Goal: Information Seeking & Learning: Compare options

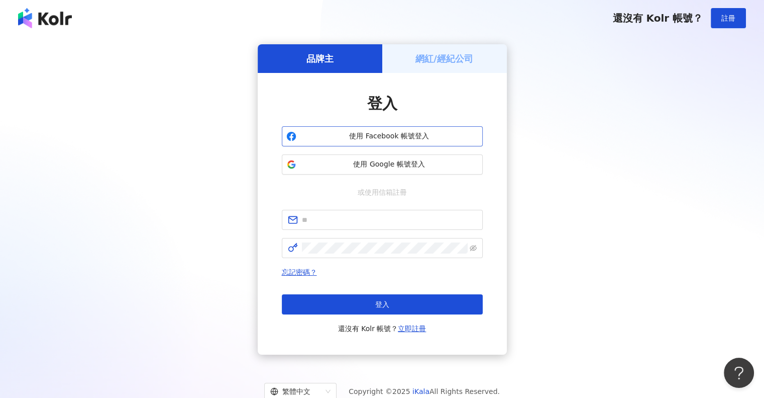
click at [370, 135] on span "使用 Facebook 帳號登入" at bounding box center [390, 136] width 178 height 10
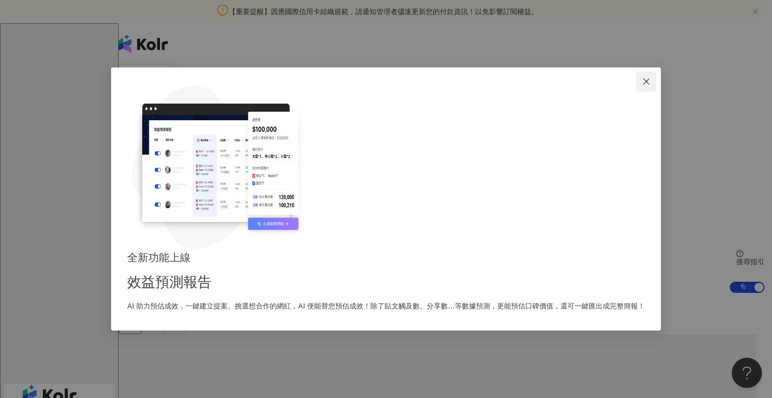
click at [642, 85] on icon "close" at bounding box center [646, 81] width 8 height 8
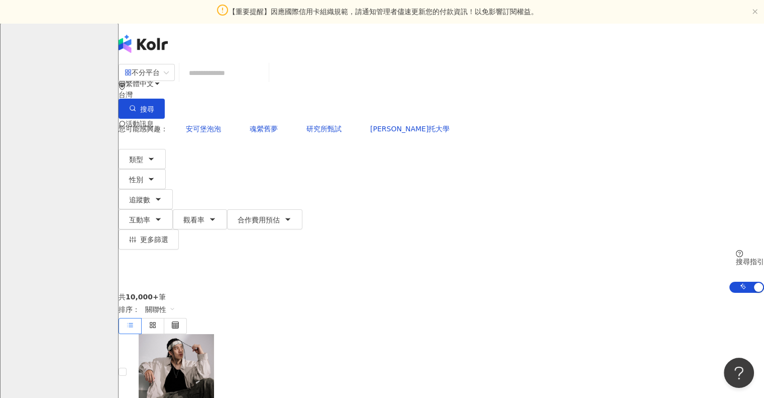
click at [234, 81] on input "search" at bounding box center [223, 72] width 81 height 19
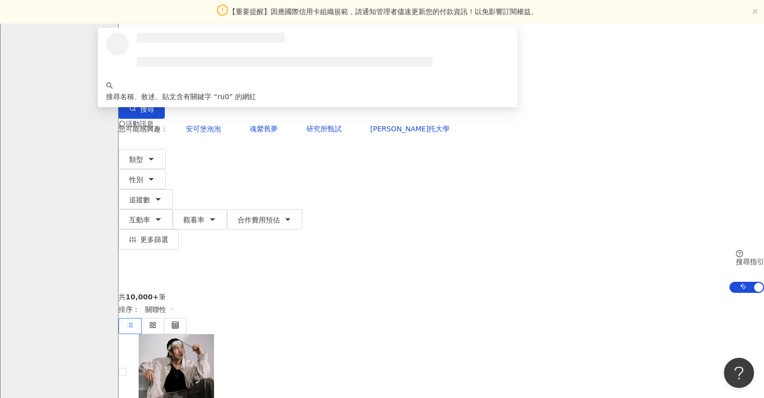
type input "*"
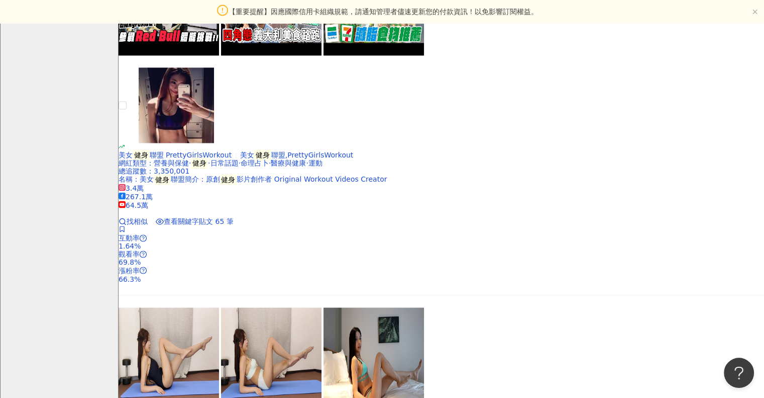
scroll to position [1622, 0]
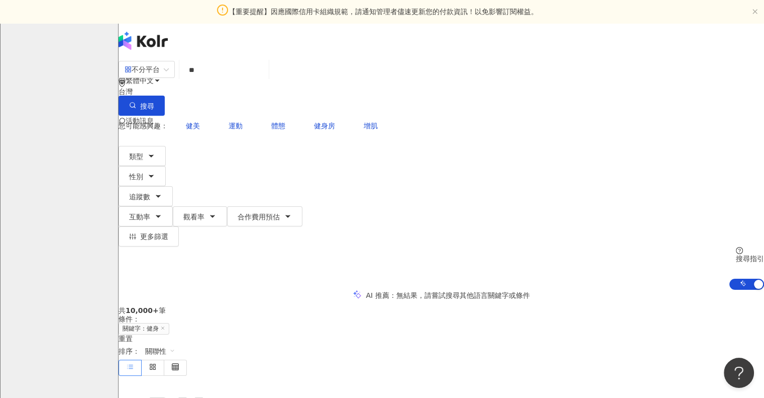
scroll to position [0, 0]
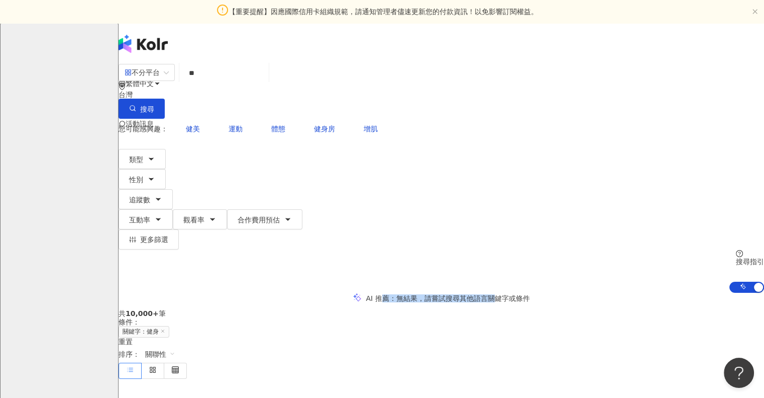
drag, startPoint x: 354, startPoint y: 184, endPoint x: 514, endPoint y: 181, distance: 159.4
click at [511, 294] on div "AI 推薦 ： 無結果，請嘗試搜尋其他語言關鍵字或條件" at bounding box center [448, 298] width 164 height 8
click at [514, 294] on span "無結果，請嘗試搜尋其他語言關鍵字或條件" at bounding box center [464, 298] width 134 height 8
click at [397, 294] on span "無結果，請嘗試搜尋其他語言關鍵字或條件" at bounding box center [464, 298] width 134 height 8
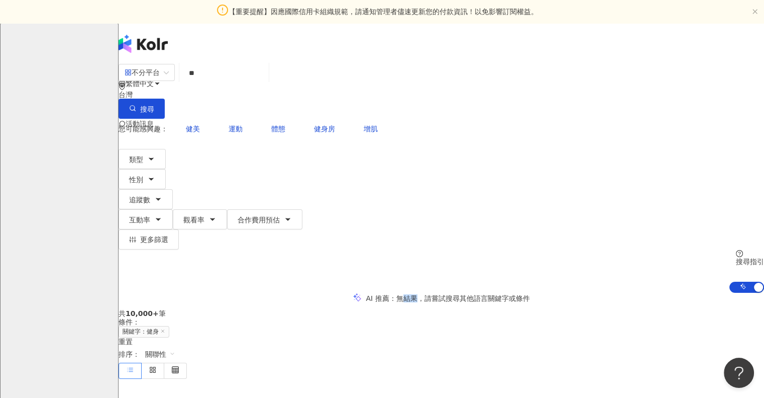
scroll to position [201, 0]
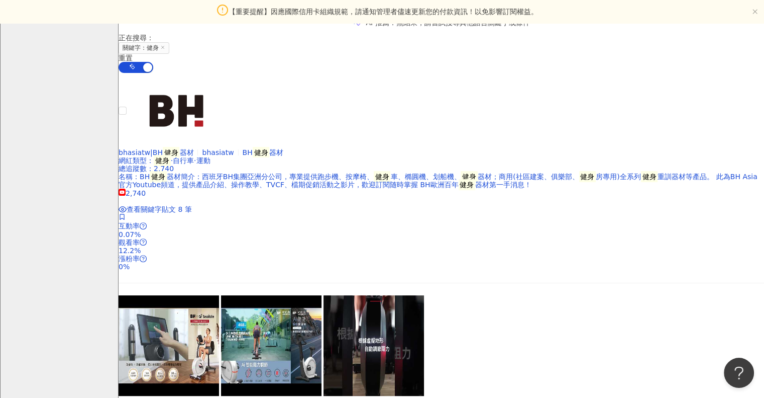
scroll to position [302, 0]
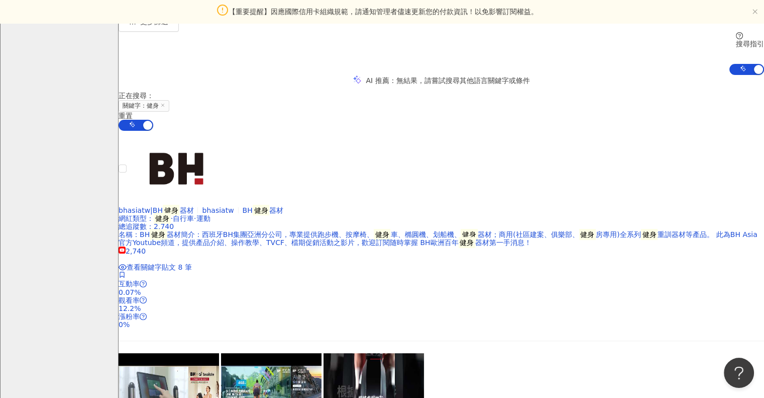
scroll to position [201, 0]
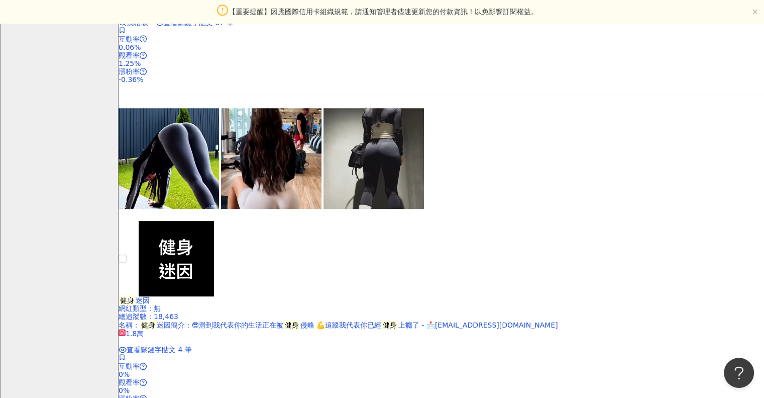
scroll to position [804, 0]
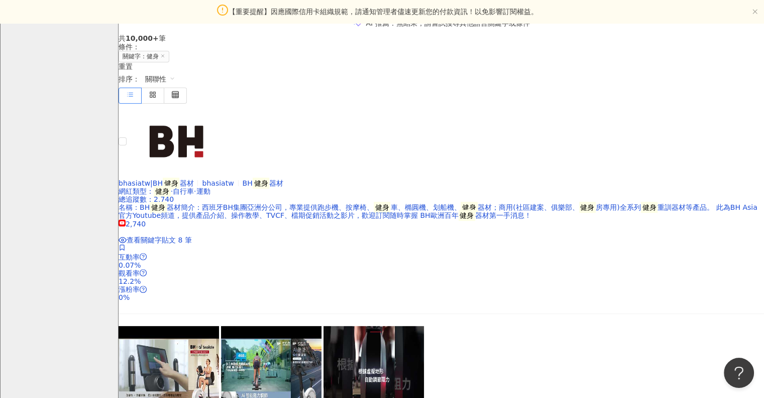
scroll to position [0, 0]
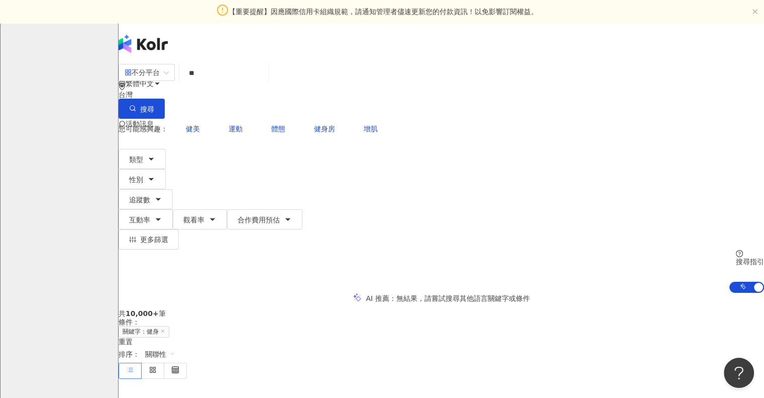
click at [263, 82] on input "**" at bounding box center [223, 72] width 81 height 19
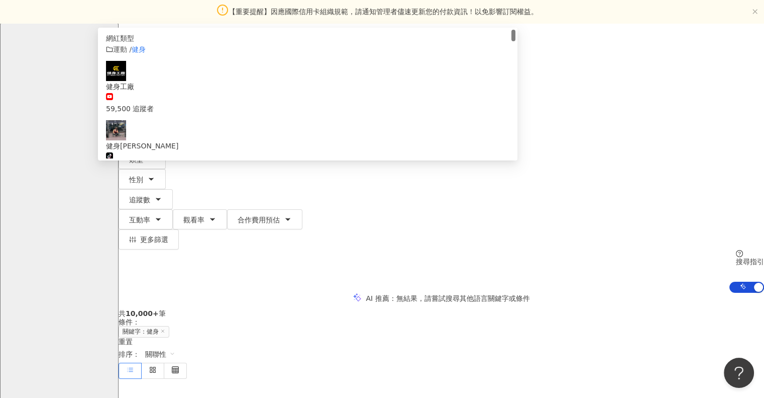
type input "*"
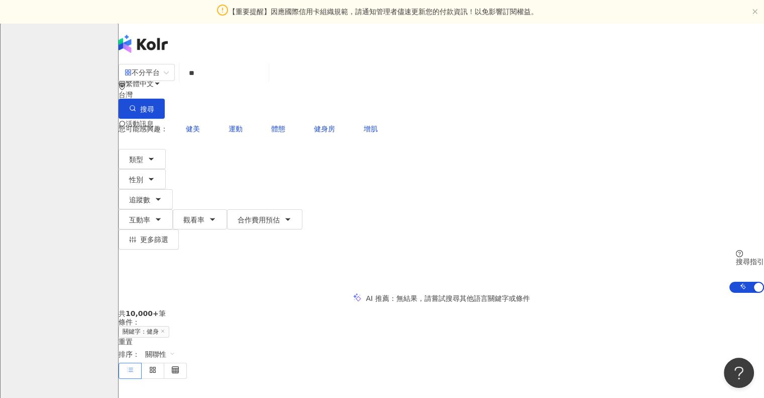
type input "*"
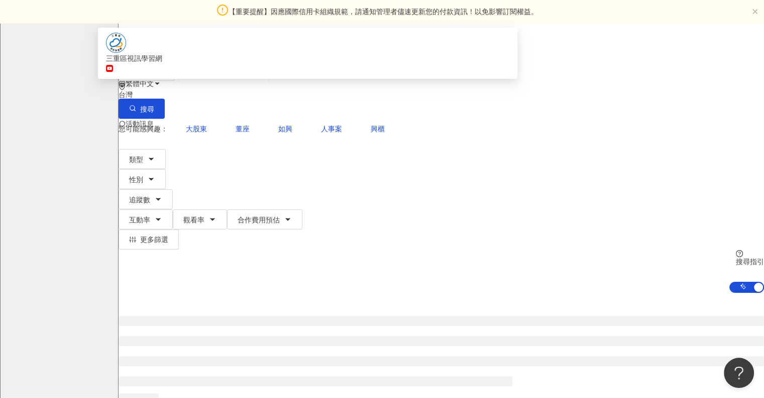
drag, startPoint x: 262, startPoint y: 98, endPoint x: 266, endPoint y: 89, distance: 9.2
click at [265, 91] on div "不分平台 ** 台灣 搜尋 https://www.youtube.com/channel/UCjOUiYKECaBy7OTmuWa8JPg 三重區視訊學習網…" at bounding box center [442, 90] width 646 height 55
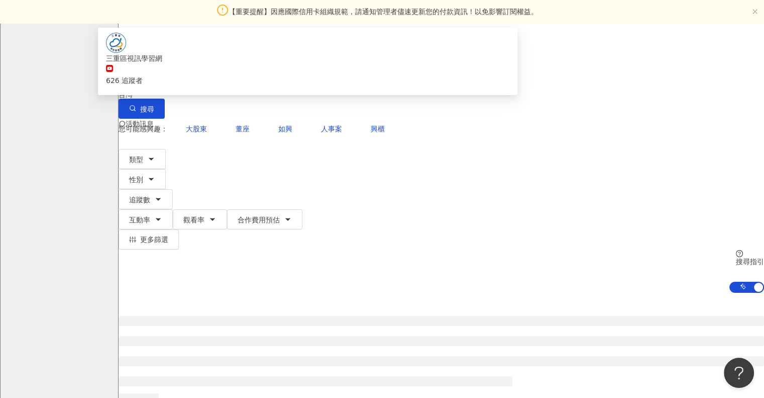
click at [265, 82] on input "**" at bounding box center [223, 72] width 81 height 19
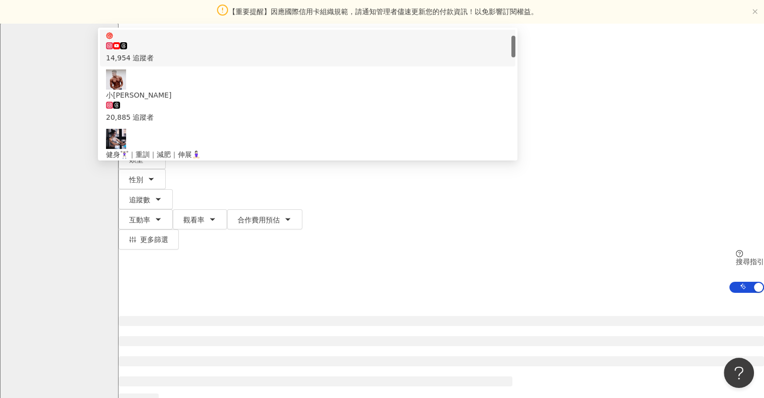
scroll to position [35, 0]
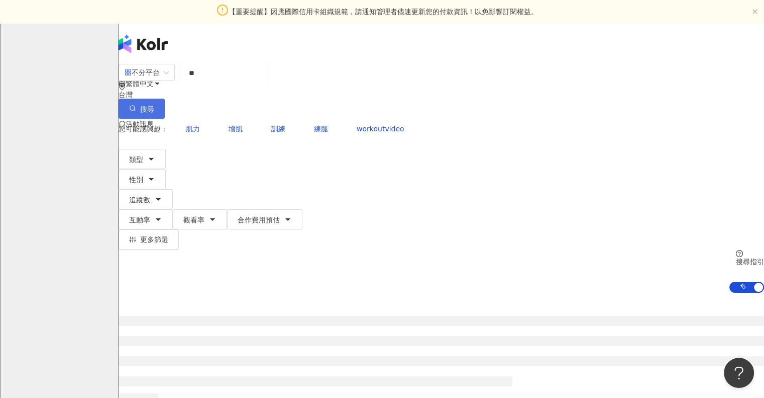
click at [165, 99] on button "搜尋" at bounding box center [142, 109] width 46 height 20
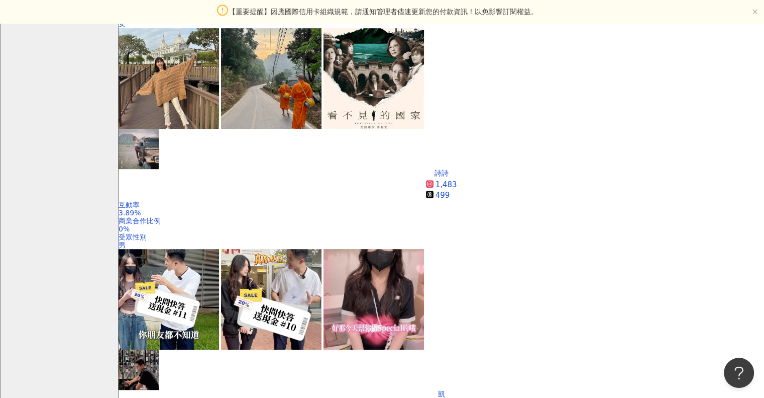
scroll to position [0, 0]
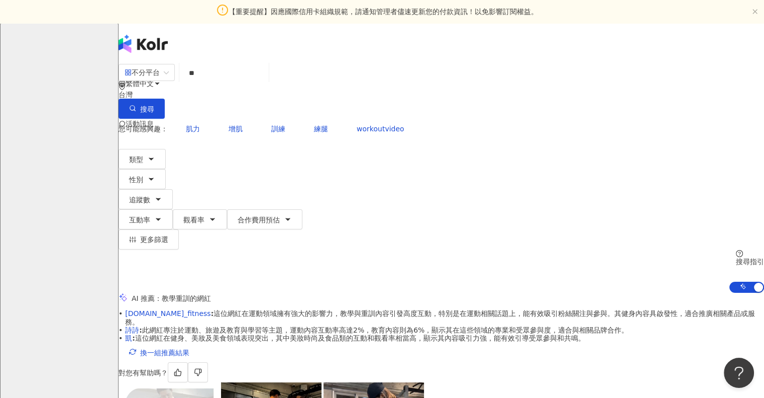
click at [265, 82] on input "**" at bounding box center [223, 72] width 81 height 19
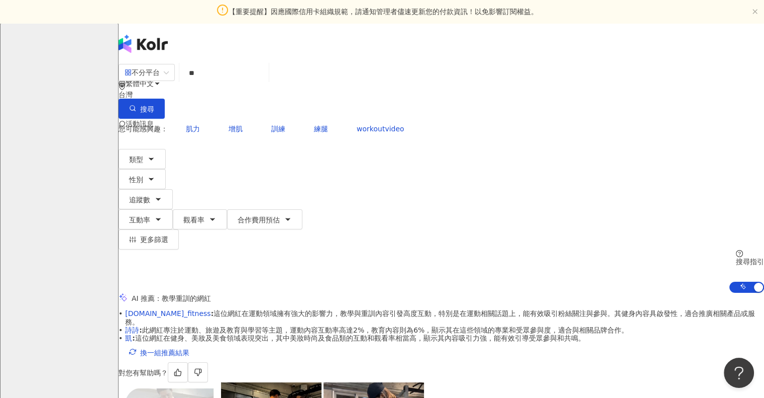
scroll to position [0, 65]
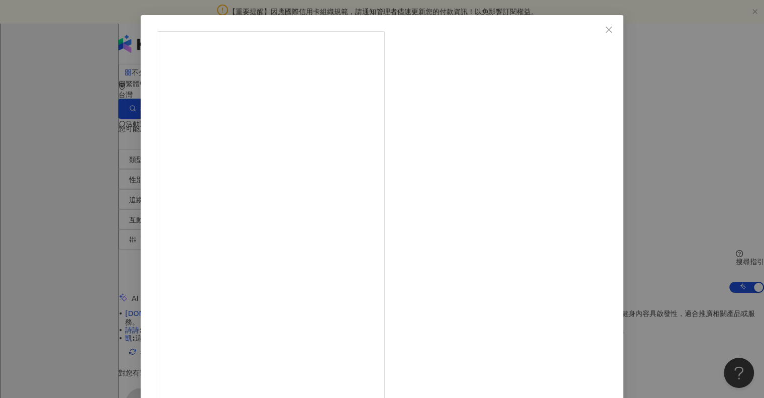
scroll to position [54, 0]
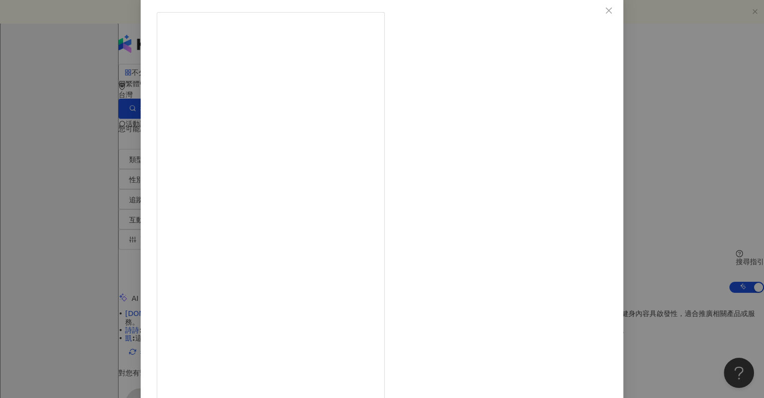
click at [88, 204] on div "凱 2025/7/20 很少人能答出這義大利超跑… #逢甲 #逢甲大學 #逢甲夜市 #逢甲商圈 #逢甲美食 #逢甲美甲 #逢甲美睫 #帕加尼 #pagani …" at bounding box center [382, 199] width 764 height 398
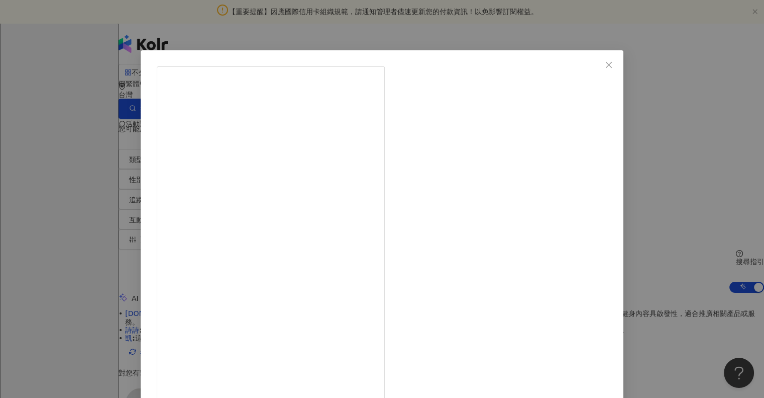
drag, startPoint x: 542, startPoint y: 267, endPoint x: 572, endPoint y: 251, distance: 34.4
click at [644, 213] on div "凱 2025/7/20 很少人能答出這義大利超跑… #逢甲 #逢甲大學 #逢甲夜市 #逢甲商圈 #逢甲美食 #逢甲美甲 #逢甲美睫 #帕加尼 #pagani …" at bounding box center [382, 199] width 764 height 398
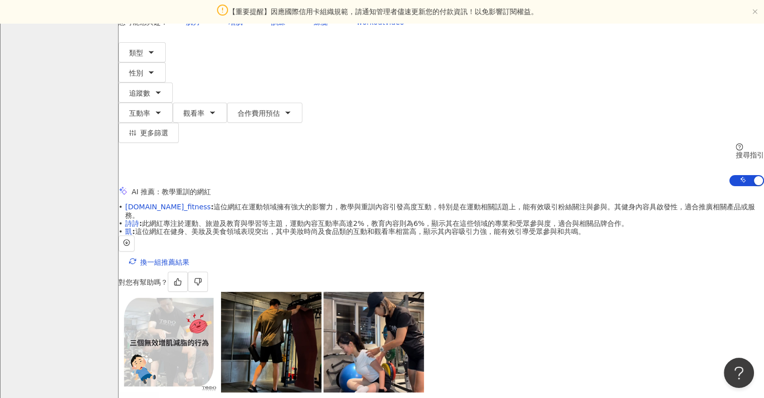
scroll to position [0, 0]
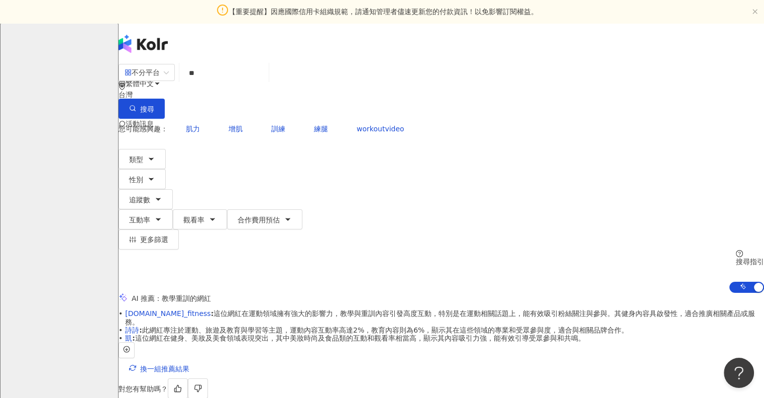
click at [265, 82] on input "**" at bounding box center [223, 72] width 81 height 19
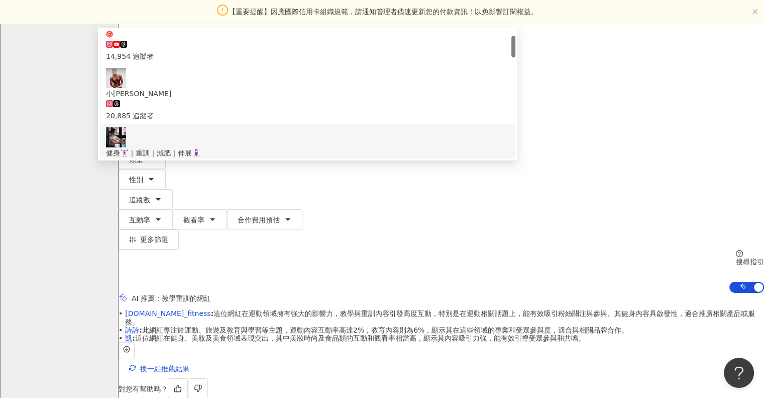
type input "*"
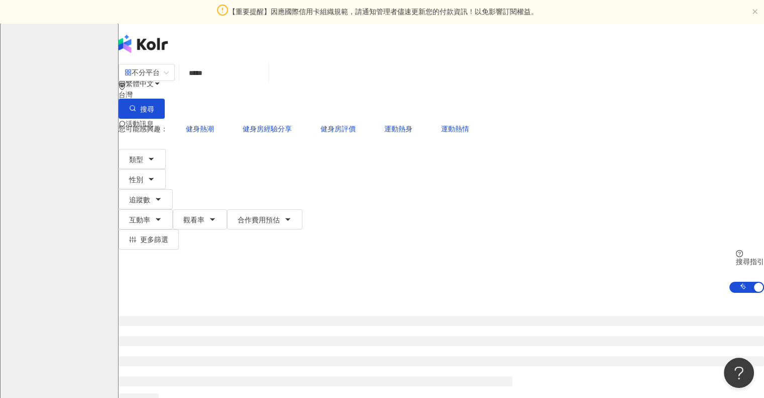
scroll to position [101, 0]
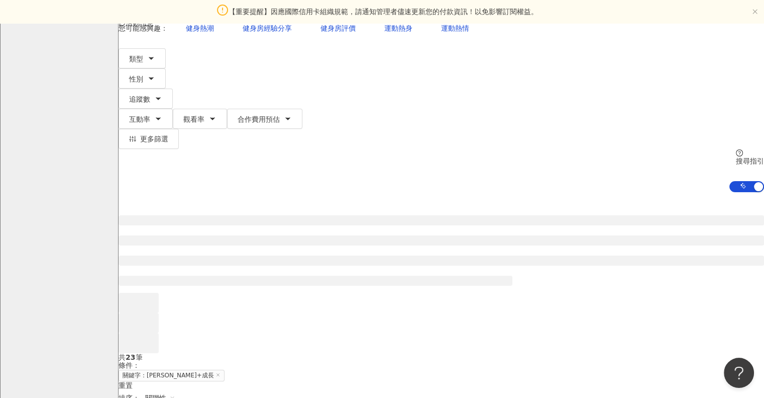
type input "*****"
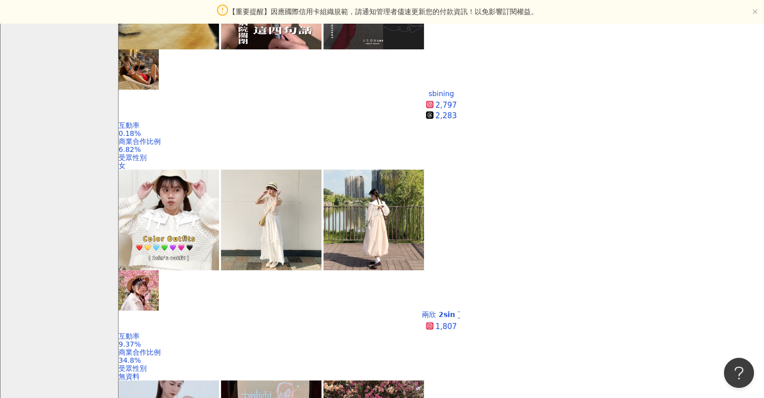
scroll to position [0, 0]
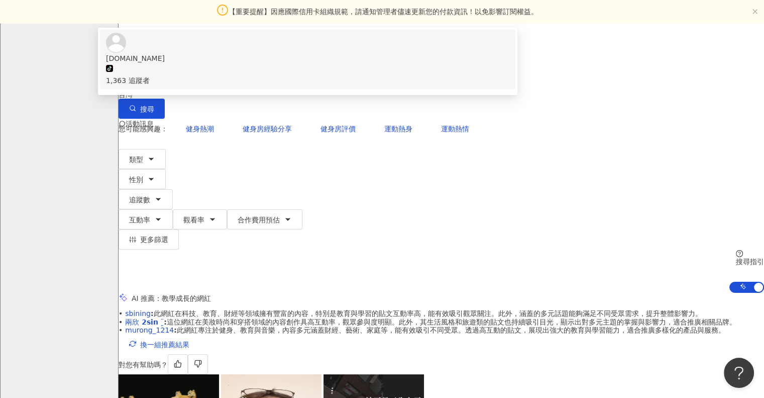
click at [265, 82] on input "*****" at bounding box center [223, 72] width 81 height 19
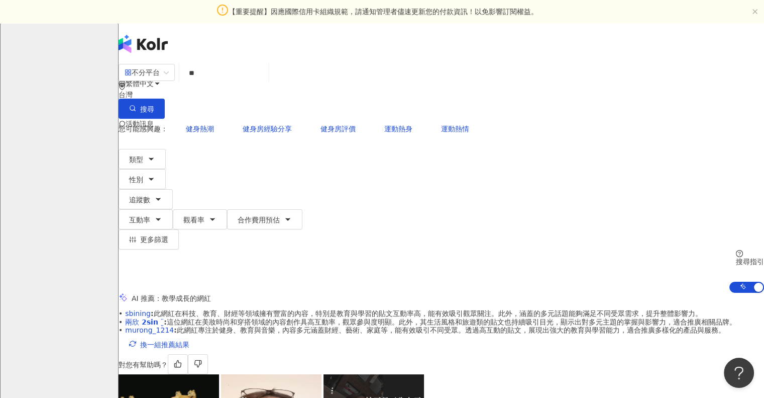
type input "**"
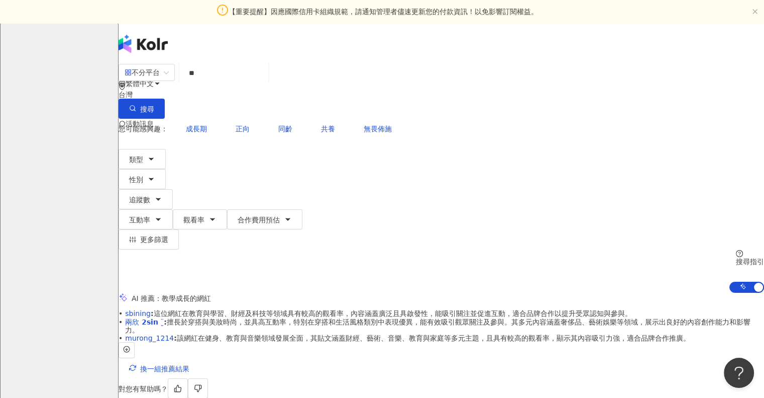
click at [139, 309] on div "• sbining : 這位網紅在教育與學習、財經及科技等領域具有較高的觀看率，內容涵蓋廣泛且具啟發性，能吸引關注並促進互動，適合品牌合作以提升受眾認知與參與…" at bounding box center [442, 353] width 646 height 88
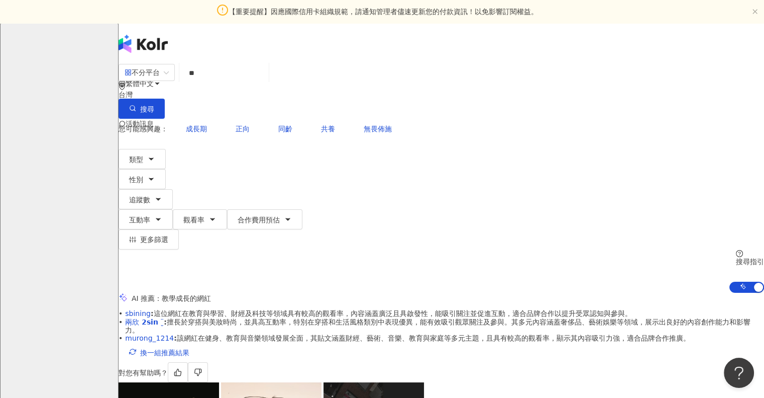
click at [265, 82] on input "**" at bounding box center [223, 72] width 81 height 19
type input "**"
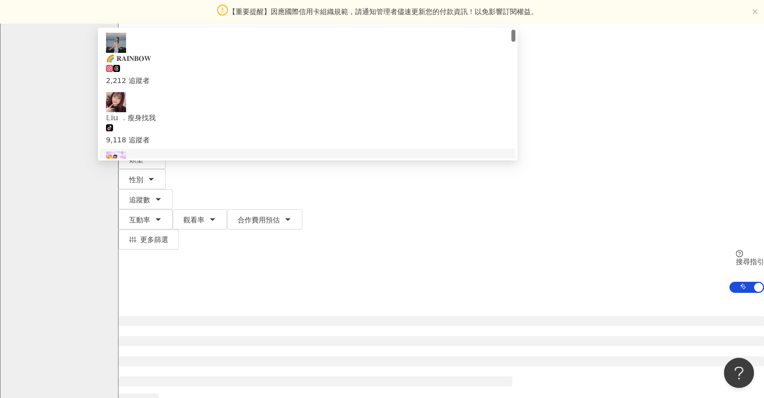
click at [131, 293] on div at bounding box center [442, 373] width 646 height 161
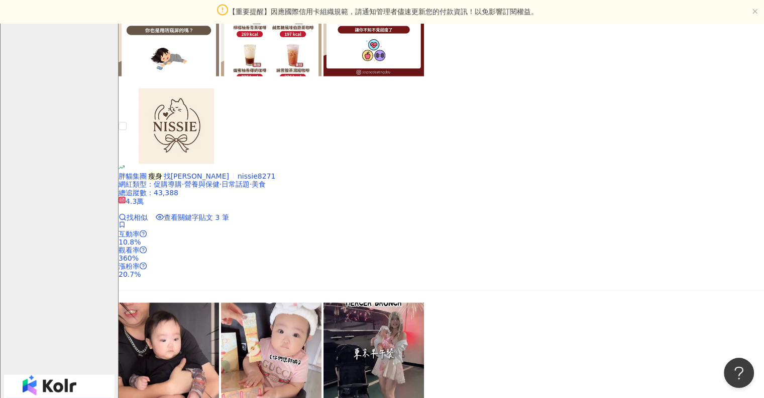
scroll to position [1990, 0]
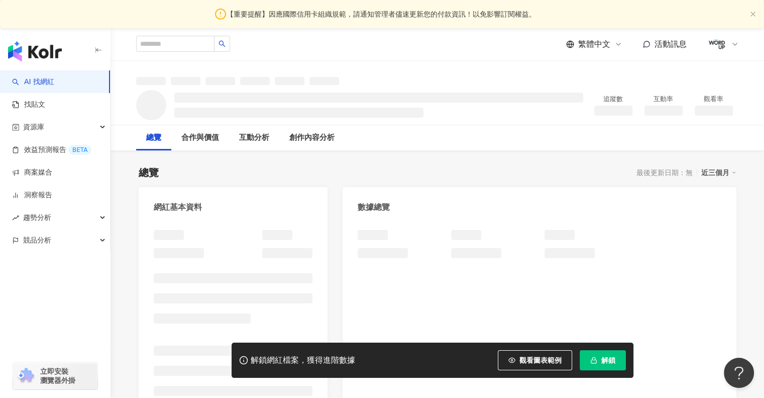
scroll to position [101, 0]
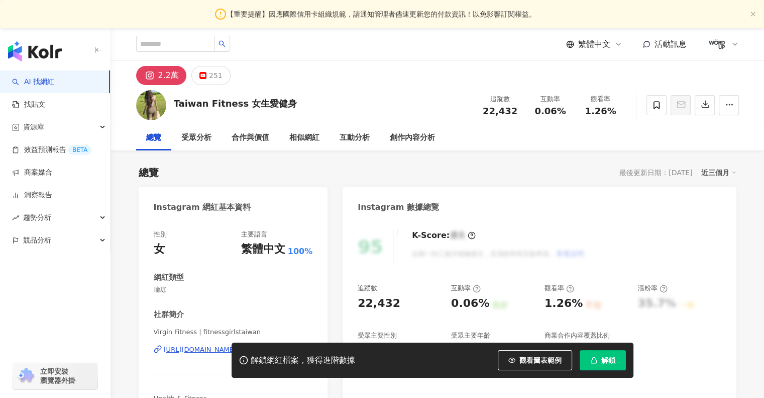
click at [591, 360] on icon "button" at bounding box center [594, 359] width 7 height 7
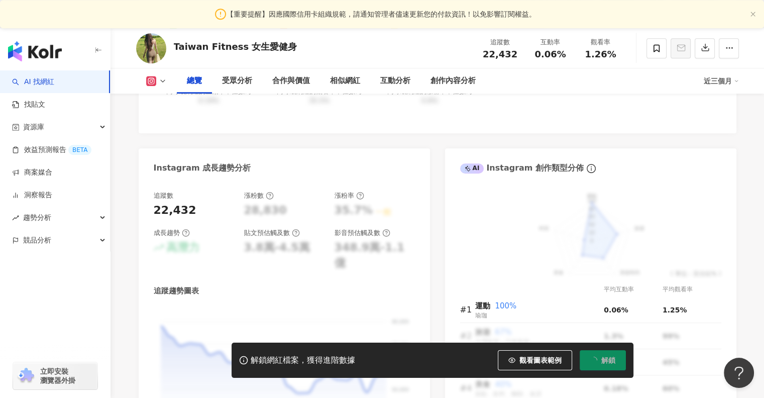
scroll to position [302, 0]
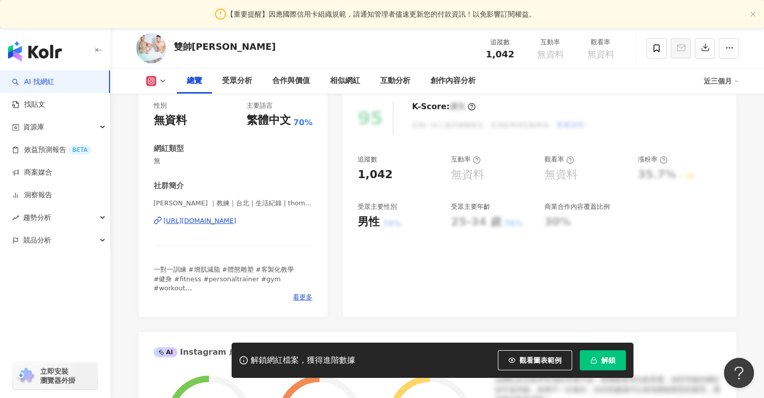
scroll to position [101, 0]
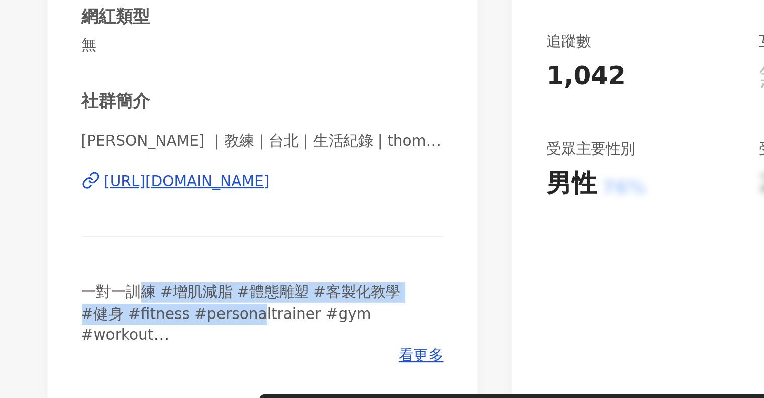
drag, startPoint x: 196, startPoint y: 300, endPoint x: 239, endPoint y: 310, distance: 43.8
click at [236, 309] on span "一對一訓練 #增肌減脂 #體態雕塑 #客製化教學 #健身 #fitness #personaltrainer #gym #workout 🏆十年以上健身執教 …" at bounding box center [224, 320] width 140 height 53
click at [239, 310] on span "一對一訓練 #增肌減脂 #體態雕塑 #客製化教學 #健身 #fitness #personaltrainer #gym #workout 🏆十年以上健身執教 …" at bounding box center [224, 320] width 140 height 53
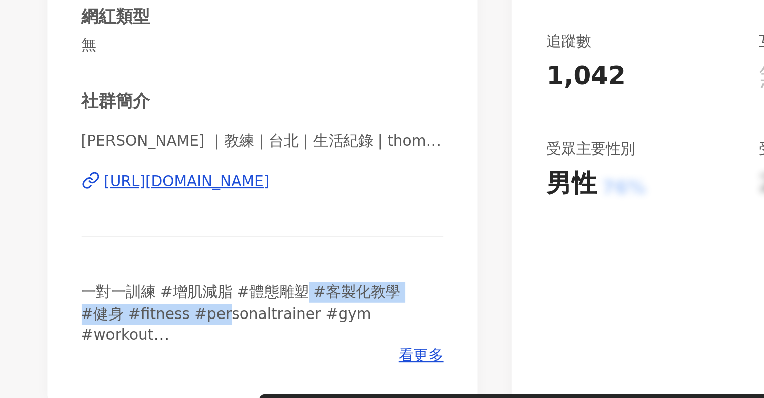
drag, startPoint x: 249, startPoint y: 301, endPoint x: 196, endPoint y: 305, distance: 53.5
click at [196, 305] on span "一對一訓練 #增肌減脂 #體態雕塑 #客製化教學 #健身 #fitness #personaltrainer #gym #workout 🏆十年以上健身執教 …" at bounding box center [224, 320] width 140 height 53
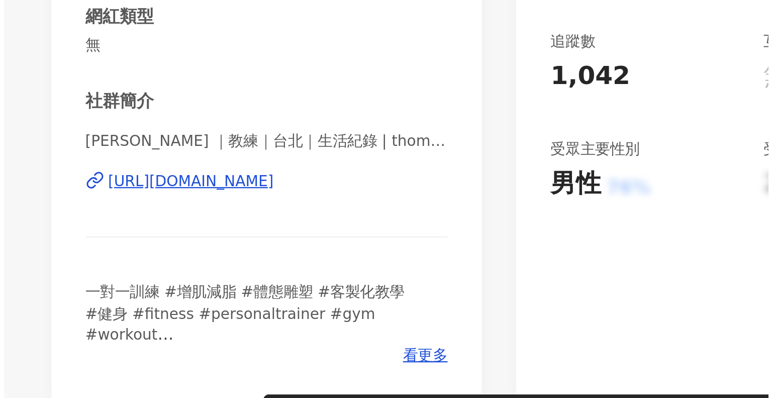
scroll to position [100, 0]
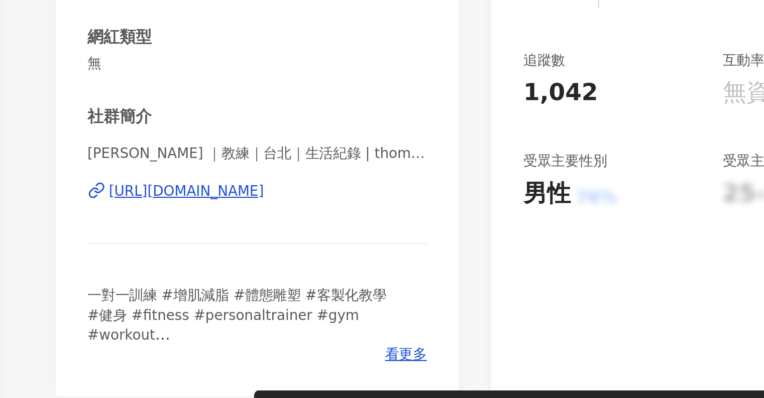
drag, startPoint x: 298, startPoint y: 324, endPoint x: 291, endPoint y: 318, distance: 9.6
click at [298, 324] on span "看更多" at bounding box center [303, 325] width 20 height 9
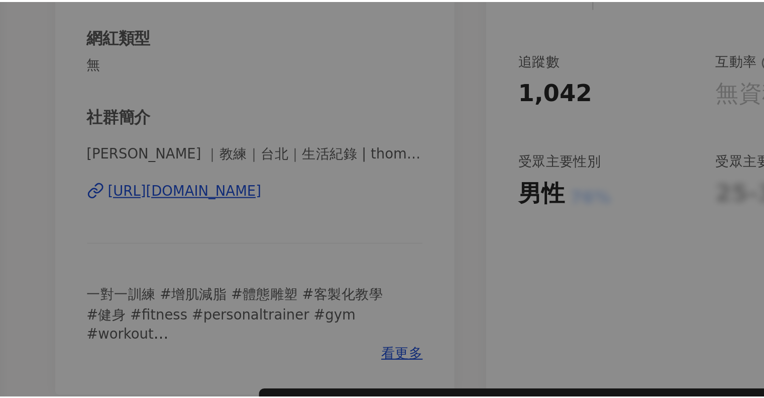
scroll to position [101, 0]
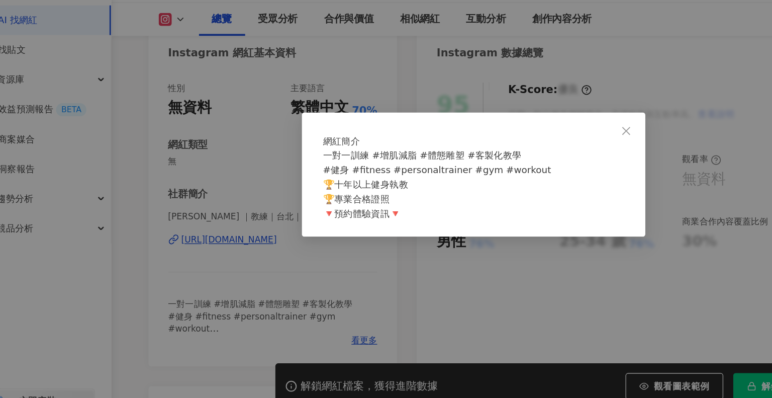
click at [333, 234] on div "一對一訓練 #增肌減脂 #體態雕塑 #客製化教學 #健身 #fitness #personaltrainer #gym #workout 🏆十年以上健身執教 …" at bounding box center [385, 206] width 229 height 55
click at [332, 233] on span "一對一訓練 #增肌減脂 #體態雕塑 #客製化教學 #健身 #fitness #personaltrainer #gym #workout 🏆十年以上健身執教 …" at bounding box center [357, 206] width 173 height 52
drag, startPoint x: 328, startPoint y: 217, endPoint x: 316, endPoint y: 218, distance: 12.2
click at [323, 218] on span "一對一訓練 #增肌減脂 #體態雕塑 #客製化教學 #健身 #fitness #personaltrainer #gym #workout 🏆十年以上健身執教 …" at bounding box center [357, 206] width 173 height 52
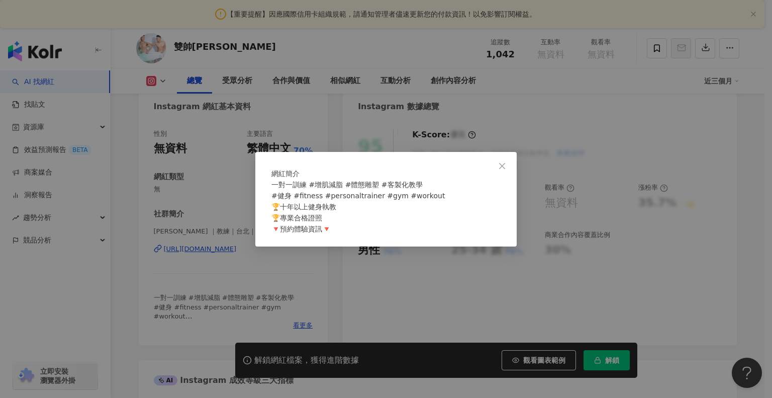
click at [243, 231] on div "網紅簡介 一對一訓練 #增肌減脂 #體態雕塑 #客製化教學 #健身 #fitness #personaltrainer #gym #workout 🏆十年以上…" at bounding box center [386, 199] width 772 height 398
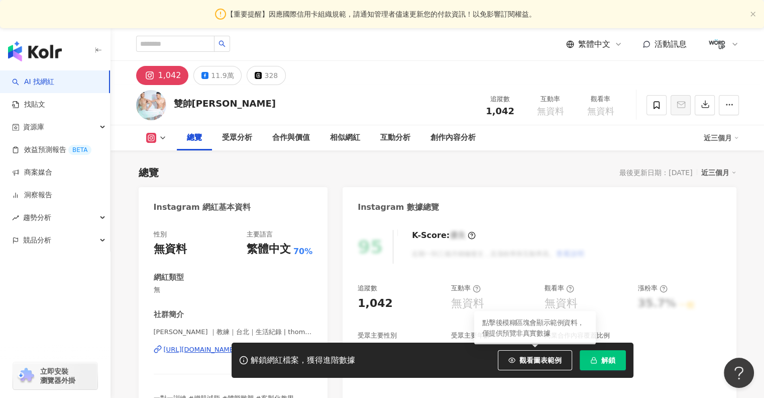
scroll to position [302, 0]
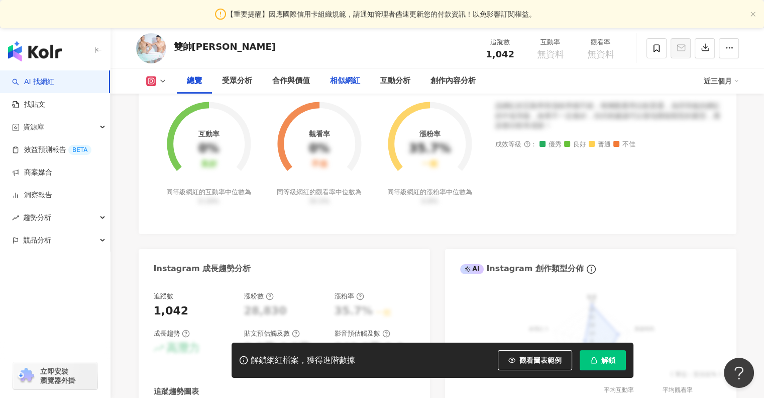
click at [357, 80] on div "相似網紅" at bounding box center [345, 81] width 30 height 12
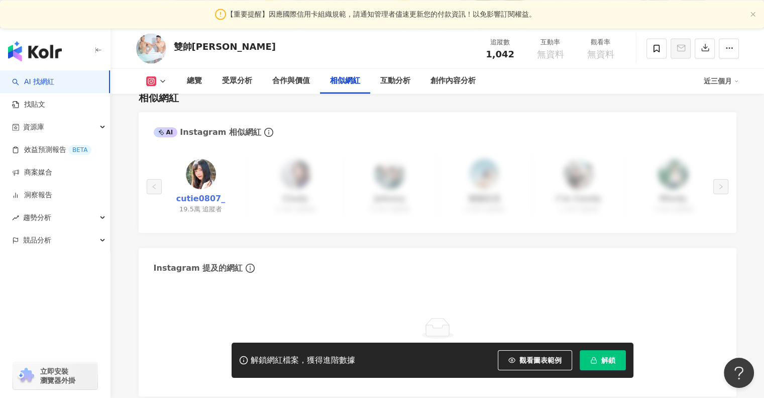
click at [202, 193] on link "cutie0807_" at bounding box center [200, 198] width 49 height 11
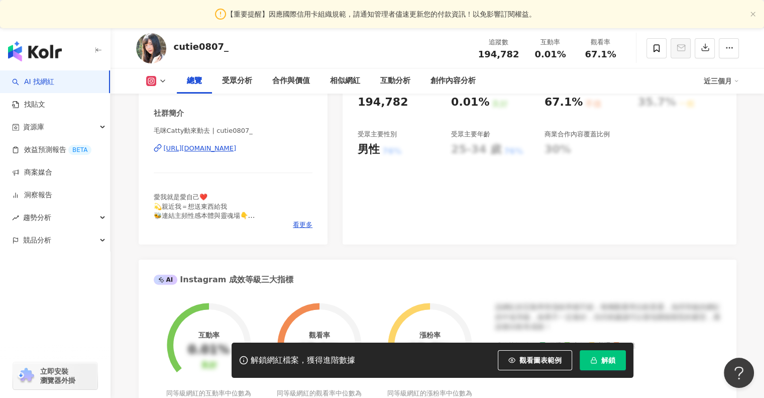
drag, startPoint x: 171, startPoint y: 197, endPoint x: 233, endPoint y: 215, distance: 64.4
click at [205, 214] on span "愛我就是愛自己❤️ 💫親近我＝想送東西給我 🐝連結主頻性感本體與靈魂場👇 @catty0807｜震動場 @catty_spell｜語言場" at bounding box center [205, 215] width 102 height 44
click at [304, 224] on span "看更多" at bounding box center [303, 224] width 20 height 9
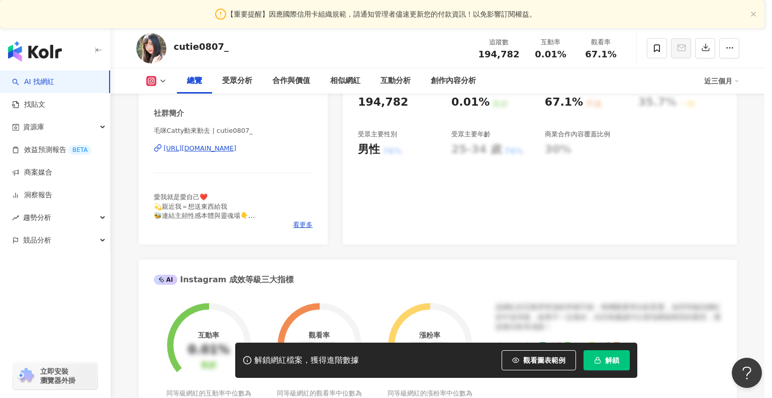
click at [307, 225] on span "愛我就是愛自己❤️ 💫親近我＝想送東西給我 🐝連結主頻性感本體與靈魂場👇 @catty0807｜震動場 @catty_spell｜語言場" at bounding box center [326, 212] width 102 height 52
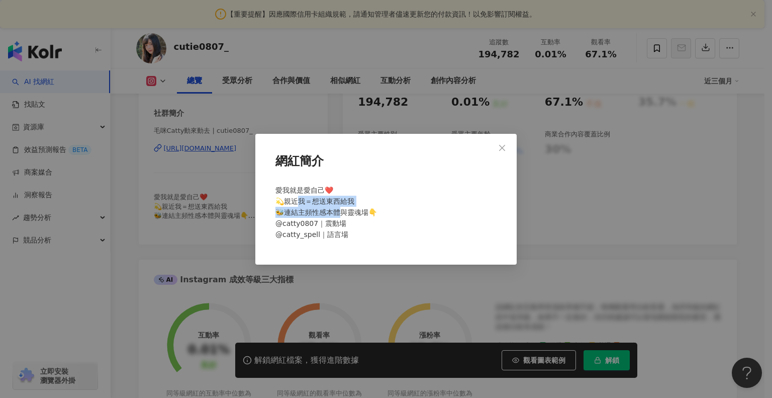
drag, startPoint x: 296, startPoint y: 205, endPoint x: 360, endPoint y: 220, distance: 66.2
click at [357, 219] on div "愛我就是愛自己❤️ 💫親近我＝想送東西給我 🐝連結主頻性感本體與靈魂場👇 @catty0807｜震動場 @catty_spell｜語言場" at bounding box center [385, 216] width 229 height 72
click at [360, 220] on div "愛我就是愛自己❤️ 💫親近我＝想送東西給我 🐝連結主頻性感本體與靈魂場👇 @catty0807｜震動場 @catty_spell｜語言場" at bounding box center [385, 216] width 229 height 72
drag, startPoint x: 360, startPoint y: 226, endPoint x: 314, endPoint y: 190, distance: 58.8
click at [314, 190] on div "愛我就是愛自己❤️ 💫親近我＝想送東西給我 🐝連結主頻性感本體與靈魂場👇 @catty0807｜震動場 @catty_spell｜語言場" at bounding box center [385, 216] width 229 height 72
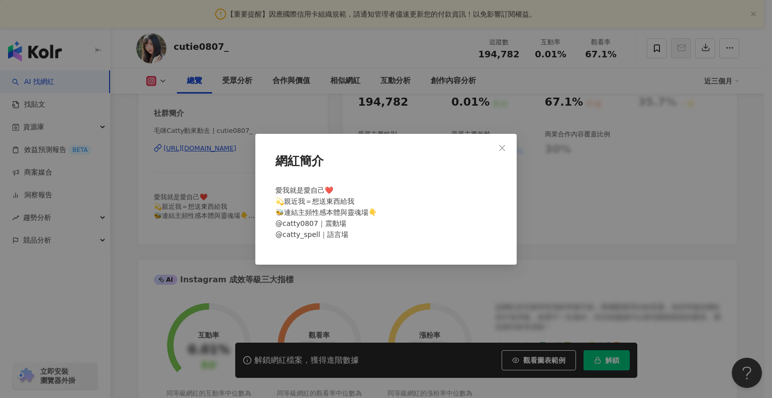
drag, startPoint x: 314, startPoint y: 190, endPoint x: 223, endPoint y: 186, distance: 91.1
click at [307, 189] on span "愛我就是愛自己❤️ 💫親近我＝想送東西給我 🐝連結主頻性感本體與靈魂場👇 @catty0807｜震動場 @catty_spell｜語言場" at bounding box center [326, 212] width 102 height 52
click at [223, 186] on div "網紅簡介 愛我就是愛自己❤️ 💫親近我＝想送東西給我 🐝連結主頻性感本體與靈魂場👇 @catty0807｜震動場 @catty_spell｜語言場" at bounding box center [386, 199] width 772 height 398
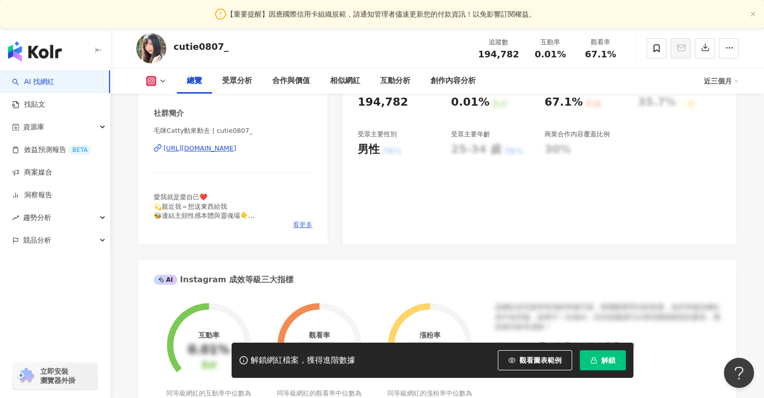
click at [300, 225] on span "看更多" at bounding box center [303, 224] width 20 height 9
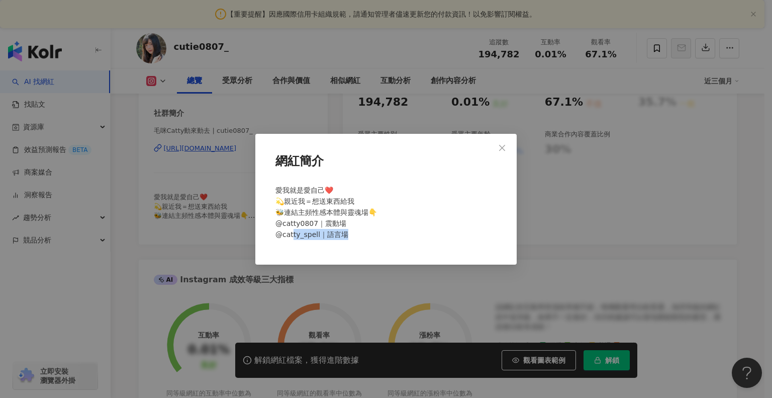
drag, startPoint x: 292, startPoint y: 235, endPoint x: 381, endPoint y: 245, distance: 90.0
click at [380, 245] on div "愛我就是愛自己❤️ 💫親近我＝想送東西給我 🐝連結主頻性感本體與靈魂場👇 @catty0807｜震動場 @catty_spell｜語言場" at bounding box center [385, 216] width 229 height 72
click at [381, 245] on div "愛我就是愛自己❤️ 💫親近我＝想送東西給我 🐝連結主頻性感本體與靈魂場👇 @catty0807｜震動場 @catty_spell｜語言場" at bounding box center [385, 216] width 229 height 72
click at [255, 204] on div "網紅簡介 愛我就是愛自己❤️ 💫親近我＝想送東西給我 🐝連結主頻性感本體與靈魂場👇 @catty0807｜震動場 @catty_spell｜語言場" at bounding box center [386, 199] width 772 height 398
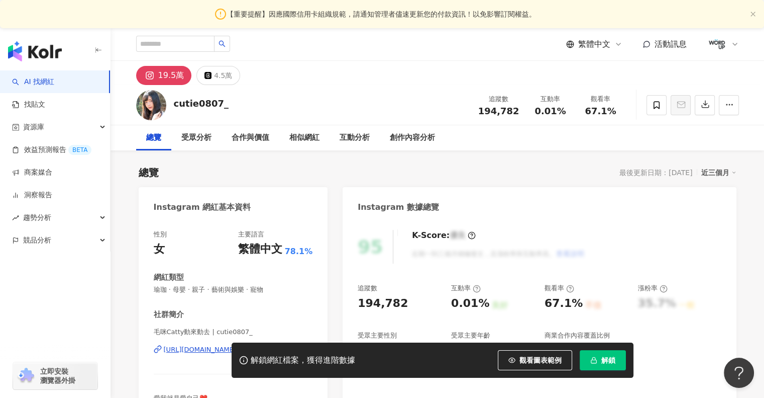
click at [147, 103] on img at bounding box center [151, 105] width 30 height 30
click at [255, 144] on div "合作與價值" at bounding box center [251, 137] width 58 height 25
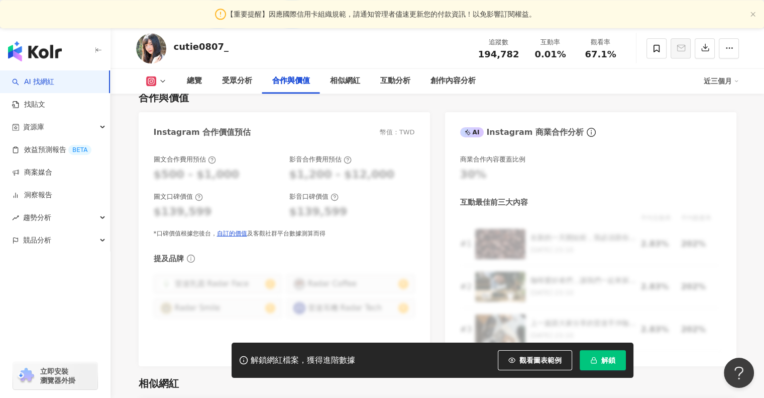
click at [156, 85] on button at bounding box center [156, 81] width 41 height 10
click at [150, 78] on rect at bounding box center [151, 81] width 8 height 8
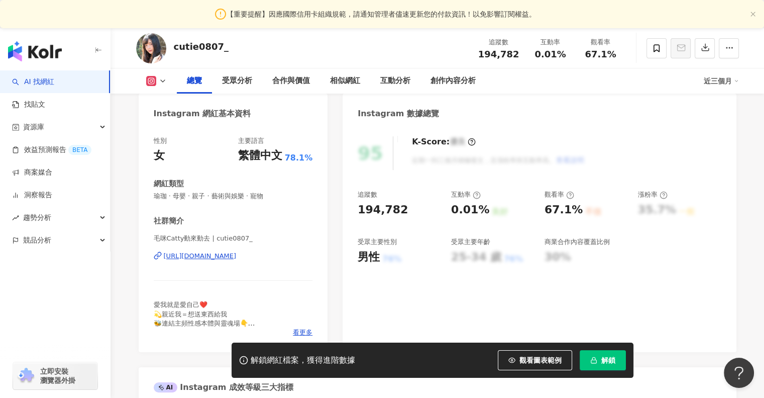
scroll to position [0, 0]
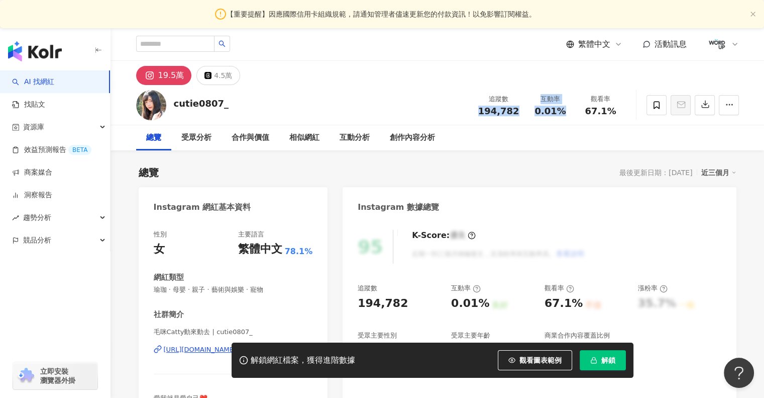
drag, startPoint x: 478, startPoint y: 106, endPoint x: 544, endPoint y: 118, distance: 66.9
click at [544, 118] on div "追蹤數 194,782 互動率 0.01% 觀看率 67.1%" at bounding box center [549, 105] width 154 height 30
click at [474, 110] on div "cutie0807_ 追蹤數 194,782 互動率 0.01% 觀看率 67.1%" at bounding box center [437, 105] width 643 height 40
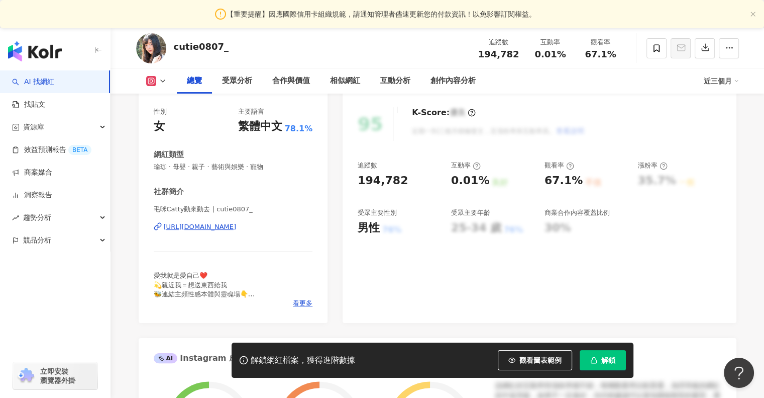
scroll to position [101, 0]
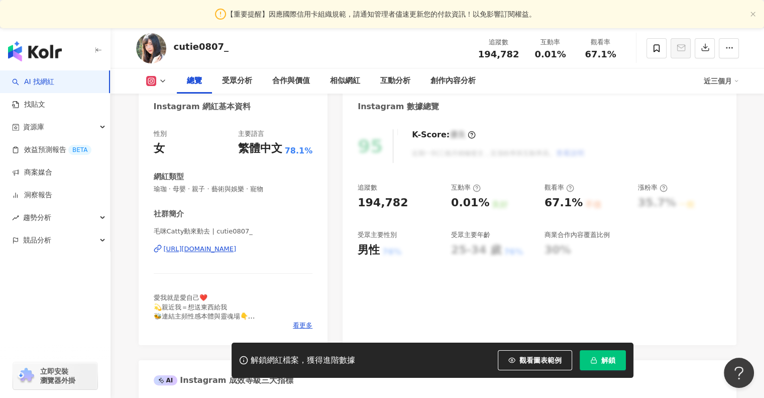
drag, startPoint x: 312, startPoint y: 246, endPoint x: 322, endPoint y: 285, distance: 40.5
click at [320, 279] on div "性別 女 主要語言 繁體中文 78.1% 網紅類型 瑜珈 · 母嬰 · 親子 · 藝術與娛樂 · 寵物 社群簡介 毛咪Catty動來動去 | cutie080…" at bounding box center [233, 232] width 189 height 226
click at [323, 286] on div "性別 女 主要語言 繁體中文 78.1% 網紅類型 瑜珈 · 母嬰 · 親子 · 藝術與娛樂 · 寵物 社群簡介 毛咪Catty動來動去 | cutie080…" at bounding box center [233, 232] width 189 height 226
drag, startPoint x: 186, startPoint y: 234, endPoint x: 236, endPoint y: 228, distance: 50.1
click at [235, 228] on span "毛咪Catty動來動去 | cutie0807_" at bounding box center [233, 231] width 159 height 9
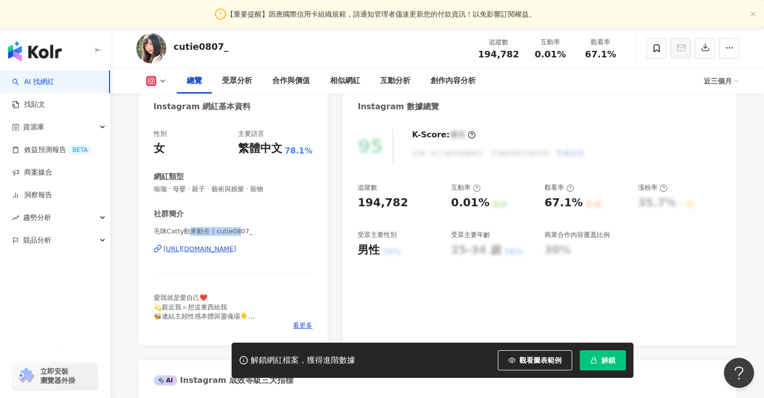
click at [236, 228] on span "毛咪Catty動來動去 | cutie0807_" at bounding box center [233, 231] width 159 height 9
drag, startPoint x: 154, startPoint y: 175, endPoint x: 277, endPoint y: 189, distance: 124.4
click at [276, 189] on div "網紅類型 瑜珈 · 母嬰 · 親子 · 藝術與娛樂 · 寵物" at bounding box center [233, 182] width 159 height 22
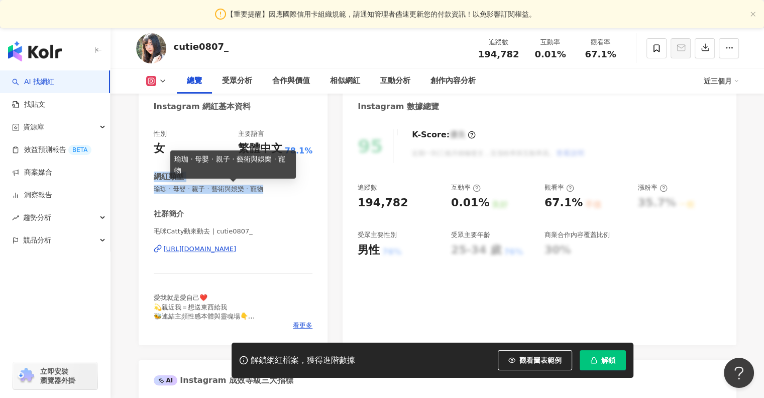
click at [277, 189] on span "瑜珈 · 母嬰 · 親子 · 藝術與娛樂 · 寵物" at bounding box center [233, 188] width 159 height 9
drag, startPoint x: 277, startPoint y: 189, endPoint x: 200, endPoint y: 188, distance: 77.9
click at [200, 188] on span "瑜珈 · 母嬰 · 親子 · 藝術與娛樂 · 寵物" at bounding box center [233, 188] width 159 height 9
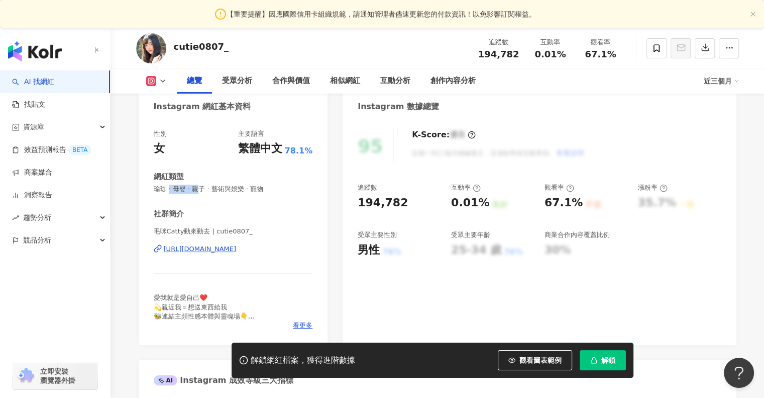
drag, startPoint x: 171, startPoint y: 183, endPoint x: 214, endPoint y: 185, distance: 43.3
click at [212, 185] on div "網紅類型 瑜珈 · 母嬰 · 親子 · 藝術與娛樂 · 寵物" at bounding box center [233, 182] width 159 height 22
click at [214, 185] on span "瑜珈 · 母嬰 · 親子 · 藝術與娛樂 · 寵物" at bounding box center [233, 188] width 159 height 9
click at [159, 136] on div "性別" at bounding box center [160, 133] width 13 height 9
drag, startPoint x: 158, startPoint y: 194, endPoint x: 241, endPoint y: 189, distance: 83.5
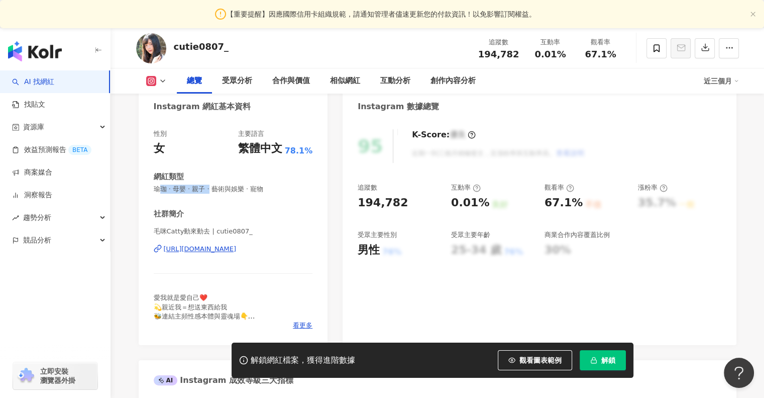
click at [235, 189] on div "性別 女 主要語言 繁體中文 78.1% 網紅類型 瑜珈 · 母嬰 · 親子 · 藝術與娛樂 · 寵物 社群簡介 毛咪Catty動來動去 | cutie080…" at bounding box center [233, 229] width 159 height 201
drag, startPoint x: 241, startPoint y: 189, endPoint x: 382, endPoint y: 261, distance: 158.0
click at [242, 189] on span "瑜珈 · 母嬰 · 親子 · 藝術與娛樂 · 寵物" at bounding box center [233, 188] width 159 height 9
click at [588, 361] on button "解鎖" at bounding box center [603, 360] width 46 height 20
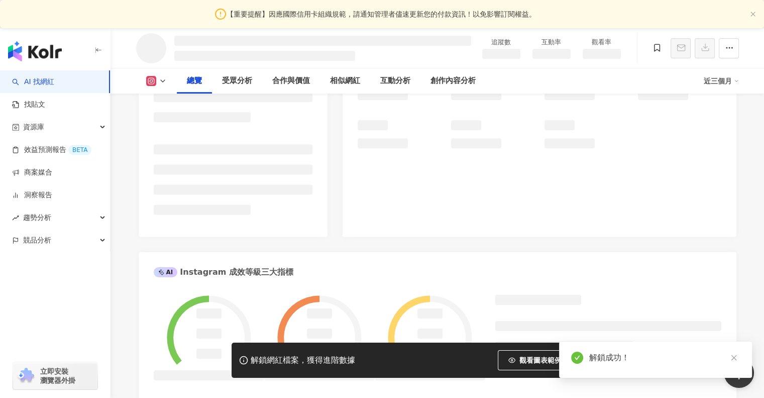
scroll to position [677, 0]
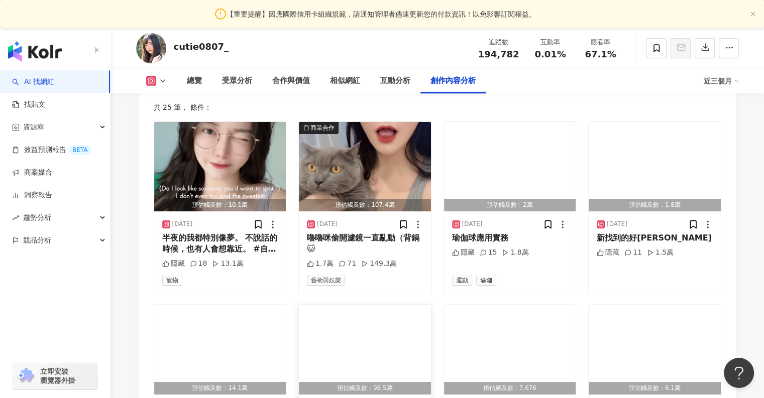
scroll to position [2897, 0]
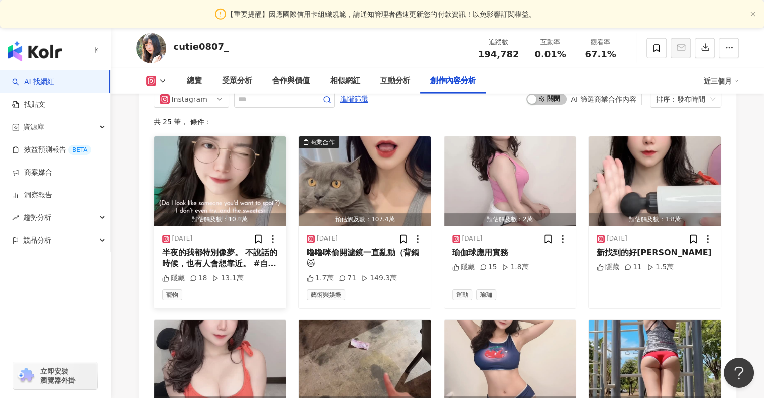
click at [243, 188] on img "button" at bounding box center [220, 180] width 132 height 89
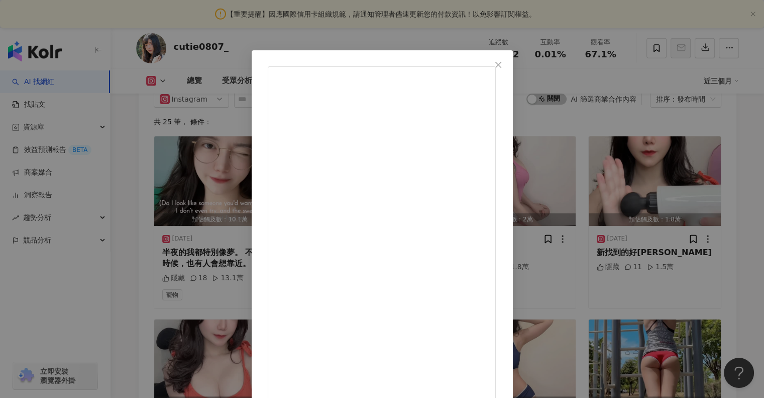
click at [0, 128] on div "毛咪Catty動來動去 2025/6/22 半夜的我都特別像夢。 不說話的時候，也有人會想靠近。 #自帶磁場 #我沒做什麼就有人寵我 #夜晚的我比較真 #被餵…" at bounding box center [382, 199] width 764 height 398
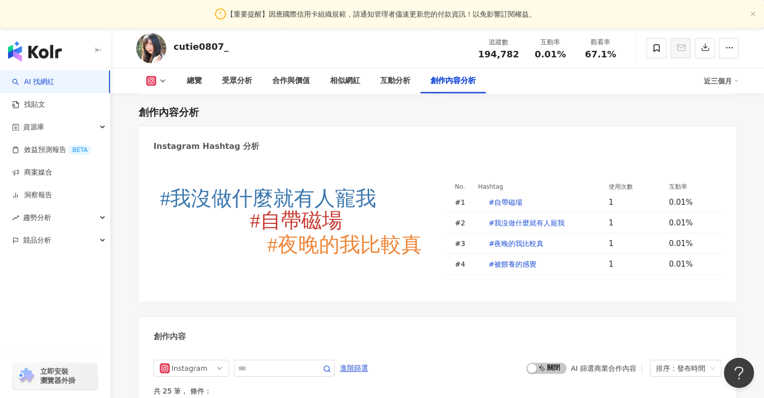
scroll to position [2629, 0]
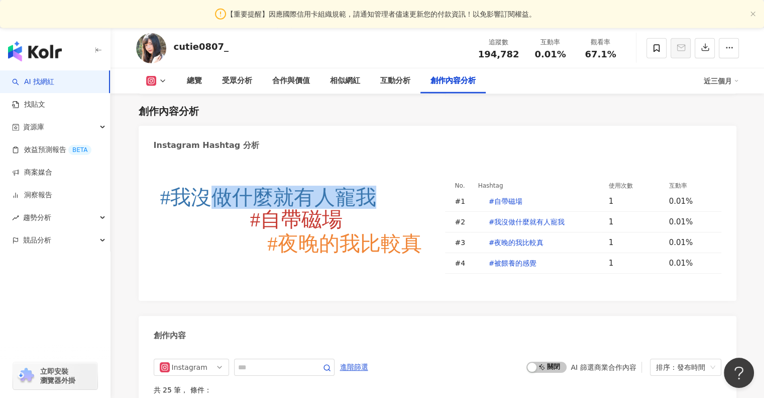
drag, startPoint x: 203, startPoint y: 197, endPoint x: 212, endPoint y: 261, distance: 65.0
click at [219, 263] on icon "#自帶磁場 #我沒做什麼就有人寵我 #夜晚的我比較真" at bounding box center [292, 226] width 276 height 116
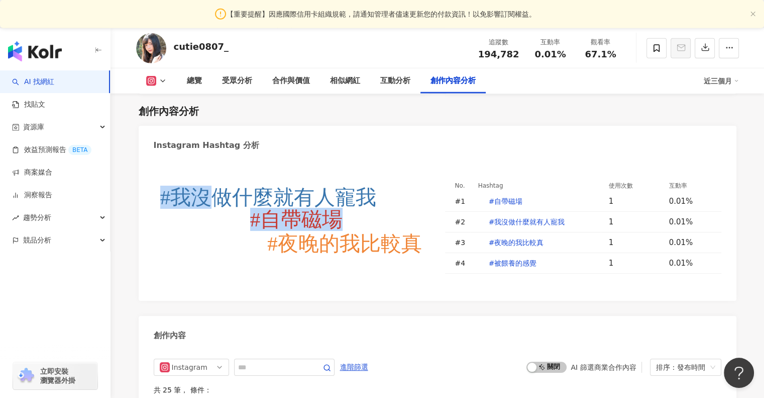
click at [174, 241] on icon "#自帶磁場 #我沒做什麼就有人寵我 #夜晚的我比較真" at bounding box center [292, 226] width 276 height 116
click at [181, 235] on icon "#自帶磁場 #我沒做什麼就有人寵我 #夜晚的我比較真" at bounding box center [292, 226] width 276 height 116
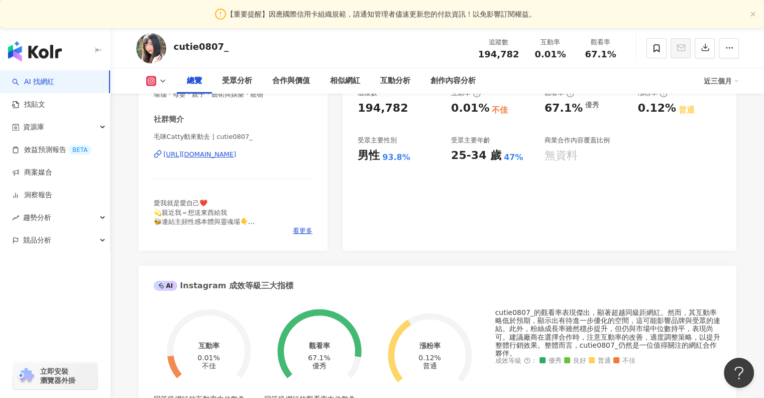
scroll to position [0, 0]
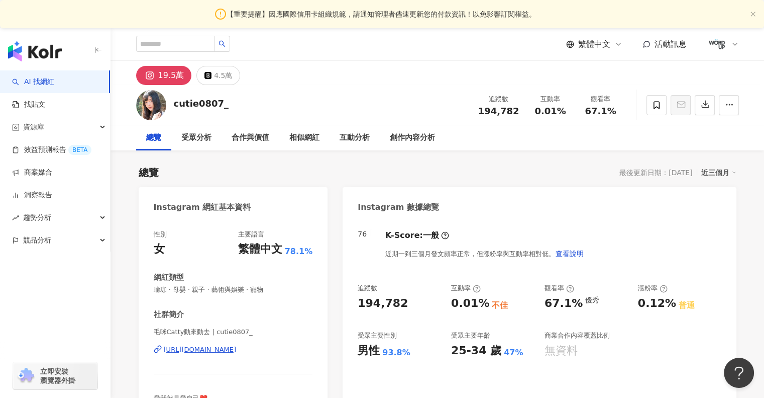
click at [38, 82] on link "AI 找網紅" at bounding box center [33, 82] width 42 height 10
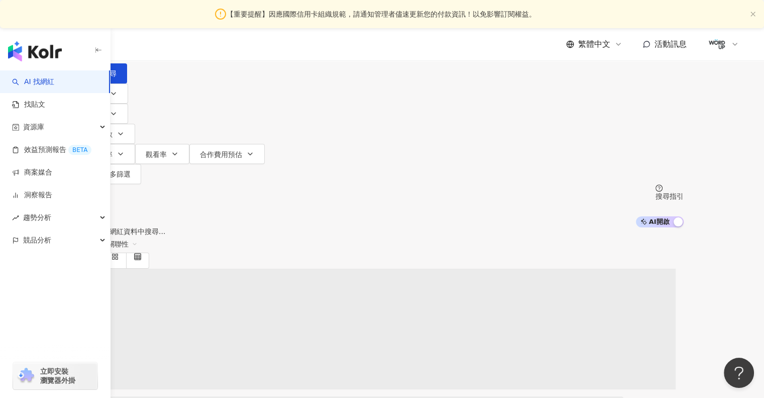
click at [160, 47] on div "繁體中文 活動訊息" at bounding box center [437, 44] width 603 height 32
click at [227, 47] on input "search" at bounding box center [186, 37] width 81 height 19
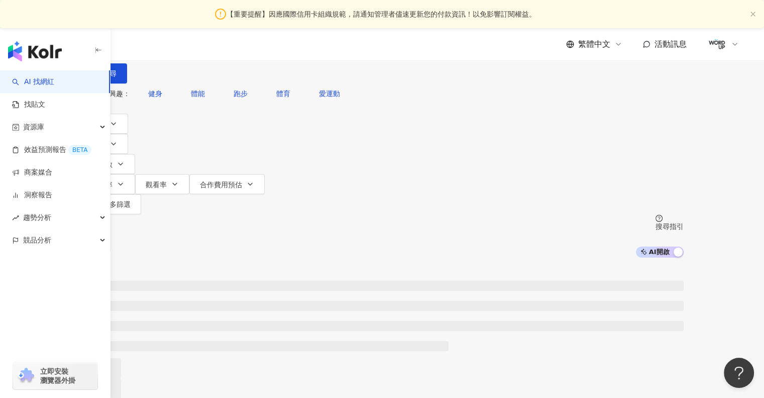
click at [261, 52] on div "繁體中文 活動訊息" at bounding box center [437, 44] width 603 height 32
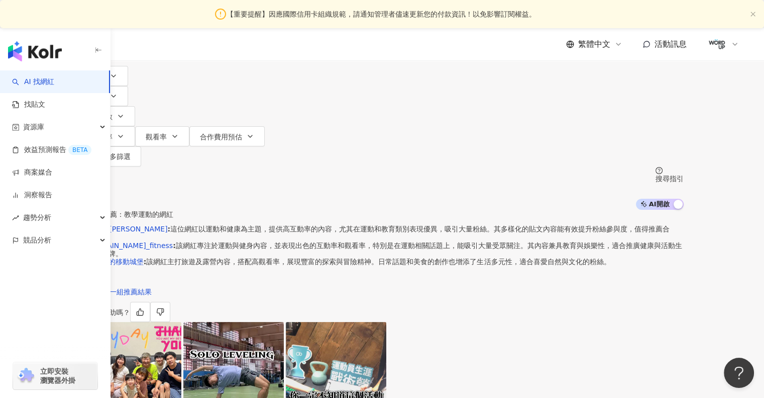
scroll to position [8, 0]
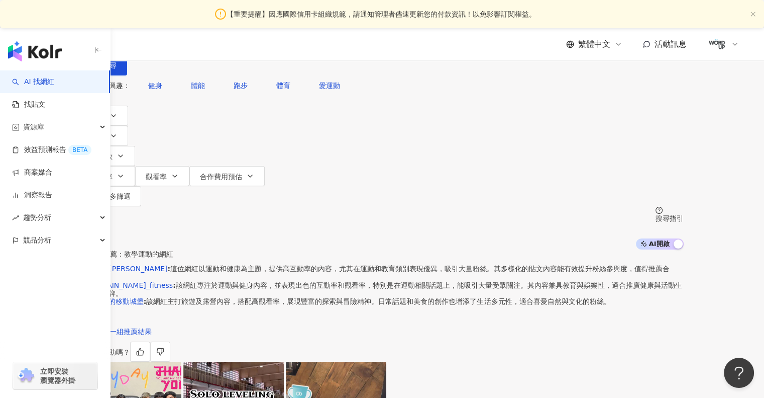
click at [227, 39] on input "**" at bounding box center [186, 29] width 81 height 19
type input "*"
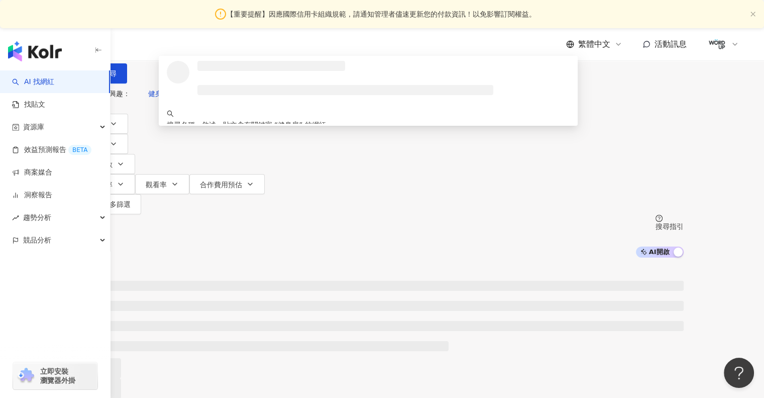
click at [249, 61] on div "不分平台 *** 台灣 搜尋 loading 搜尋名稱、敘述、貼文含有關鍵字 “ 健身房 ” 的網紅 您可能感興趣： 健身教練 女健身教練 健身 健身課程 身…" at bounding box center [382, 142] width 764 height 229
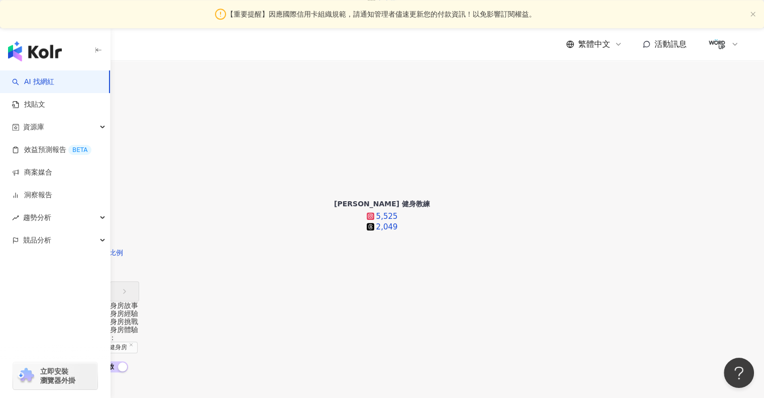
scroll to position [763, 0]
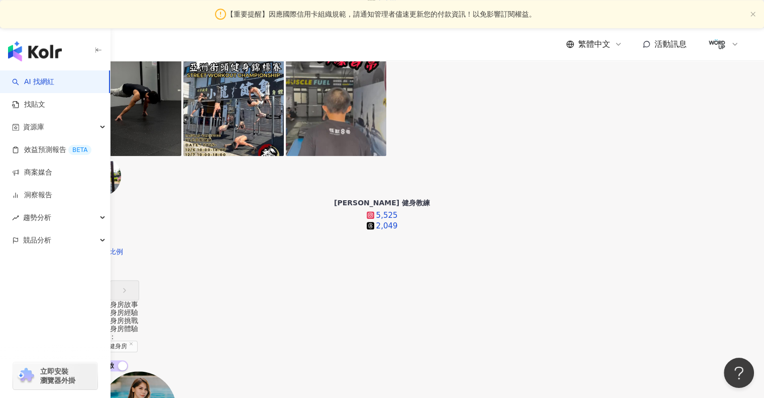
drag, startPoint x: 116, startPoint y: 171, endPoint x: 111, endPoint y: 266, distance: 95.1
drag, startPoint x: 111, startPoint y: 266, endPoint x: 113, endPoint y: 229, distance: 37.8
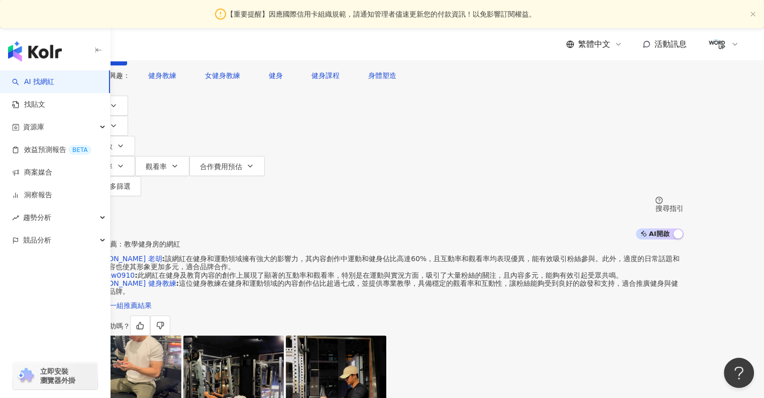
scroll to position [0, 0]
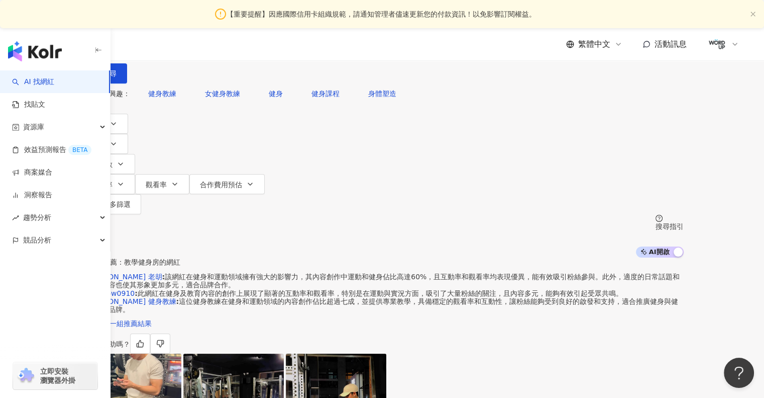
click at [227, 47] on input "***" at bounding box center [186, 37] width 81 height 19
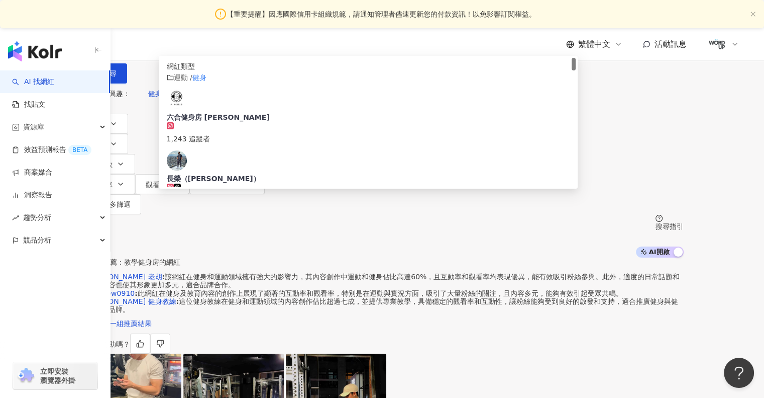
type input "*"
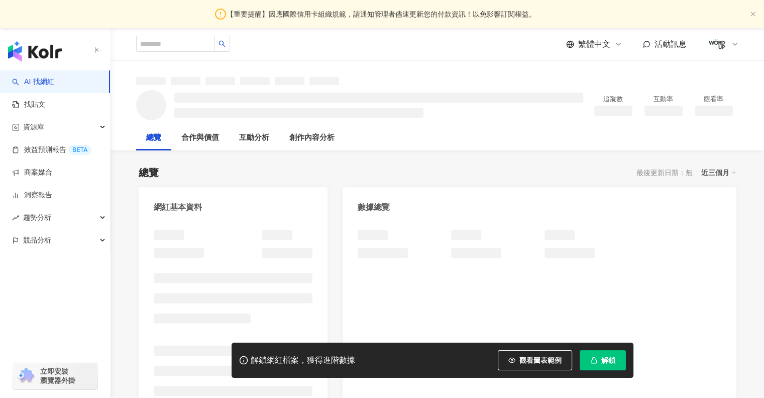
scroll to position [101, 0]
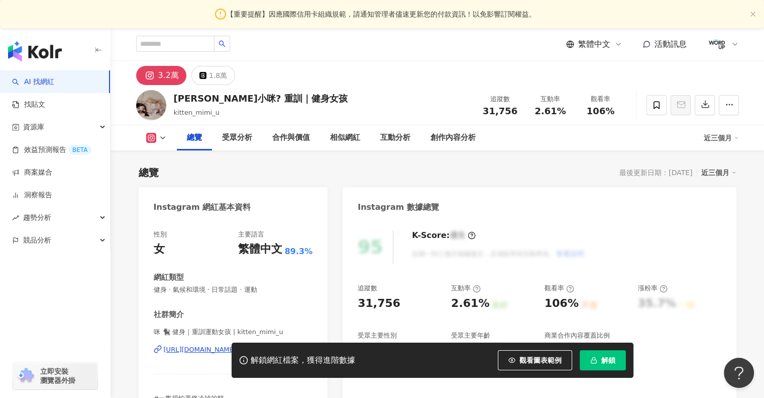
drag, startPoint x: 197, startPoint y: 99, endPoint x: 289, endPoint y: 120, distance: 94.9
click at [318, 98] on div "[PERSON_NAME]小咪? 重訓｜健身女孩 kitten_mimi_u 追蹤數 31,756 互動率 2.61% 觀看率 106%" at bounding box center [437, 105] width 643 height 40
click at [324, 98] on div "[PERSON_NAME]小咪? 重訓｜健身女孩 kitten_mimi_u 追蹤數 31,756 互動率 2.61% 觀看率 106%" at bounding box center [437, 105] width 643 height 40
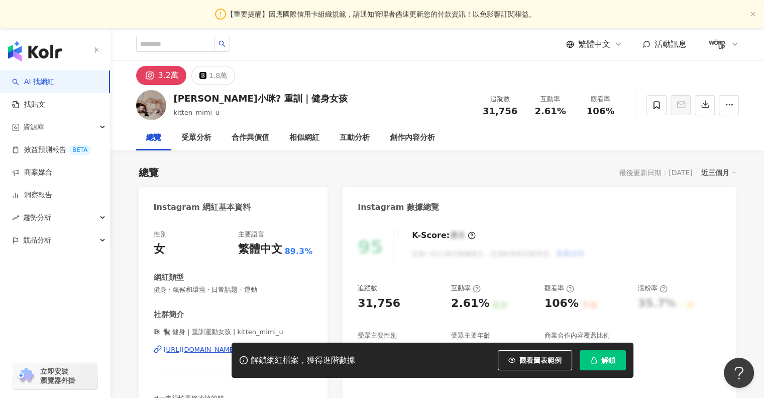
click at [267, 189] on div "Instagram 網紅基本資料" at bounding box center [233, 203] width 189 height 33
click at [596, 356] on span "button" at bounding box center [594, 360] width 7 height 8
drag, startPoint x: 151, startPoint y: 295, endPoint x: 237, endPoint y: 293, distance: 86.0
click at [237, 293] on div "性別 女 主要語言 繁體中文 89.3% 網紅類型 健身 · 氣候和環境 · 日常話題 · 運動 社群簡介 咪 🐈‍⬛ 健身｜重訓運動女孩 | kitten_…" at bounding box center [233, 333] width 189 height 226
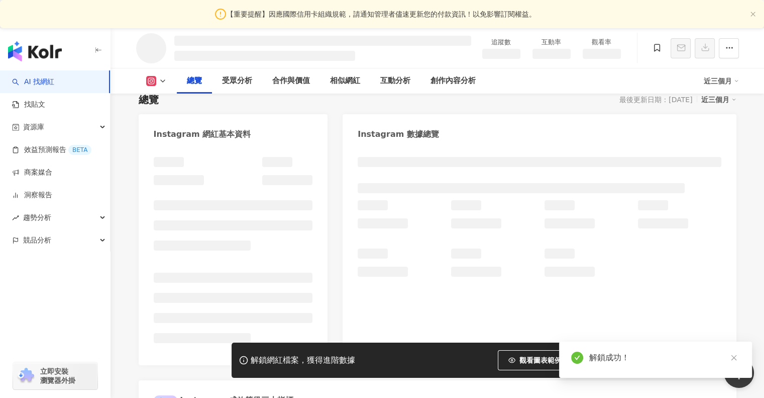
scroll to position [157, 0]
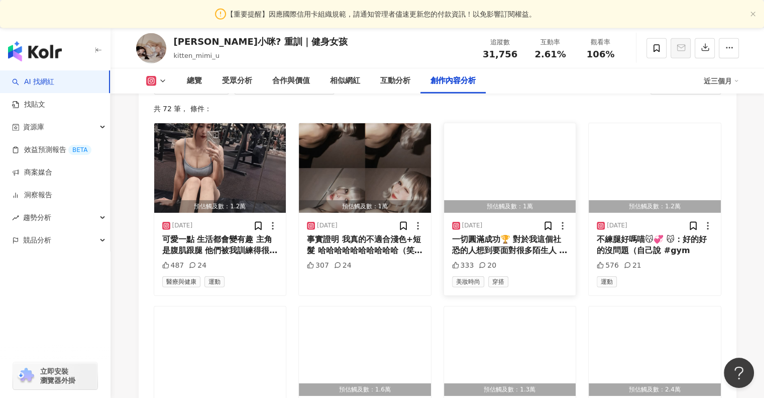
scroll to position [3114, 0]
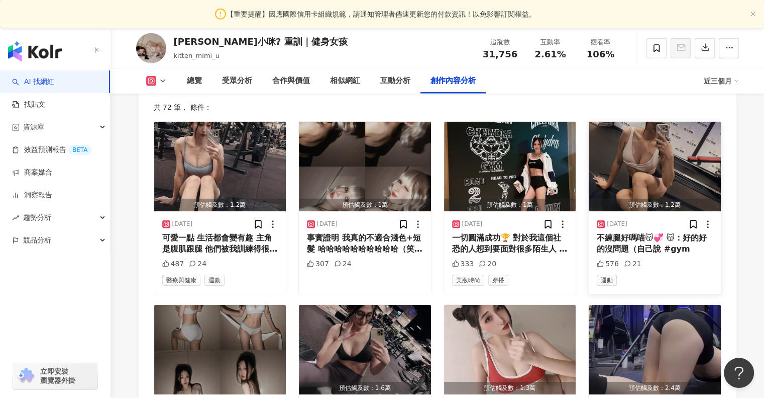
click at [631, 162] on img "button" at bounding box center [655, 166] width 132 height 89
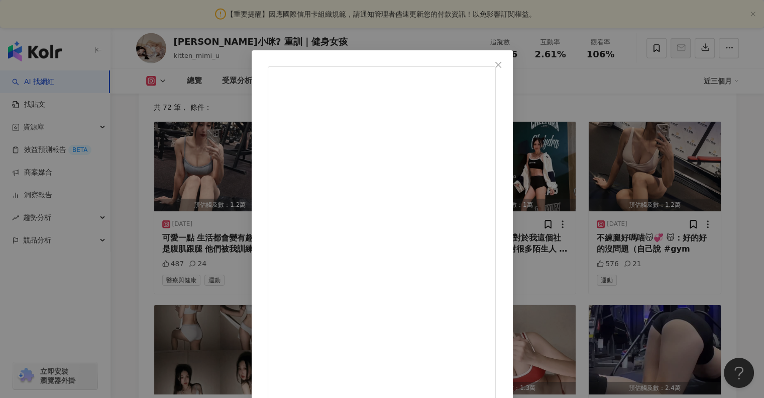
click at [76, 211] on div "Mimi小咪🐈 重訓｜健身女孩 2025/9/11 不練腿好嗎喵😽💞 😽：好的好的沒問題（自己說 #gym 576 21 查看原始貼文" at bounding box center [382, 199] width 764 height 398
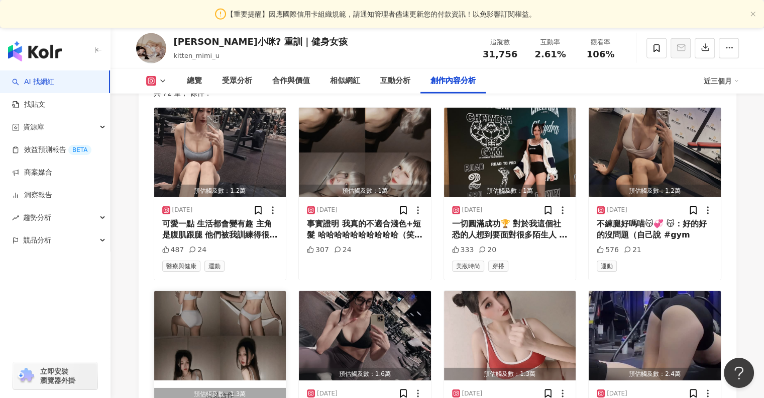
scroll to position [3214, 0]
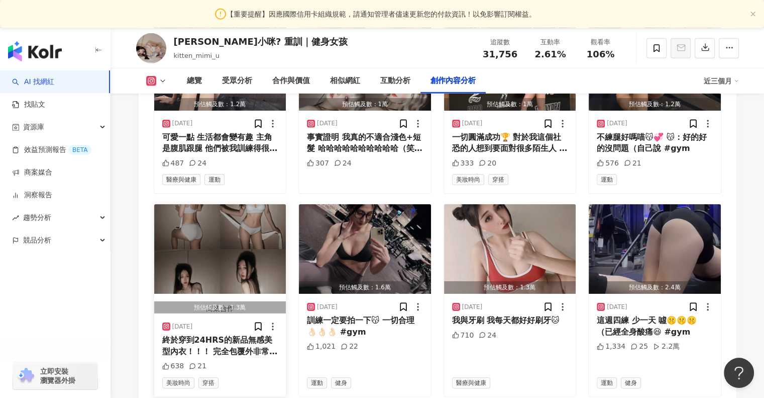
click at [205, 214] on img "button" at bounding box center [220, 248] width 132 height 89
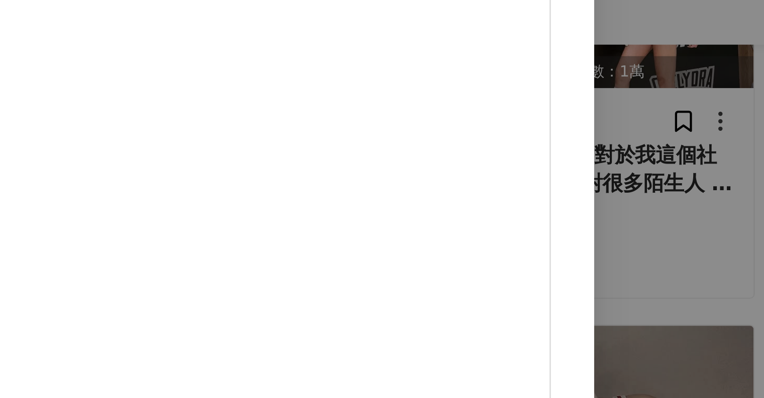
drag, startPoint x: 424, startPoint y: 110, endPoint x: 489, endPoint y: 115, distance: 64.5
drag, startPoint x: 448, startPoint y: 124, endPoint x: 427, endPoint y: 123, distance: 20.7
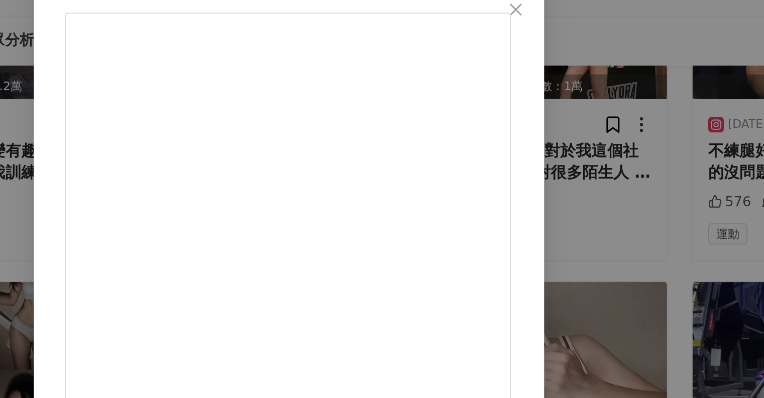
drag, startPoint x: 433, startPoint y: 146, endPoint x: 491, endPoint y: 157, distance: 58.8
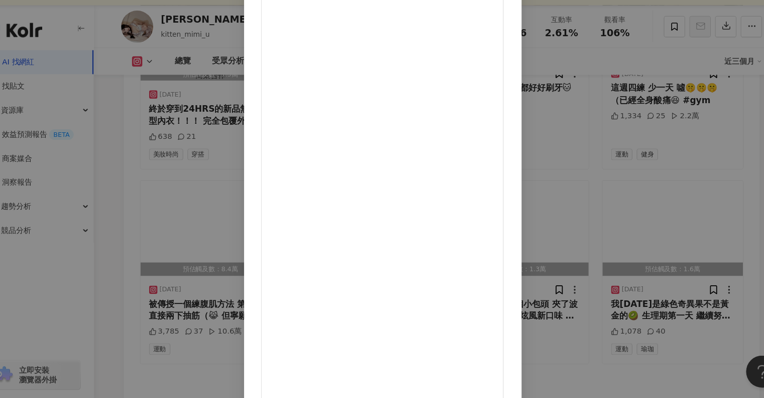
scroll to position [3428, 0]
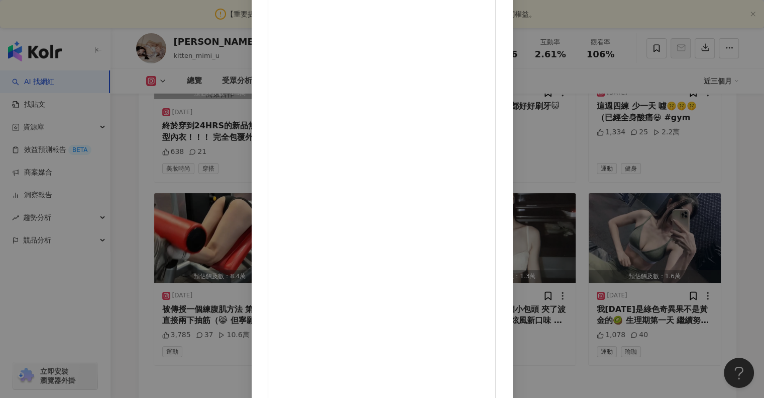
click at [98, 214] on div "Mimi小咪🐈 重訓｜健身女孩 2025/9/7 終於穿到24HRS的新品無感美型內衣！！！ 完全包覆外非常親膚柔軟 是超柔軟！ 可以調節肩寬 胸寬問題 因為…" at bounding box center [382, 199] width 764 height 398
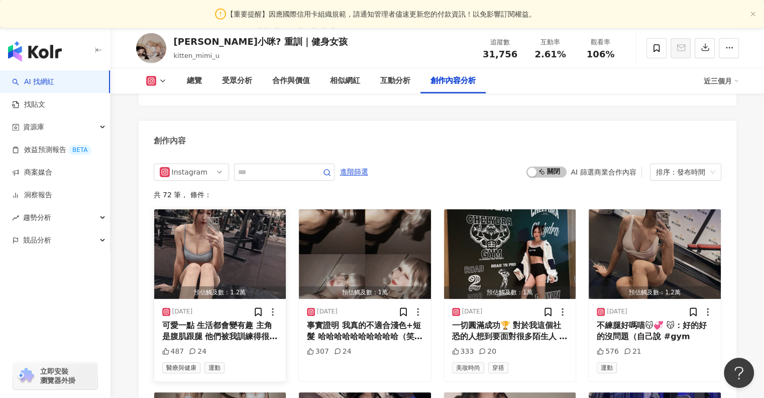
scroll to position [3507, 0]
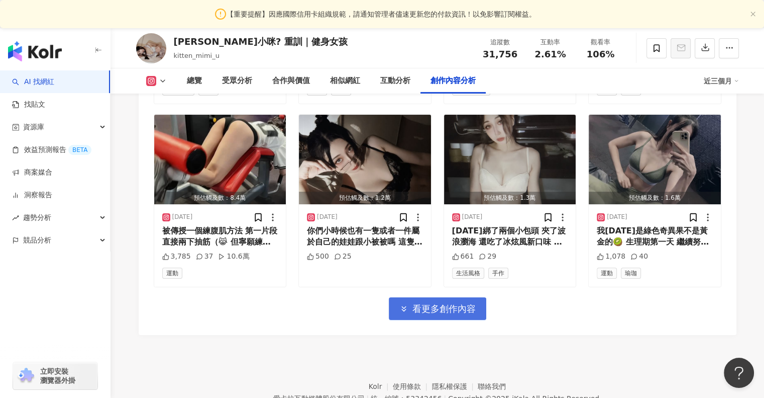
click at [418, 303] on span "看更多創作內容" at bounding box center [444, 308] width 63 height 11
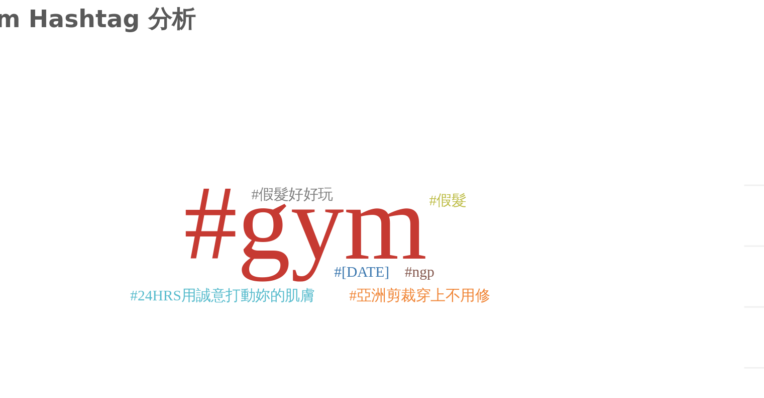
scroll to position [2849, 0]
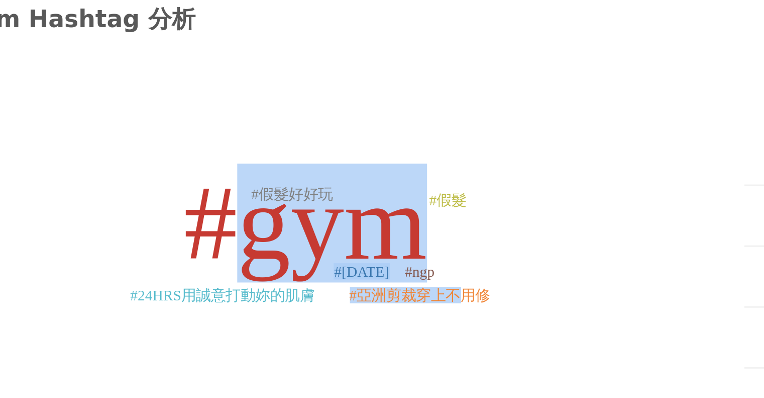
drag, startPoint x: 277, startPoint y: 156, endPoint x: 351, endPoint y: 200, distance: 85.9
click at [351, 199] on icon "#gym #7月5日 #亞洲剪裁穿上不用修 #24HRS用誠意打動妳的肌膚 #ngp #假髮 #假髮好好玩" at bounding box center [292, 209] width 276 height 116
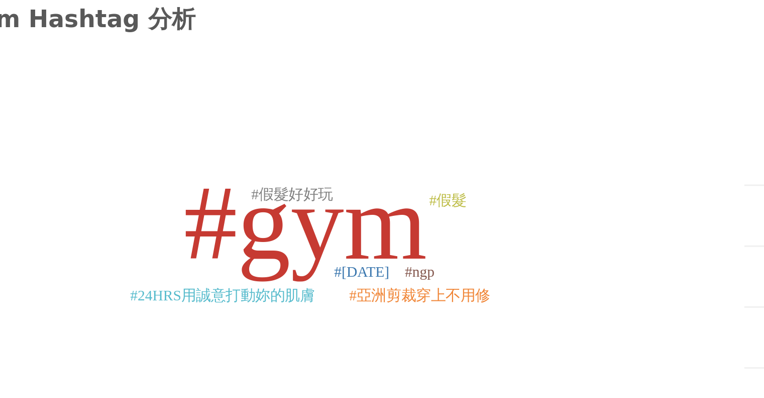
click at [354, 213] on icon "#gym #7月5日 #亞洲剪裁穿上不用修 #24HRS用誠意打動妳的肌膚 #ngp #假髮 #假髮好好玩" at bounding box center [292, 209] width 276 height 116
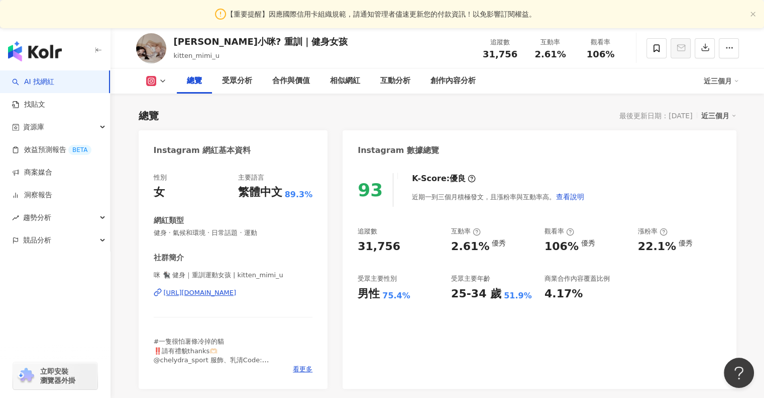
scroll to position [0, 0]
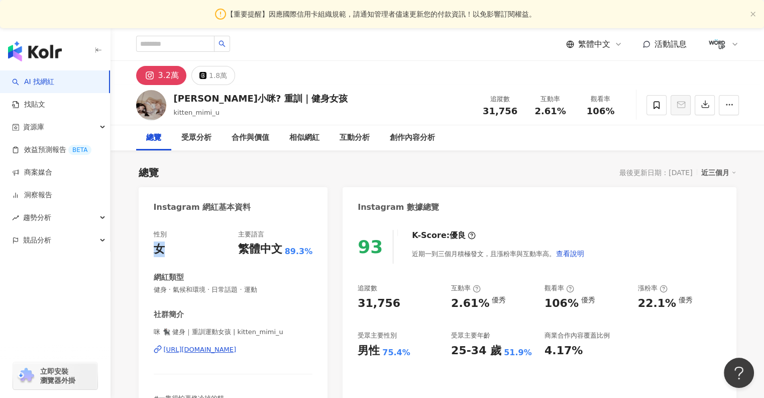
drag, startPoint x: 143, startPoint y: 254, endPoint x: 219, endPoint y: 268, distance: 77.7
click at [216, 268] on div "性別 女 主要語言 繁體中文 89.3% 網紅類型 健身 · 氣候和環境 · 日常話題 · 運動 社群簡介 咪 🐈‍⬛ 健身｜重訓運動女孩 | kitten_…" at bounding box center [233, 333] width 189 height 226
click at [220, 268] on div "性別 女 主要語言 繁體中文 89.3% 網紅類型 健身 · 氣候和環境 · 日常話題 · 運動 社群簡介 咪 🐈‍⬛ 健身｜重訓運動女孩 | kitten_…" at bounding box center [233, 330] width 159 height 201
drag, startPoint x: 225, startPoint y: 332, endPoint x: 158, endPoint y: 325, distance: 67.2
click at [164, 325] on div "社群簡介 咪 🐈‍⬛ 健身｜重訓運動女孩 | kitten_mimi_u https://www.instagram.com/kitten_mimi_u/ #…" at bounding box center [233, 369] width 159 height 121
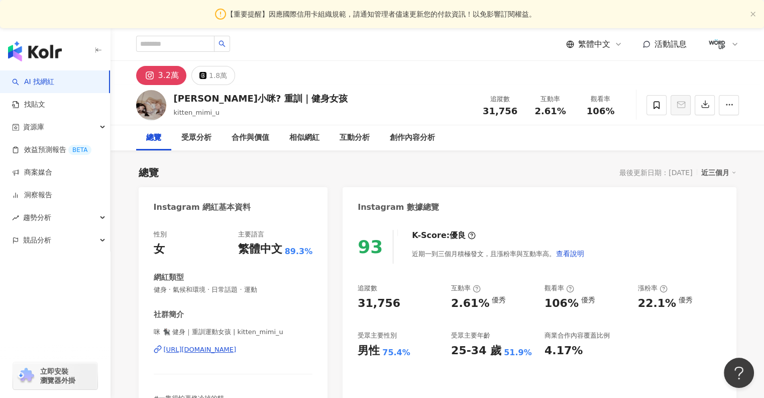
click at [154, 325] on div "社群簡介 咪 🐈‍⬛ 健身｜重訓運動女孩 | kitten_mimi_u https://www.instagram.com/kitten_mimi_u/ #…" at bounding box center [233, 369] width 159 height 121
click at [197, 349] on div "https://www.instagram.com/kitten_mimi_u/" at bounding box center [200, 349] width 73 height 9
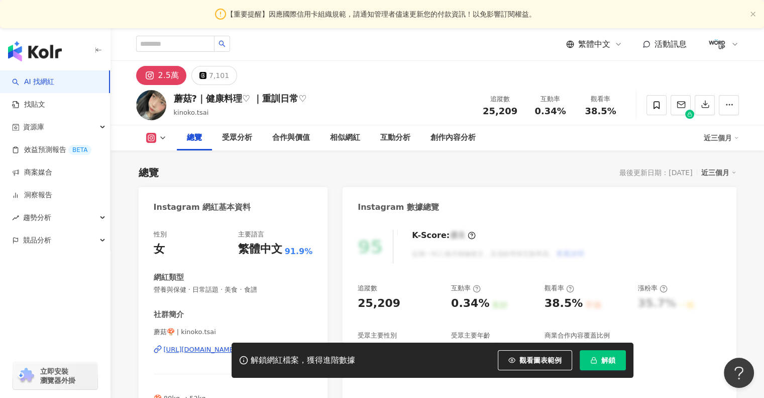
click at [186, 333] on div "性別 女 主要語言 繁體中文 91.9% 網紅類型 營養與保健 · 日常話題 · 美食 · 食譜 社群簡介 蘑菇🍄 | kinoko.tsai [URL][D…" at bounding box center [233, 330] width 159 height 201
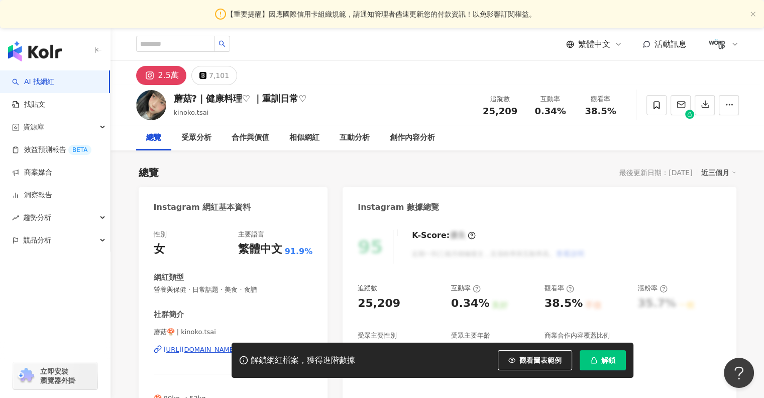
scroll to position [14, 0]
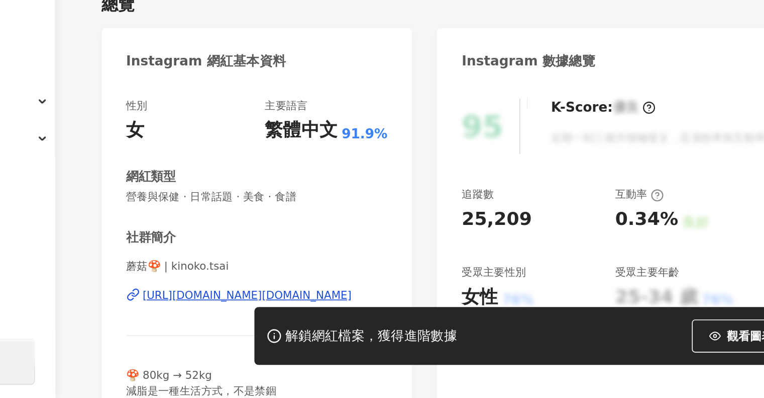
click at [186, 333] on div "[URL][DOMAIN_NAME][DOMAIN_NAME]" at bounding box center [227, 335] width 127 height 9
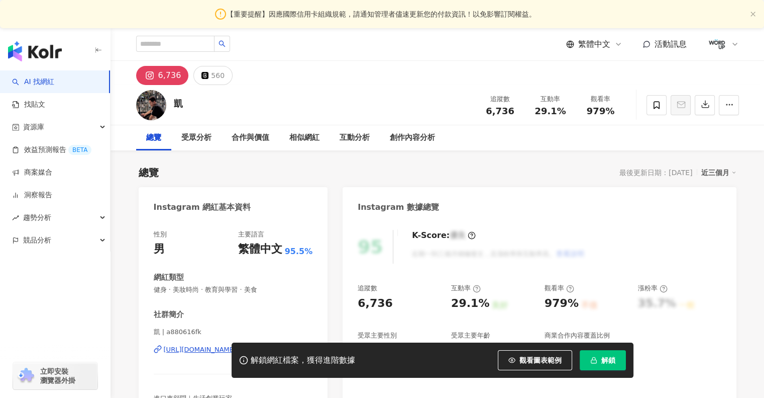
scroll to position [146, 0]
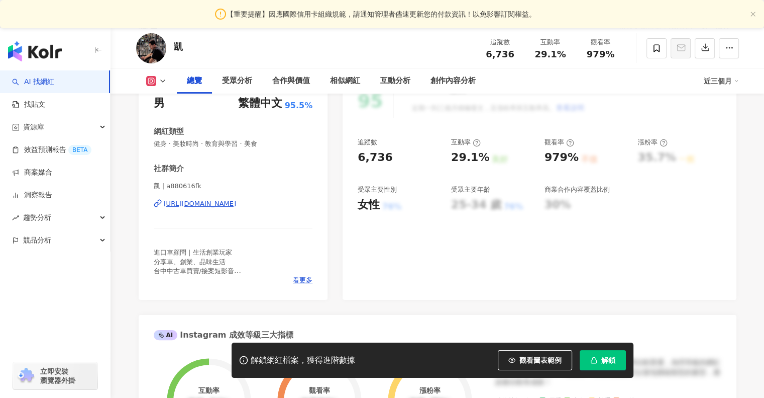
click at [214, 202] on div "[URL][DOMAIN_NAME]" at bounding box center [200, 203] width 73 height 9
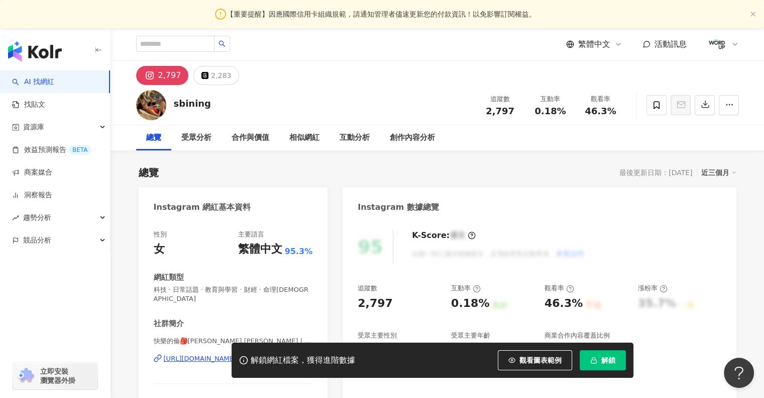
scroll to position [43, 0]
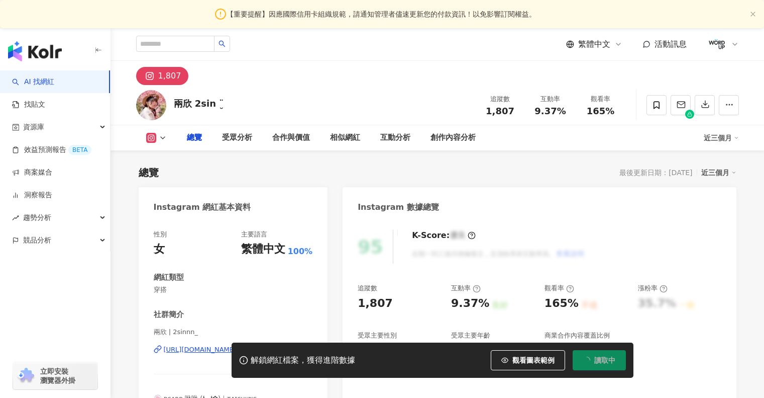
click at [181, 345] on div "[URL][DOMAIN_NAME]" at bounding box center [200, 349] width 73 height 9
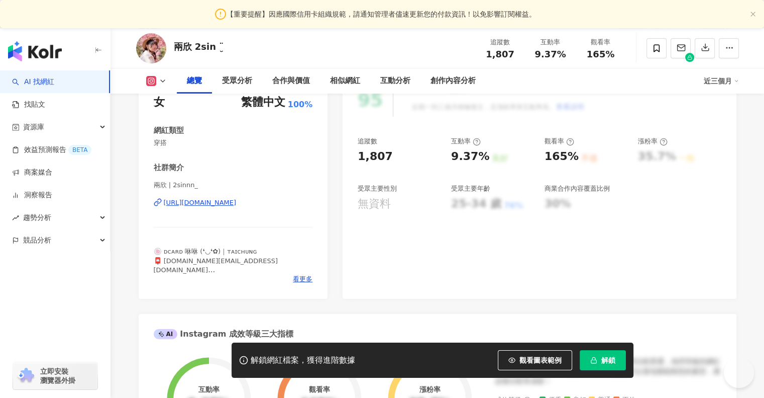
scroll to position [147, 0]
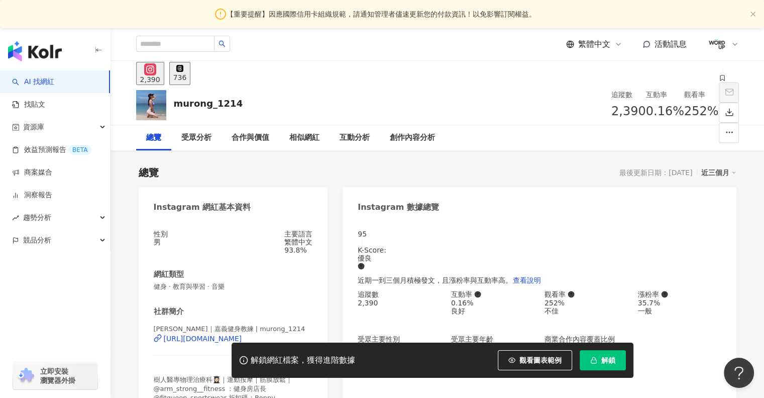
scroll to position [201, 0]
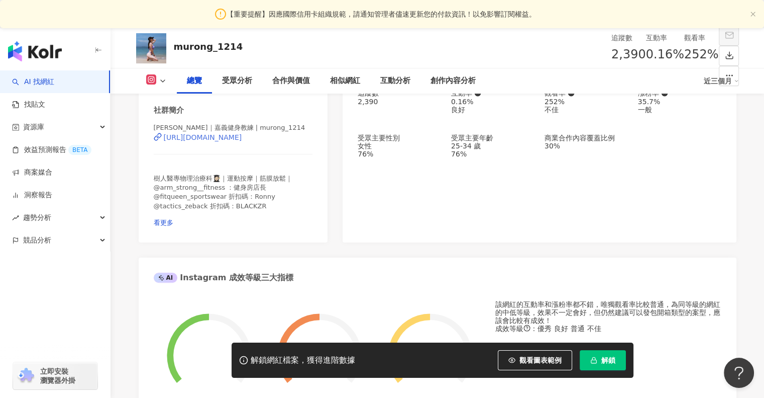
click at [203, 141] on div "[URL][DOMAIN_NAME]" at bounding box center [203, 137] width 78 height 8
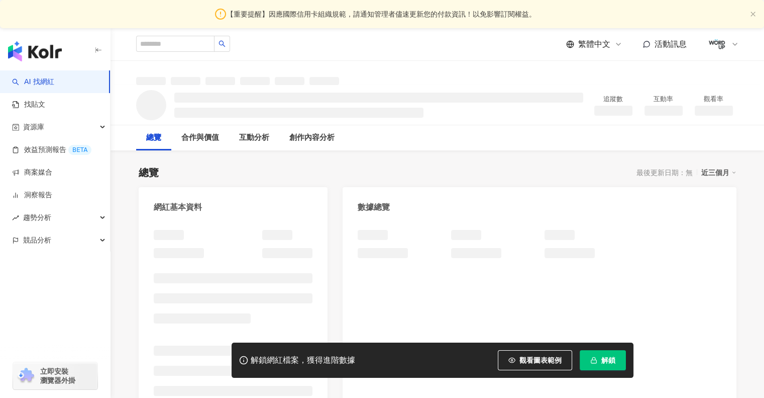
scroll to position [201, 0]
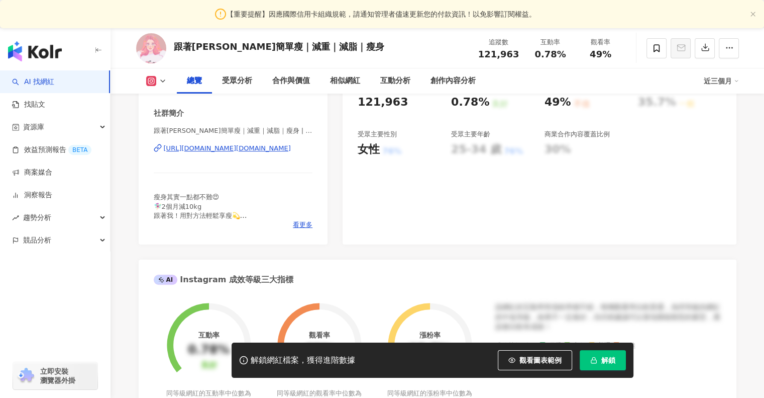
scroll to position [101, 0]
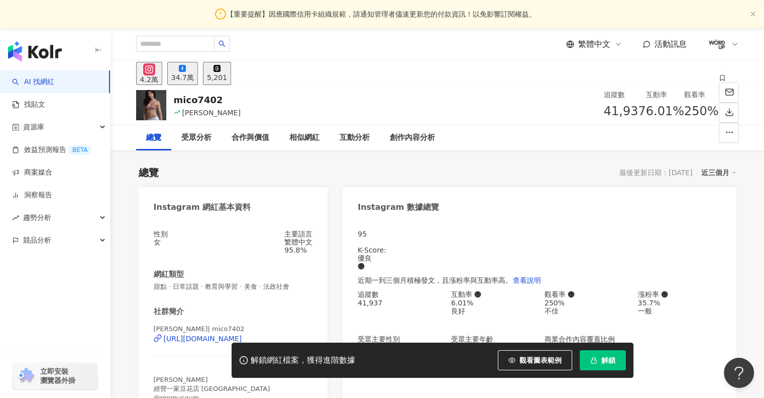
click at [213, 250] on div "性別 女 主要語言 繁體中文 95.8%" at bounding box center [233, 242] width 159 height 24
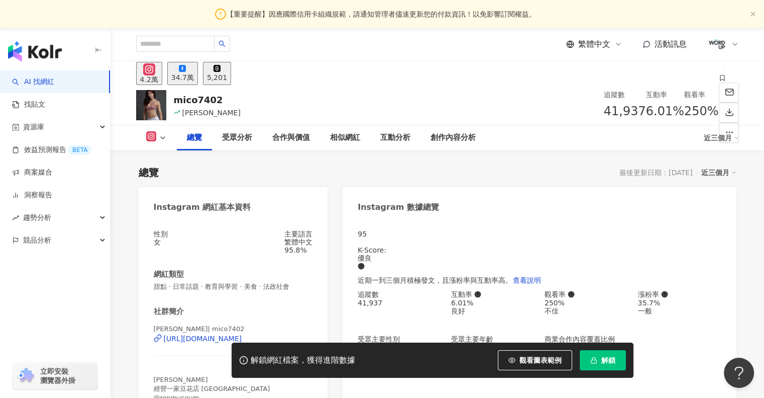
scroll to position [101, 0]
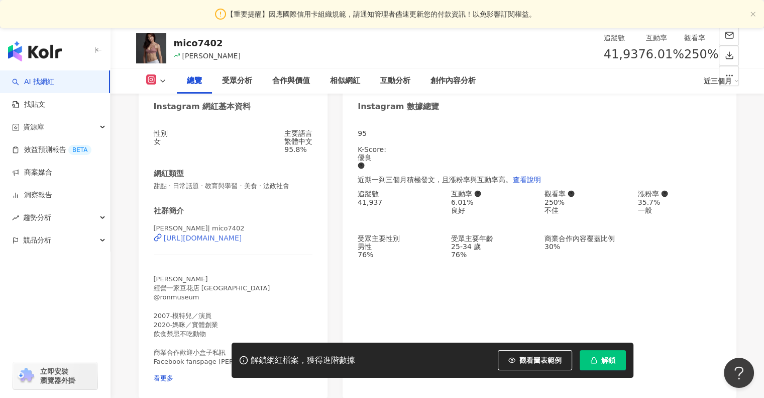
click at [214, 242] on div "https://www.instagram.com/mico7402/" at bounding box center [203, 238] width 78 height 8
click at [607, 363] on span "解鎖" at bounding box center [609, 360] width 14 height 8
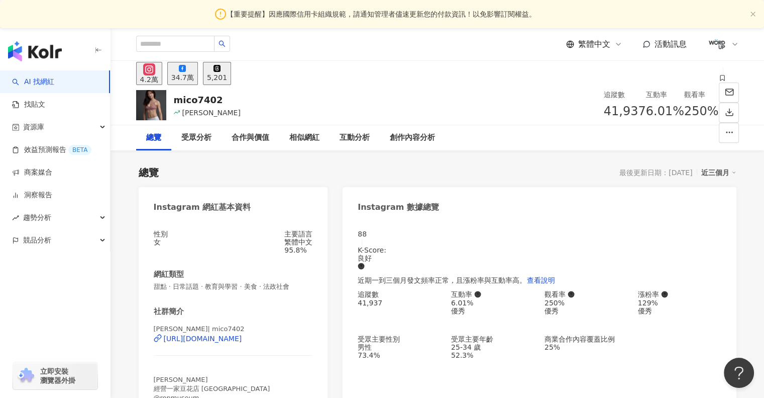
click at [402, 89] on div "mico7402 張瑋純Mico 追蹤數 41,937 互動率 6.01% 觀看率 250%" at bounding box center [437, 105] width 643 height 40
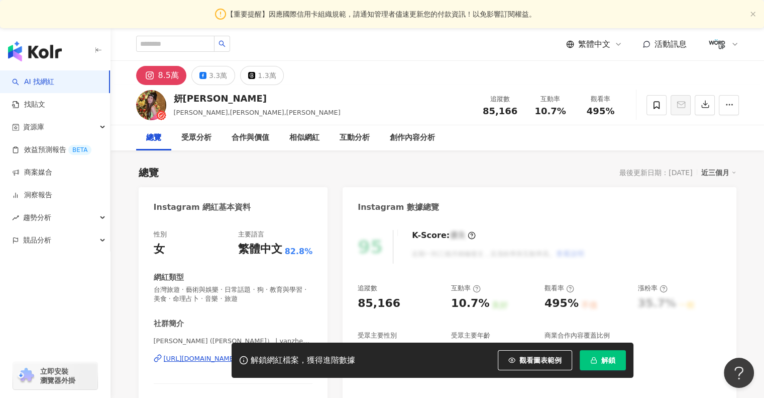
click at [223, 354] on div "https://www.instagram.com/yanzhen0725/" at bounding box center [200, 358] width 73 height 9
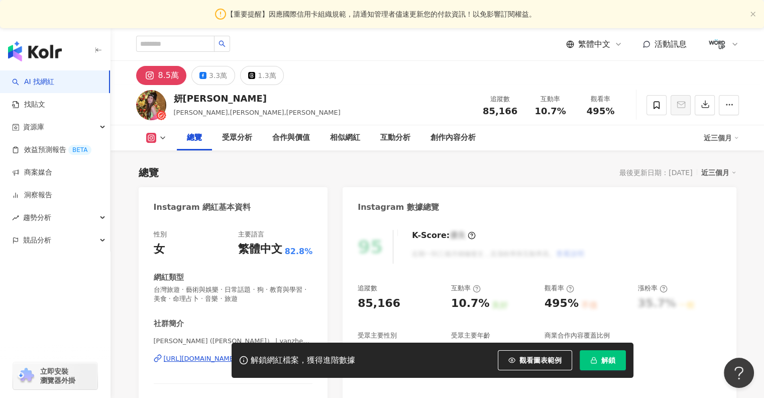
scroll to position [201, 0]
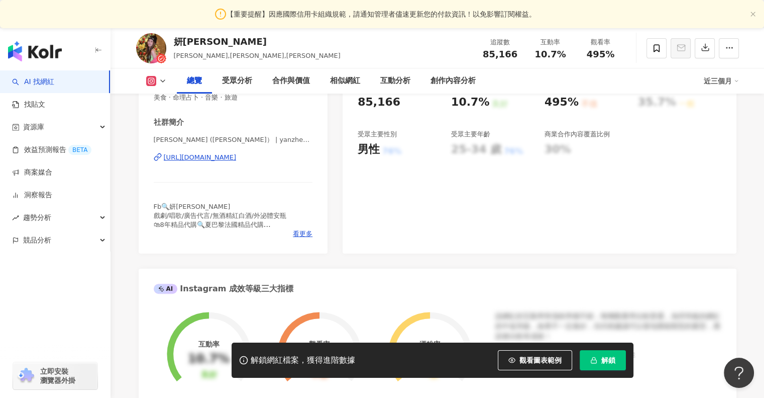
click at [591, 360] on icon "button" at bounding box center [594, 359] width 7 height 7
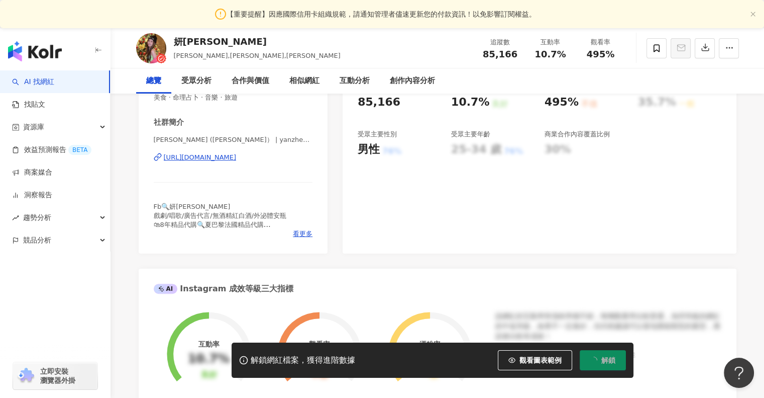
scroll to position [0, 0]
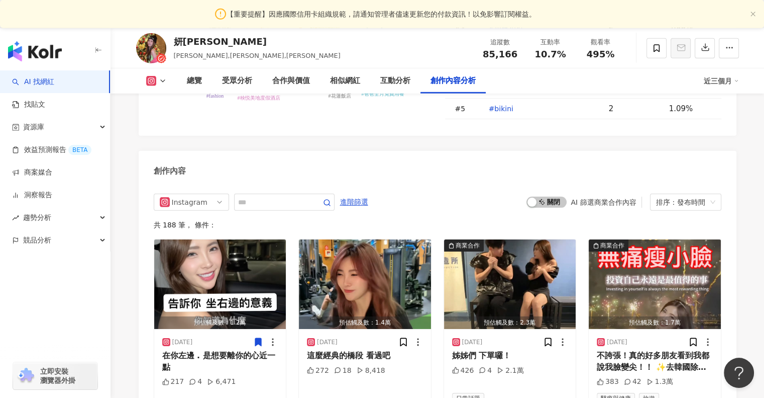
scroll to position [3116, 0]
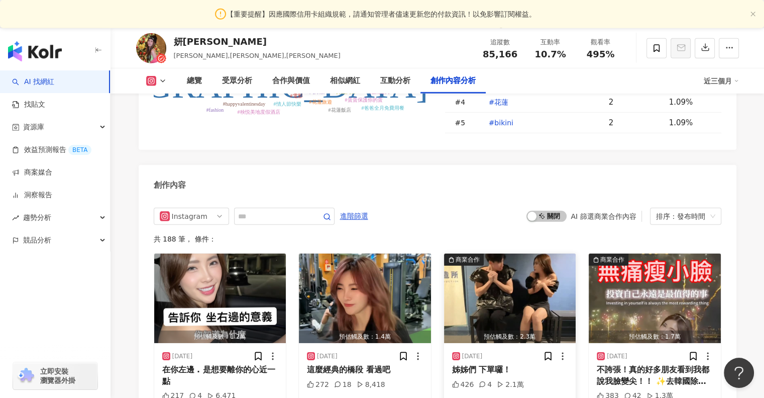
click at [499, 253] on img "button" at bounding box center [510, 297] width 132 height 89
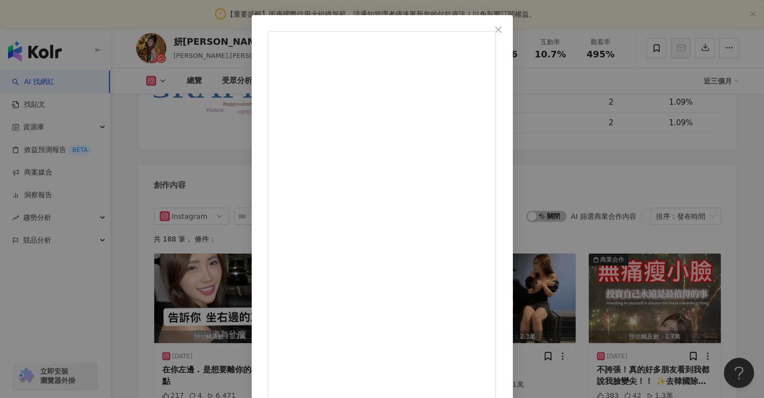
scroll to position [32, 0]
click at [67, 136] on div "許熠凱 2025/9/15 姊姊們 下單囉！ 426 4 2.1萬 查看原始貼文" at bounding box center [382, 199] width 764 height 398
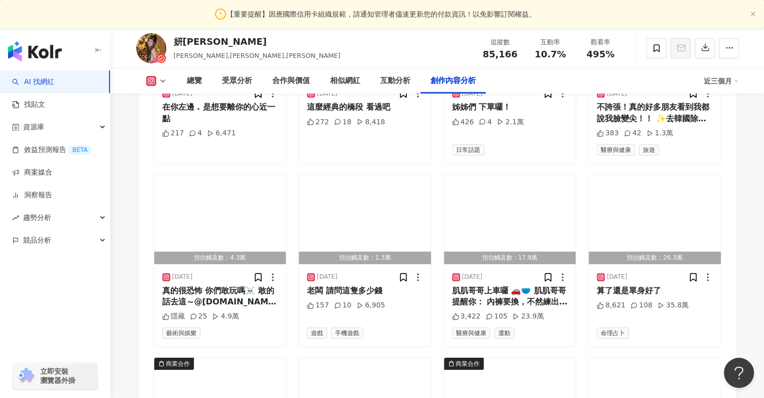
scroll to position [2775, 0]
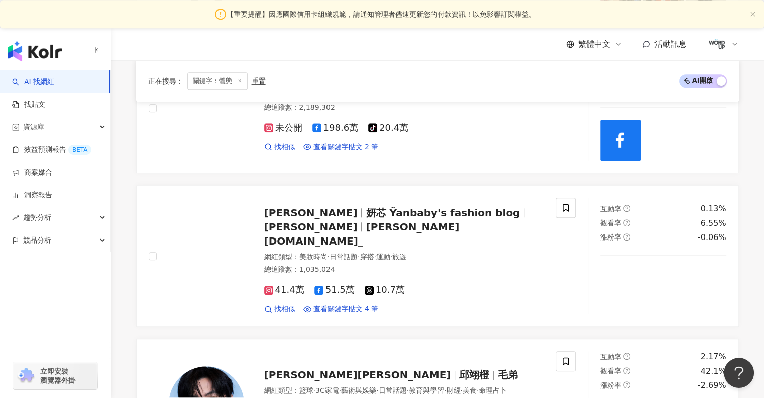
scroll to position [844, 0]
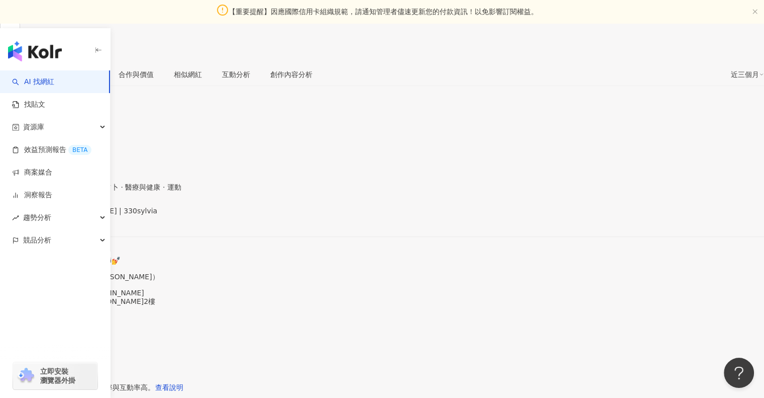
click at [88, 215] on div "[URL][DOMAIN_NAME]" at bounding box center [49, 219] width 78 height 8
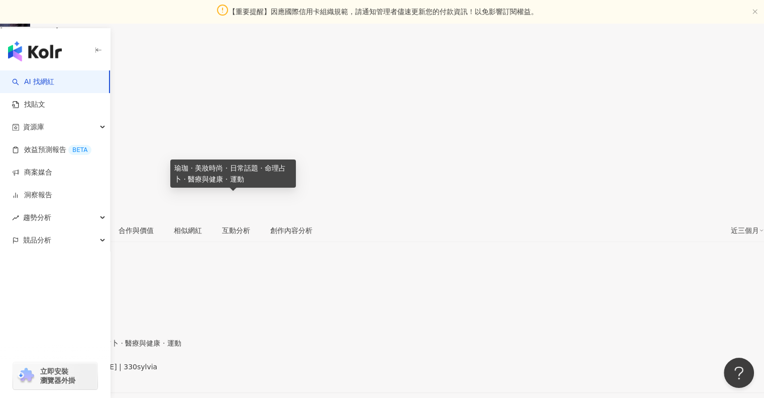
drag, startPoint x: 163, startPoint y: 204, endPoint x: 178, endPoint y: 209, distance: 15.9
click at [177, 339] on span "瑜珈 · 美妝時尚 · 日常話題 · 命理占卜 · 醫療與健康 · 運動" at bounding box center [90, 343] width 181 height 8
click at [178, 339] on span "瑜珈 · 美妝時尚 · 日常話題 · 命理占卜 · 醫療與健康 · 運動" at bounding box center [90, 343] width 181 height 8
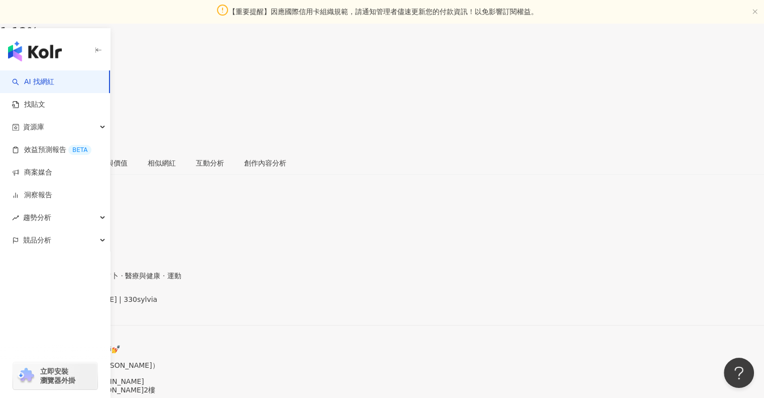
scroll to position [0, 0]
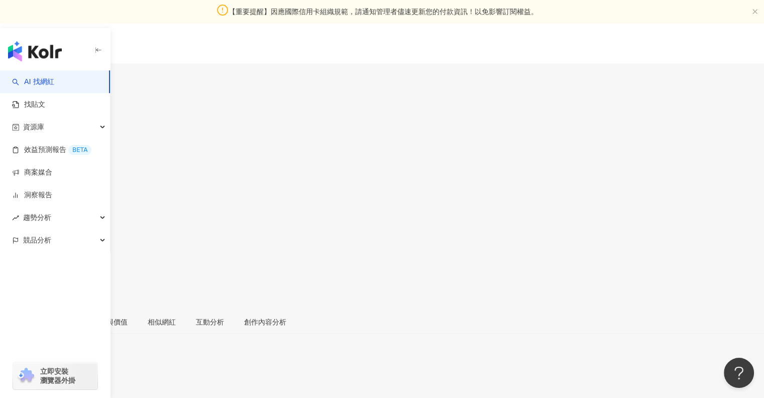
click at [58, 118] on div "[PERSON_NAME]" at bounding box center [29, 122] width 58 height 8
copy div "[PERSON_NAME]"
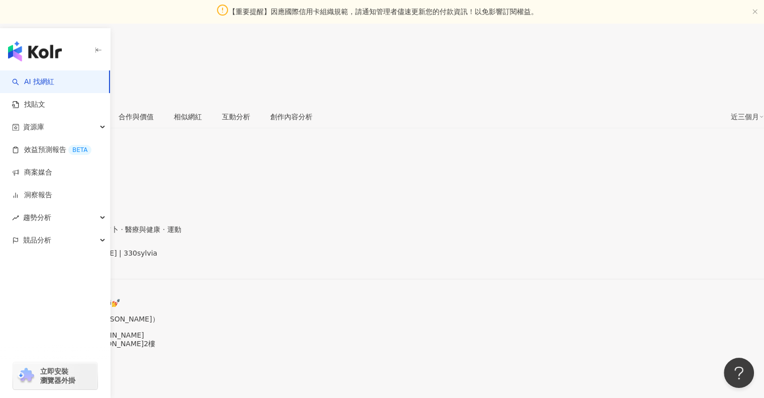
drag, startPoint x: 397, startPoint y: 231, endPoint x: 340, endPoint y: 257, distance: 62.3
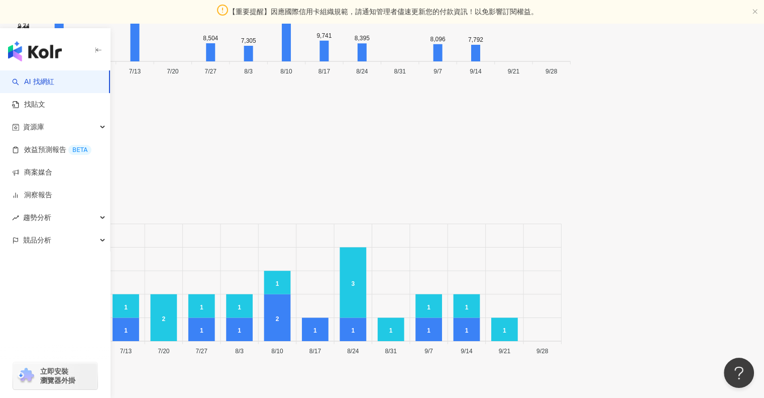
scroll to position [3527, 0]
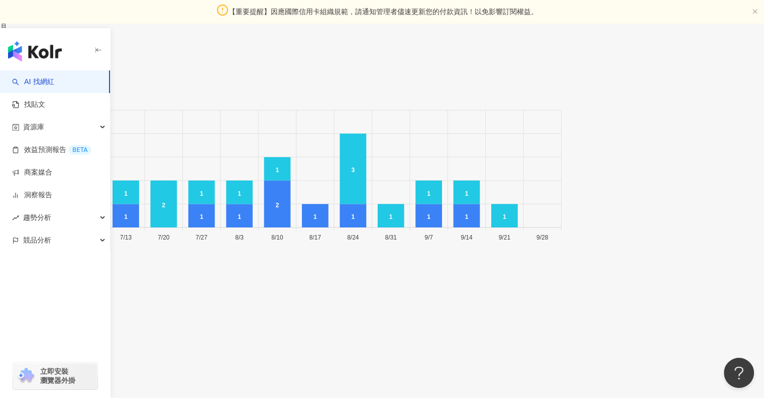
scroll to position [3591, 0]
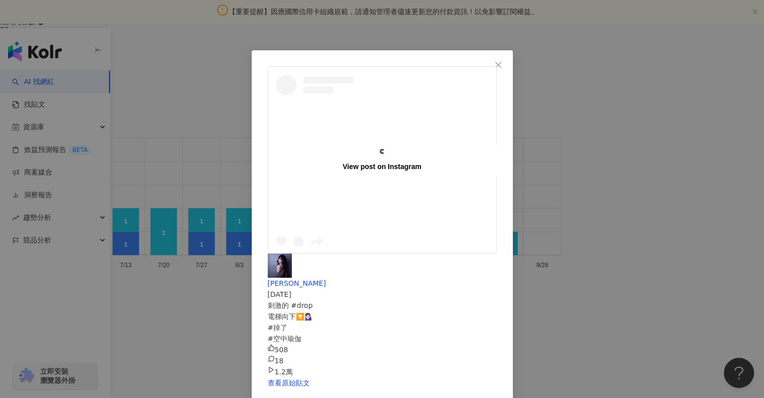
click at [105, 148] on div "View post on Instagram 謝翔雅 2025/8/10 刺激的 #drop 電梯向下🔽💁🏻‍♀️ #掉了 #空中瑜伽 508 18 1.2萬…" at bounding box center [382, 199] width 764 height 398
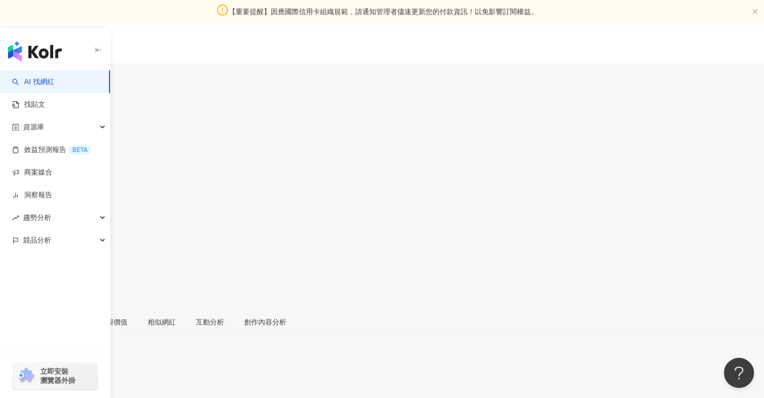
scroll to position [201, 0]
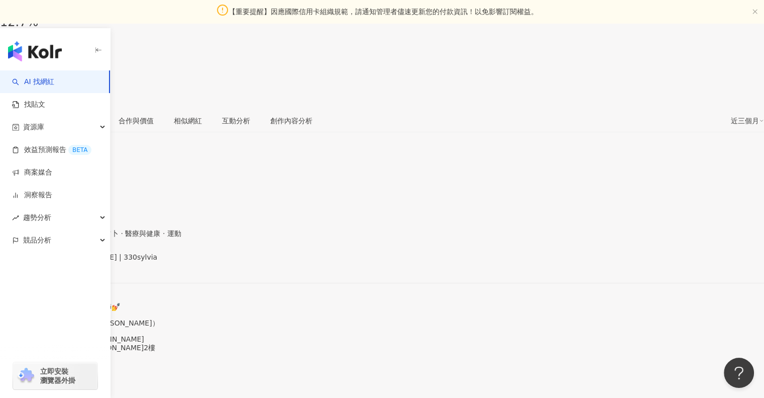
click at [21, 367] on span "看更多" at bounding box center [10, 371] width 21 height 8
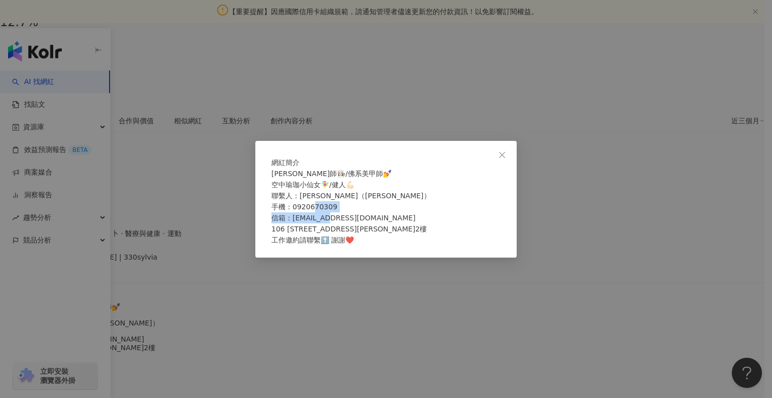
drag, startPoint x: 302, startPoint y: 234, endPoint x: 414, endPoint y: 232, distance: 112.1
click at [412, 232] on span "阿雅師👩🏻‍🍳/佛系美甲師💅 空中瑜珈小仙女🧚‍♀️/健人💪🏻 聯繫人：李奕磊（大磊） 手機：0920670309 信箱：cbeseb@gmail.com 1…" at bounding box center [350, 206] width 159 height 74
click at [414, 232] on span "阿雅師👩🏻‍🍳/佛系美甲師💅 空中瑜珈小仙女🧚‍♀️/健人💪🏻 聯繫人：李奕磊（大磊） 手機：0920670309 信箱：cbeseb@gmail.com 1…" at bounding box center [350, 206] width 159 height 74
drag, startPoint x: 304, startPoint y: 236, endPoint x: 296, endPoint y: 230, distance: 10.0
click at [298, 231] on span "阿雅師👩🏻‍🍳/佛系美甲師💅 空中瑜珈小仙女🧚‍♀️/健人💪🏻 聯繫人：李奕磊（大磊） 手機：0920670309 信箱：cbeseb@gmail.com 1…" at bounding box center [350, 206] width 159 height 74
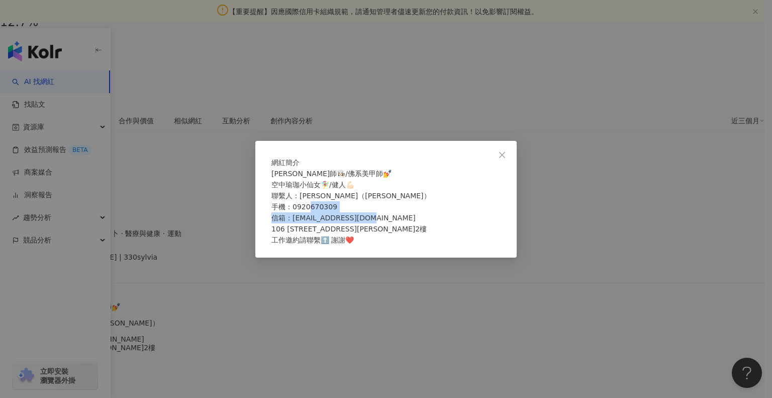
click at [296, 230] on span "阿雅師👩🏻‍🍳/佛系美甲師💅 空中瑜珈小仙女🧚‍♀️/健人💪🏻 聯繫人：李奕磊（大磊） 手機：0920670309 信箱：cbeseb@gmail.com 1…" at bounding box center [350, 206] width 159 height 74
click at [215, 186] on div "網紅簡介 阿雅師👩🏻‍🍳/佛系美甲師💅 空中瑜珈小仙女🧚‍♀️/健人💪🏻 聯繫人：李奕磊（大磊） 手機：0920670309 信箱：cbeseb@gmail.…" at bounding box center [386, 199] width 772 height 398
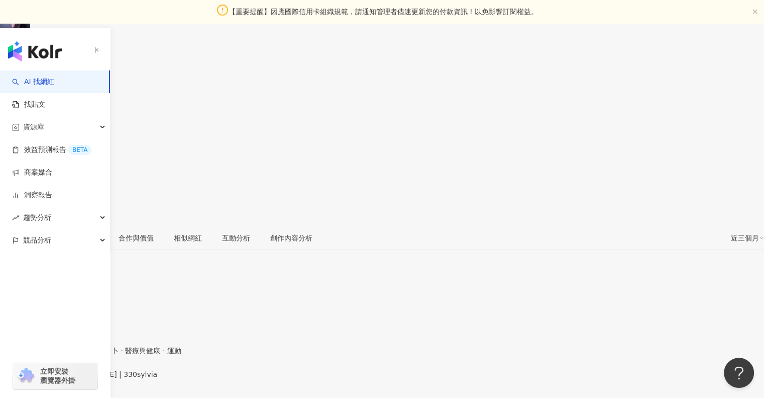
scroll to position [101, 0]
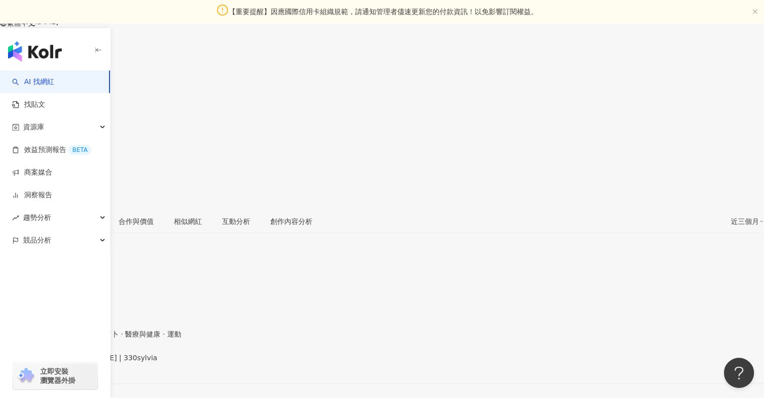
drag, startPoint x: 364, startPoint y: 193, endPoint x: 404, endPoint y: 199, distance: 39.6
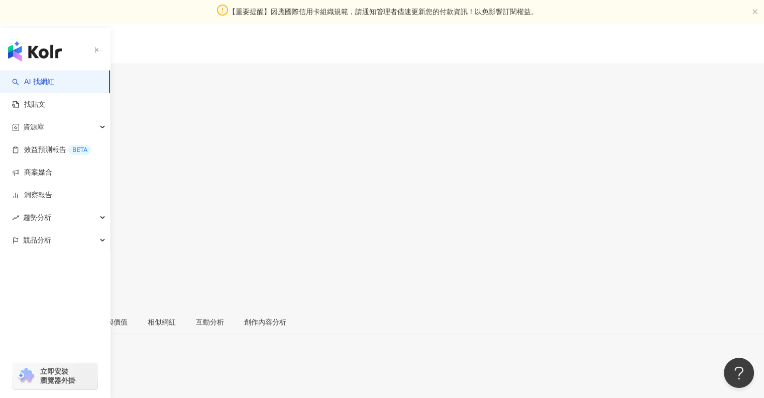
drag, startPoint x: 152, startPoint y: 287, endPoint x: 213, endPoint y: 298, distance: 61.3
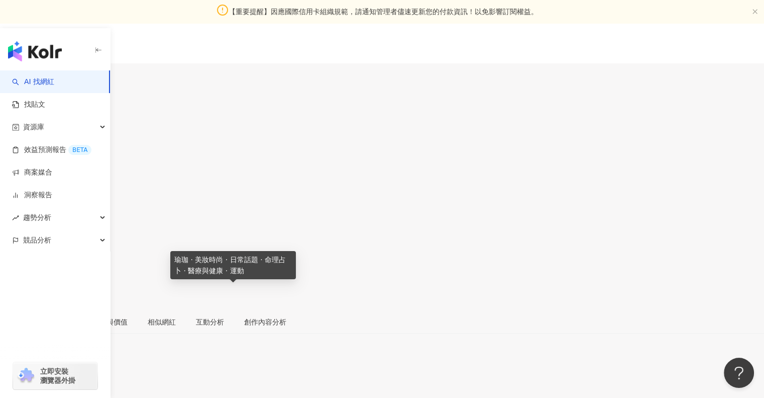
drag, startPoint x: 213, startPoint y: 298, endPoint x: 161, endPoint y: 282, distance: 54.1
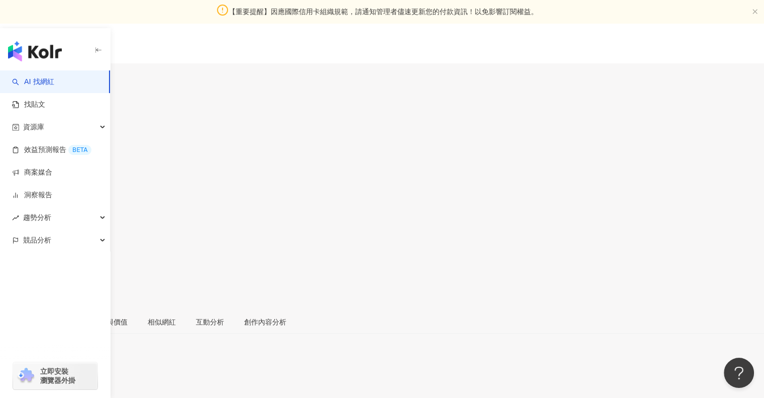
drag, startPoint x: 157, startPoint y: 280, endPoint x: 140, endPoint y: 271, distance: 18.9
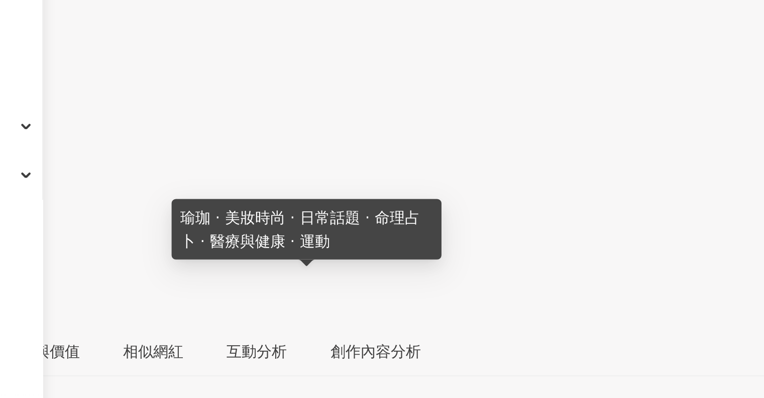
drag, startPoint x: 161, startPoint y: 296, endPoint x: 196, endPoint y: 301, distance: 35.0
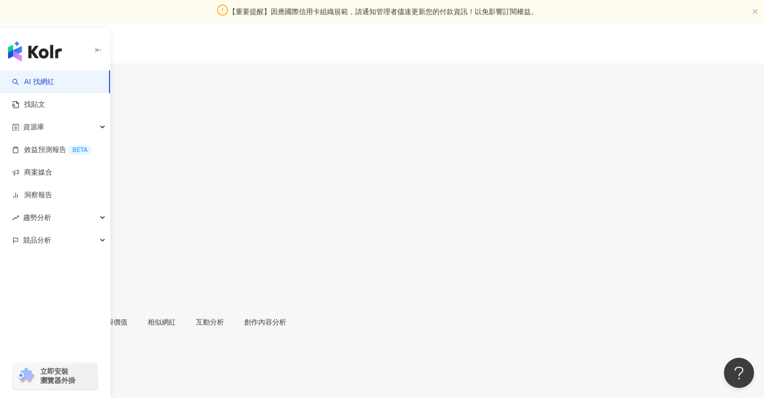
click at [72, 316] on div "受眾分析" at bounding box center [58, 321] width 28 height 11
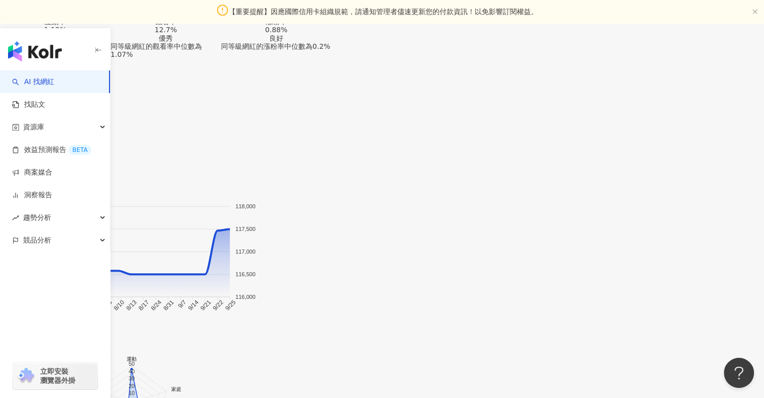
scroll to position [921, 0]
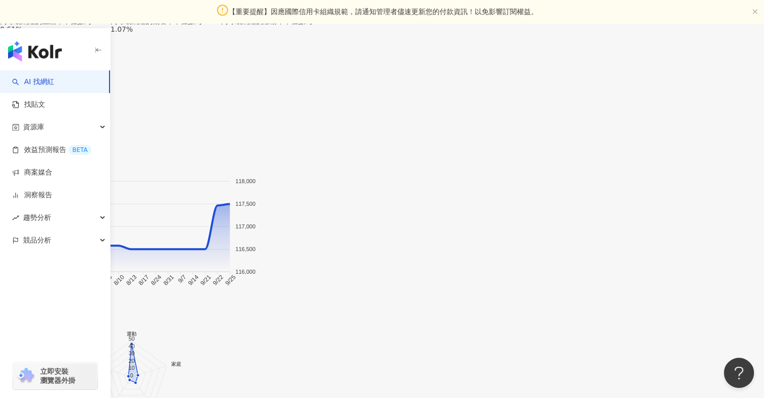
drag, startPoint x: 277, startPoint y: 315, endPoint x: 282, endPoint y: 245, distance: 70.6
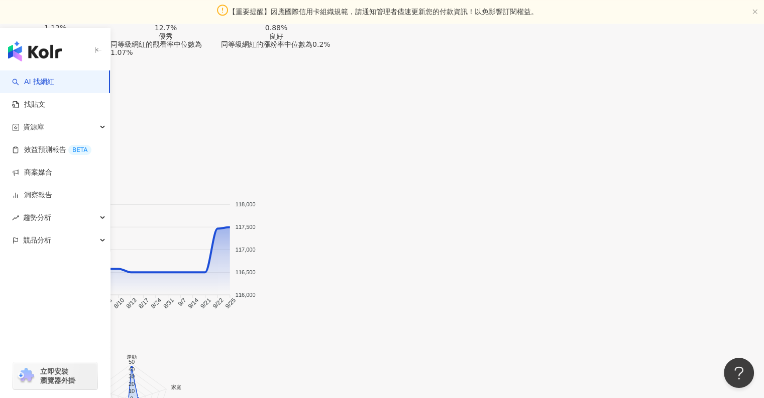
scroll to position [900, 0]
drag, startPoint x: 165, startPoint y: 183, endPoint x: 233, endPoint y: 179, distance: 68.0
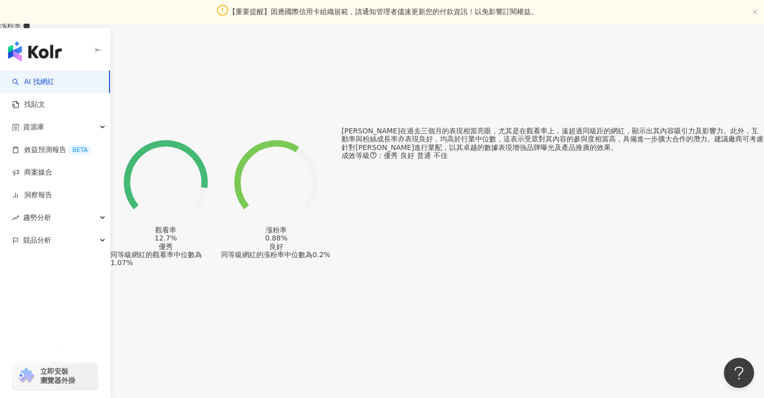
scroll to position [688, 0]
drag, startPoint x: 433, startPoint y: 166, endPoint x: 436, endPoint y: 249, distance: 82.5
click at [436, 249] on div "Instagram 網紅基本資料 性別 女 主要語言 繁體中文 91.9% 網紅類型 瑜珈 · 美妝時尚 · 日常話題 · 命理占卜 · 醫療與健康 · 運動…" at bounding box center [382, 289] width 764 height 1206
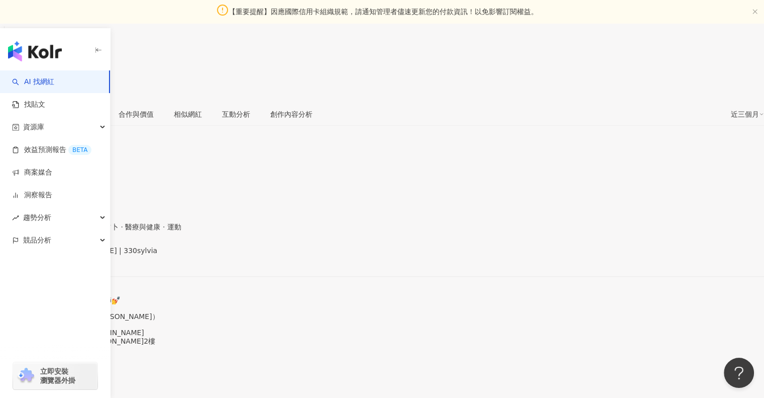
scroll to position [205, 0]
drag, startPoint x: 525, startPoint y: 299, endPoint x: 587, endPoint y: 351, distance: 81.0
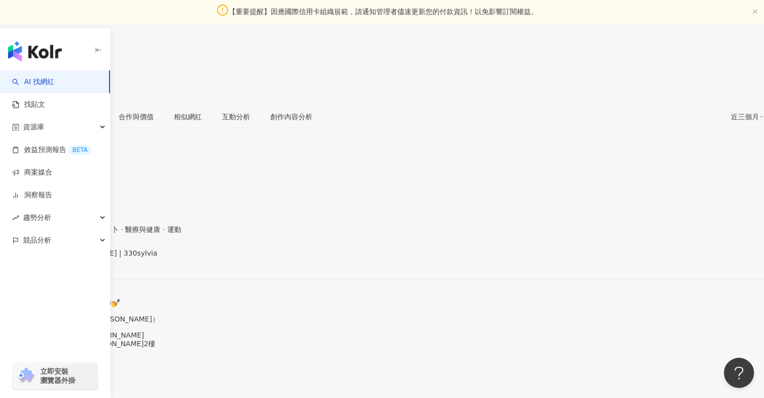
drag, startPoint x: 587, startPoint y: 351, endPoint x: 513, endPoint y: 299, distance: 90.8
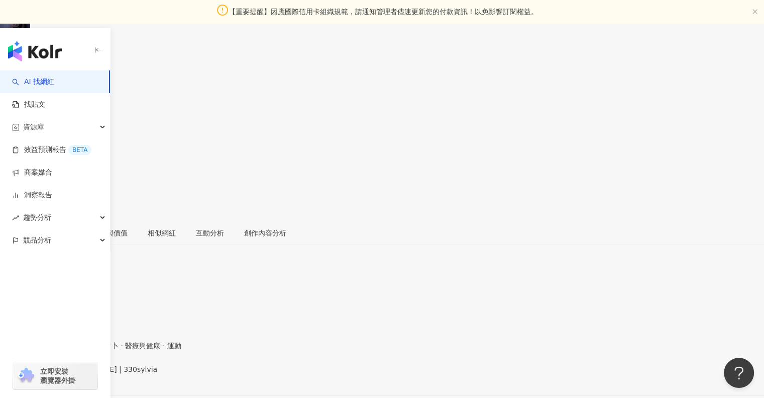
scroll to position [0, 0]
click at [379, 341] on div "總覽 最後更新日期：2025/10/3 近三個月" at bounding box center [382, 357] width 764 height 32
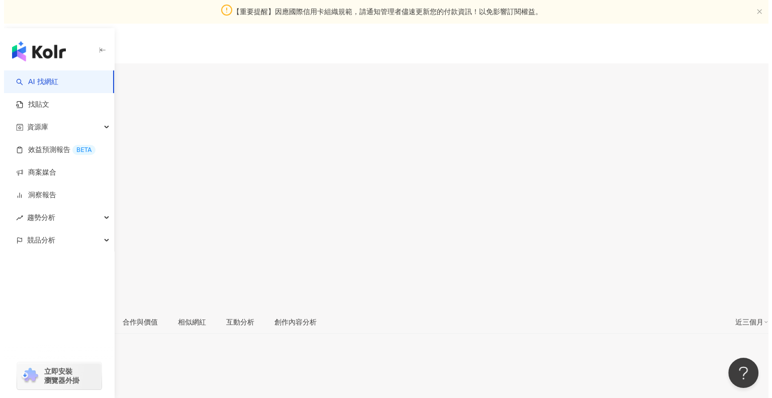
scroll to position [101, 0]
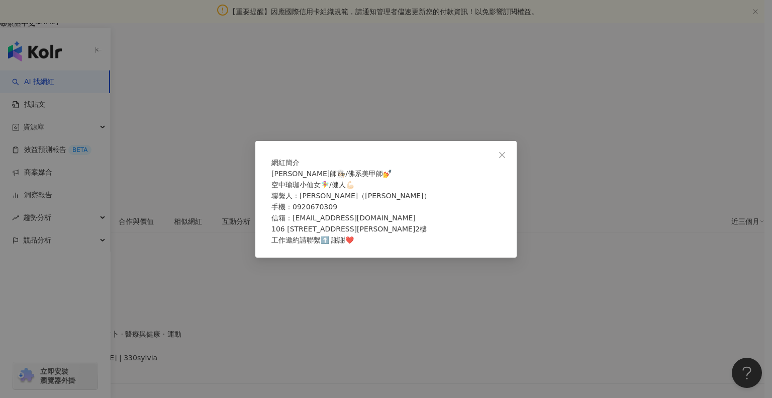
click at [179, 209] on div "網紅簡介 阿雅師👩🏻‍🍳/佛系美甲師💅 空中瑜珈小仙女🧚‍♀️/健人💪🏻 聯繫人：李奕磊（大磊） 手機：0920670309 信箱：cbeseb@gmail.…" at bounding box center [386, 199] width 772 height 398
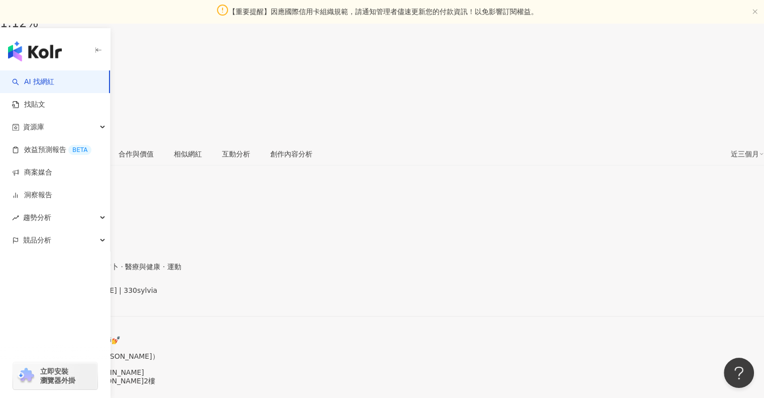
scroll to position [0, 0]
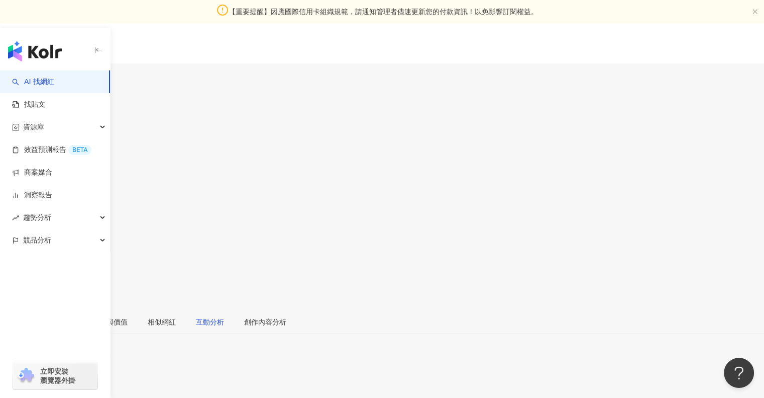
click at [224, 316] on div "互動分析" at bounding box center [210, 321] width 28 height 11
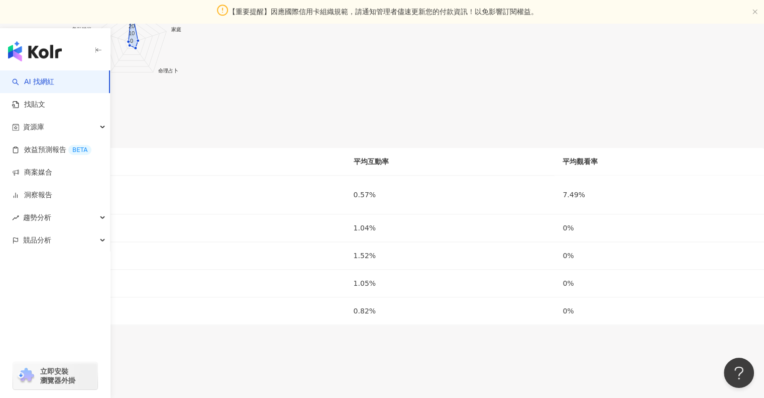
scroll to position [1013, 0]
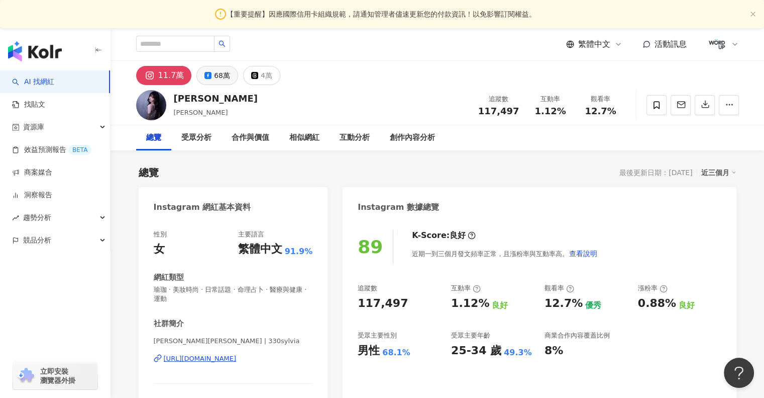
click at [199, 73] on button "68萬" at bounding box center [218, 75] width 42 height 19
click at [205, 74] on icon at bounding box center [208, 75] width 7 height 7
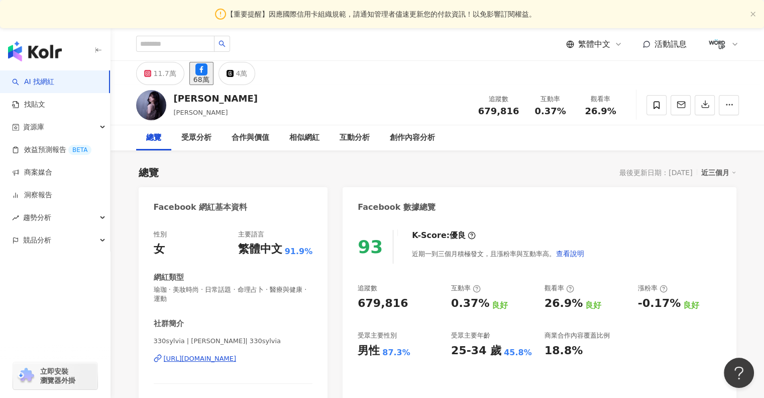
click at [205, 74] on icon at bounding box center [202, 69] width 12 height 12
click at [209, 75] on button "68萬" at bounding box center [201, 73] width 24 height 23
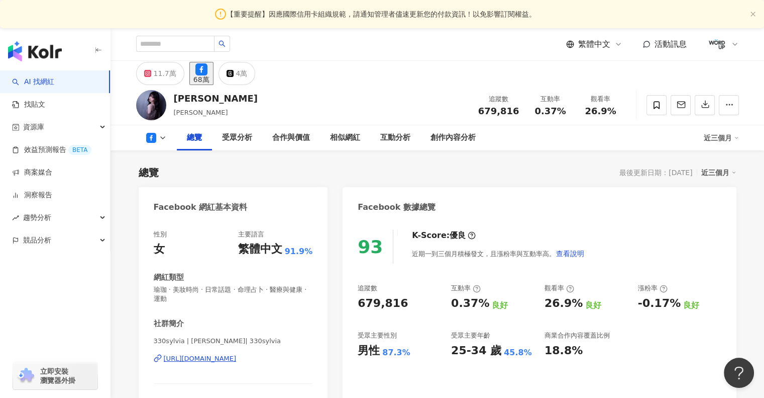
scroll to position [101, 0]
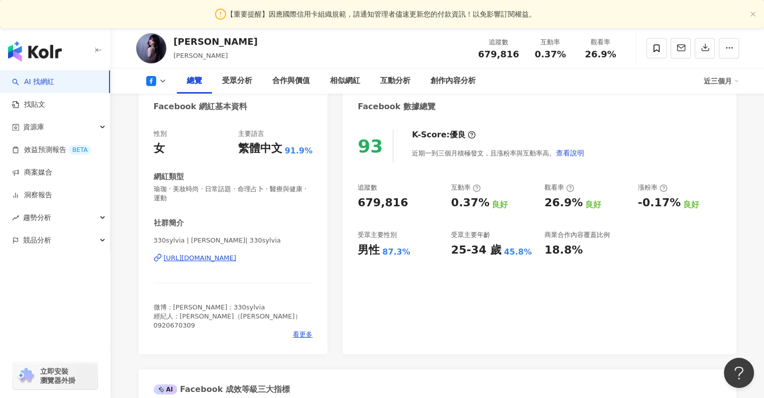
drag, startPoint x: 211, startPoint y: 256, endPoint x: 239, endPoint y: 225, distance: 42.0
click at [297, 330] on span "看更多" at bounding box center [303, 334] width 20 height 9
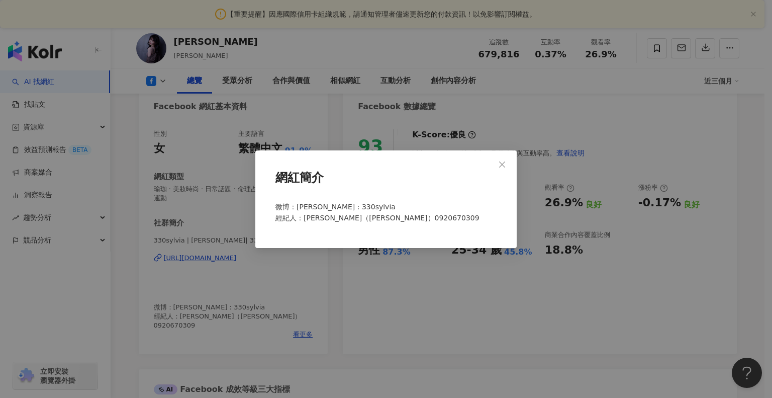
click at [313, 215] on span "微博：謝翔雅 IG : 330sylvia 經紀人：李奕磊（大磊）0920670309" at bounding box center [377, 212] width 204 height 19
click at [285, 211] on span "微博：謝翔雅 IG : 330sylvia 經紀人：李奕磊（大磊）0920670309" at bounding box center [377, 212] width 204 height 19
drag, startPoint x: 285, startPoint y: 207, endPoint x: 372, endPoint y: 213, distance: 87.6
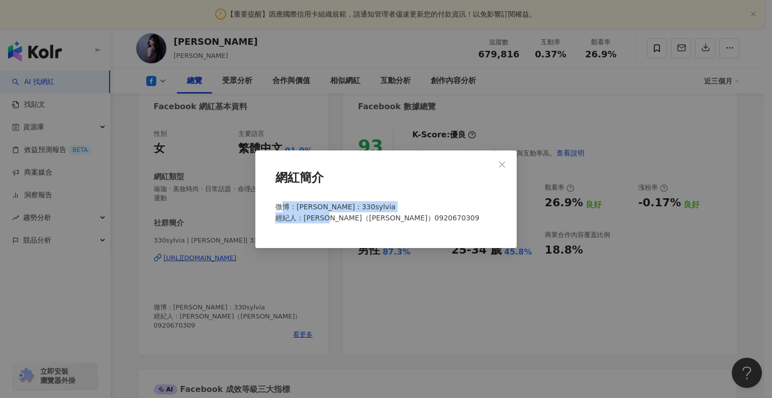
click at [372, 213] on span "微博：謝翔雅 IG : 330sylvia 經紀人：李奕磊（大磊）0920670309" at bounding box center [377, 212] width 204 height 19
drag, startPoint x: 372, startPoint y: 213, endPoint x: 296, endPoint y: 196, distance: 78.2
click at [296, 196] on div "網紅簡介 微博：謝翔雅 IG : 330sylvia 經紀人：李奕磊（大磊）0920670309" at bounding box center [385, 200] width 229 height 69
click at [296, 196] on div "網紅簡介" at bounding box center [385, 181] width 229 height 31
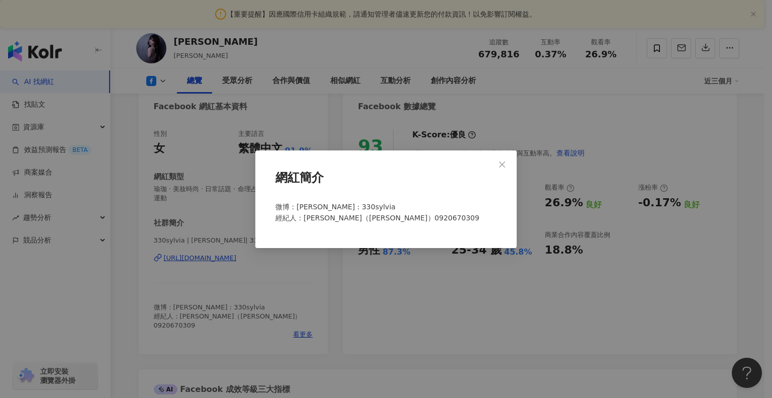
click at [216, 223] on div "網紅簡介 微博：謝翔雅 IG : 330sylvia 經紀人：李奕磊（大磊）0920670309" at bounding box center [386, 199] width 772 height 398
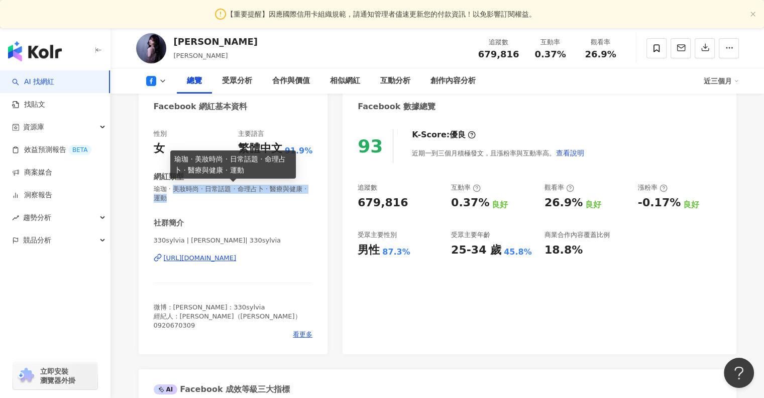
drag, startPoint x: 176, startPoint y: 190, endPoint x: 207, endPoint y: 198, distance: 32.1
click at [205, 197] on span "瑜珈 · 美妝時尚 · 日常話題 · 命理占卜 · 醫療與健康 · 運動" at bounding box center [233, 193] width 159 height 18
click at [207, 198] on span "瑜珈 · 美妝時尚 · 日常話題 · 命理占卜 · 醫療與健康 · 運動" at bounding box center [233, 193] width 159 height 18
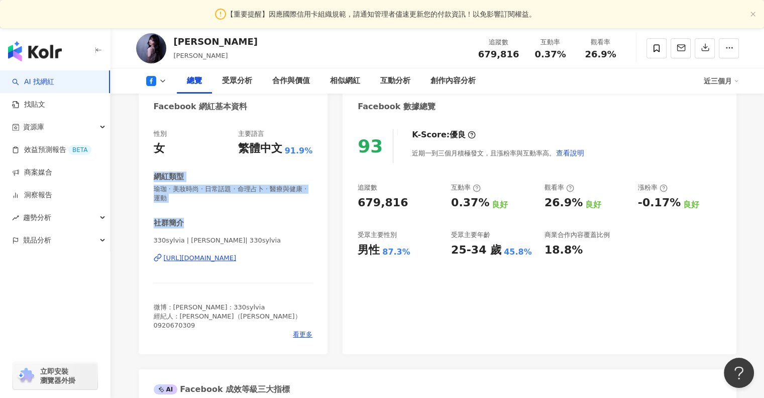
drag, startPoint x: 151, startPoint y: 183, endPoint x: 143, endPoint y: 178, distance: 9.8
click at [144, 179] on div "性別 女 主要語言 繁體中文 91.9% 網紅類型 瑜珈 · 美妝時尚 · 日常話題 · 命理占卜 · 醫療與健康 · 運動 社群簡介 330sylvia |…" at bounding box center [233, 236] width 189 height 235
click at [141, 177] on div "性別 女 主要語言 繁體中文 91.9% 網紅類型 瑜珈 · 美妝時尚 · 日常話題 · 命理占卜 · 醫療與健康 · 運動 社群簡介 330sylvia |…" at bounding box center [233, 236] width 189 height 235
drag, startPoint x: 170, startPoint y: 307, endPoint x: 215, endPoint y: 319, distance: 46.5
click at [213, 318] on span "微博：謝翔雅 IG : 330sylvia 經紀人：李奕磊（大磊）0920670309" at bounding box center [228, 316] width 148 height 26
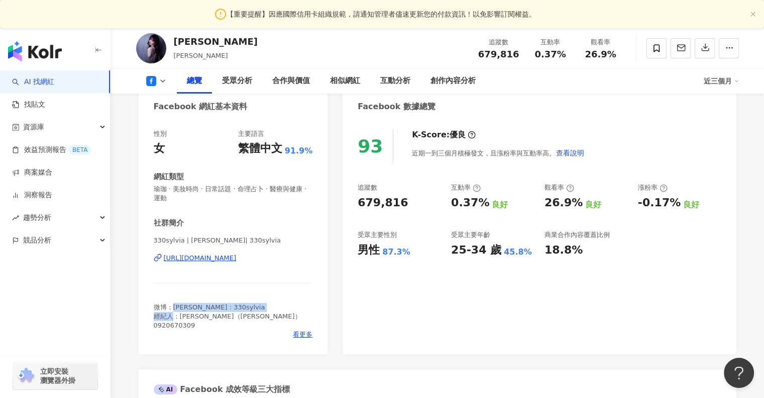
click at [215, 319] on span "微博：謝翔雅 IG : 330sylvia 經紀人：李奕磊（大磊）0920670309" at bounding box center [228, 316] width 148 height 26
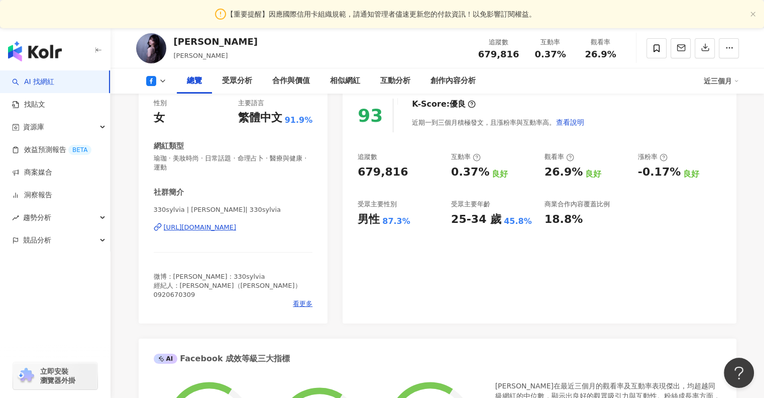
scroll to position [0, 0]
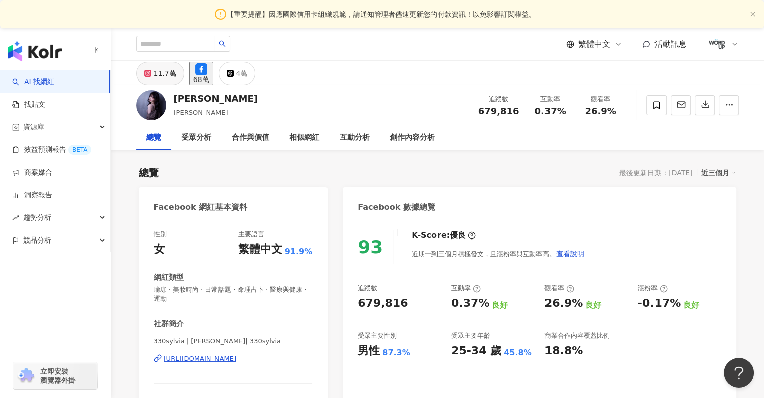
click at [159, 72] on div "11.7萬" at bounding box center [165, 73] width 23 height 14
click at [164, 73] on div "11.7萬" at bounding box center [165, 73] width 23 height 14
click at [157, 74] on button "11.7萬" at bounding box center [160, 73] width 48 height 23
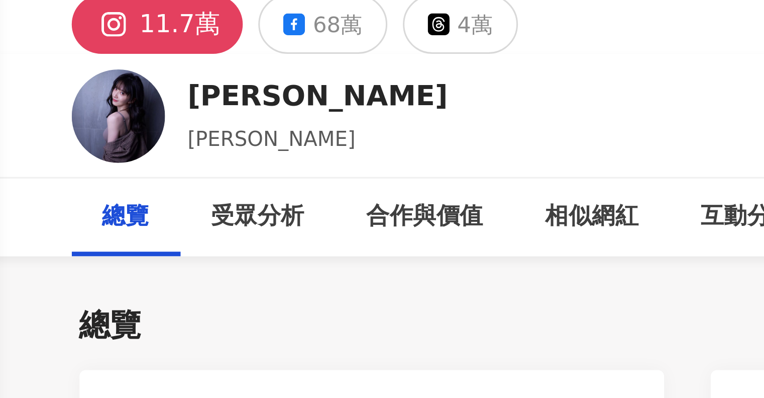
click at [119, 141] on div "總覽 受眾分析 合作與價值 相似網紅 互動分析 創作內容分析" at bounding box center [437, 137] width 643 height 25
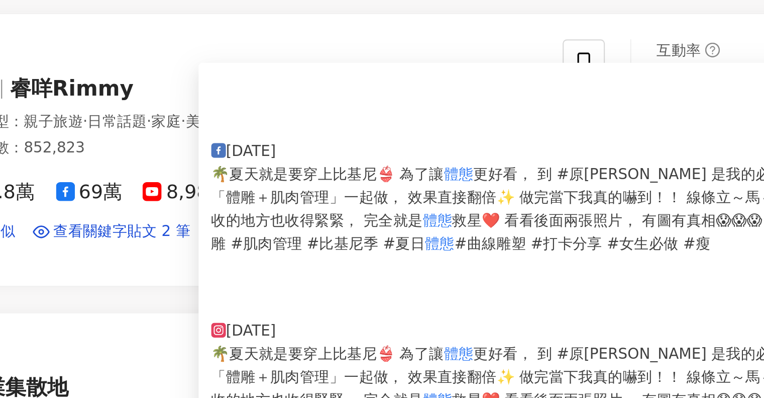
scroll to position [1735, 0]
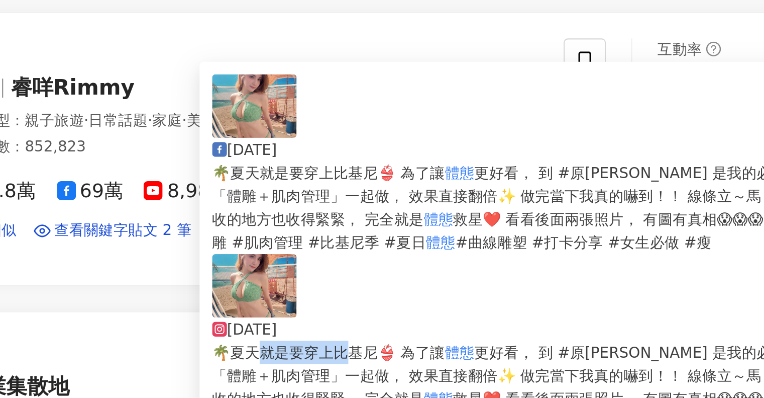
drag, startPoint x: 460, startPoint y: 251, endPoint x: 514, endPoint y: 254, distance: 53.4
click at [514, 301] on span "🌴夏天就是要穿上比基尼👙 為了讓 體態 更好看， 到 #原[PERSON_NAME] 是我的必備行程！ 這次美容師特別推薦 「體雕＋肌肉管理」一起做， 效果直…" at bounding box center [571, 321] width 365 height 41
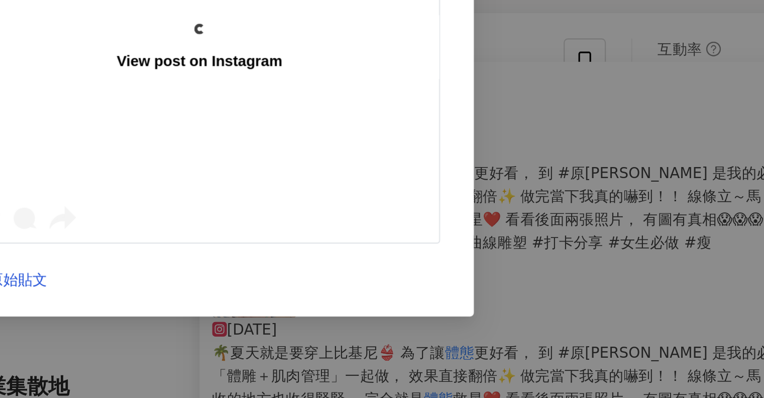
click at [514, 254] on div "View post on Instagram 查看原始貼文" at bounding box center [382, 199] width 764 height 398
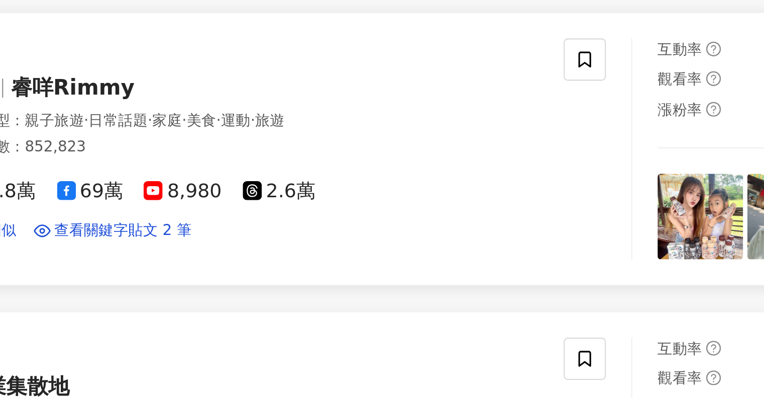
drag, startPoint x: 514, startPoint y: 254, endPoint x: 482, endPoint y: 250, distance: 31.9
click at [482, 250] on link "睿咩 睿咩Rimmy 網紅類型 ： 親子旅遊 · 日常話題 · 家庭 · 美食 · 運動 · 旅遊 總追蹤數 ： 852,823 12.8萬 69萬 8,98…" at bounding box center [437, 208] width 603 height 130
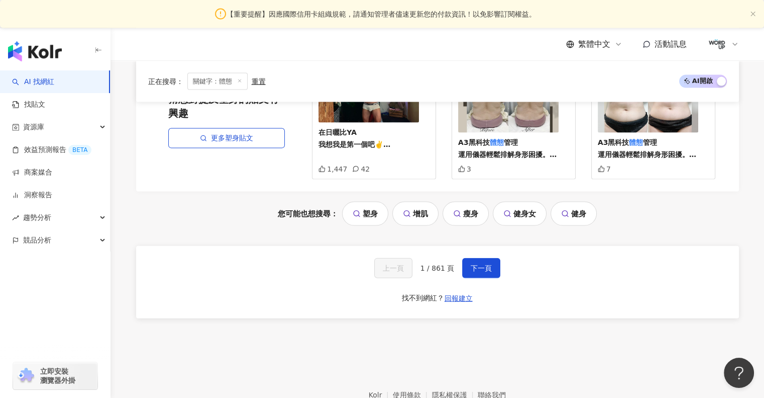
scroll to position [2144, 0]
click at [517, 202] on link "健身女" at bounding box center [520, 214] width 54 height 24
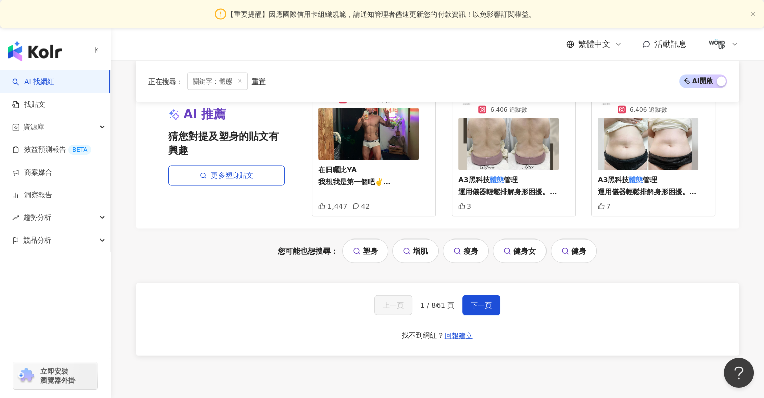
scroll to position [2107, 0]
click at [634, 128] on img at bounding box center [648, 145] width 101 height 52
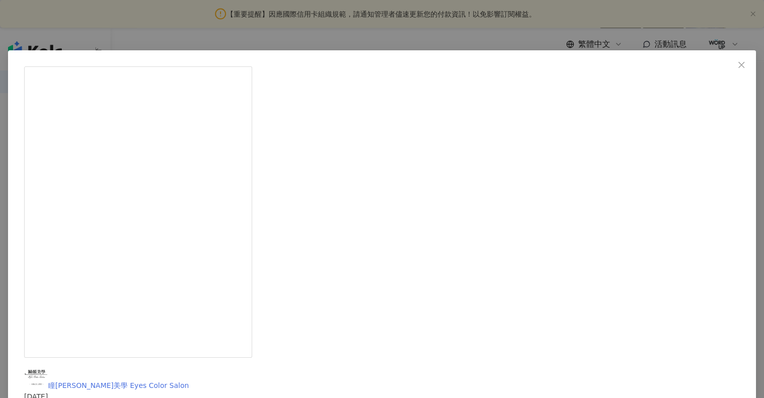
click at [189, 381] on span "瞳[PERSON_NAME]美學 Eyes Color Salon" at bounding box center [118, 385] width 141 height 8
click at [90, 108] on div "瞳顏美學 Eyes Color Salon [DATE] A3黑科技體態管理 運用儀器輕鬆排解身形困擾。 #體態 #體態雕塑 #體態管理 #體態調整 #緊緻 …" at bounding box center [382, 199] width 764 height 398
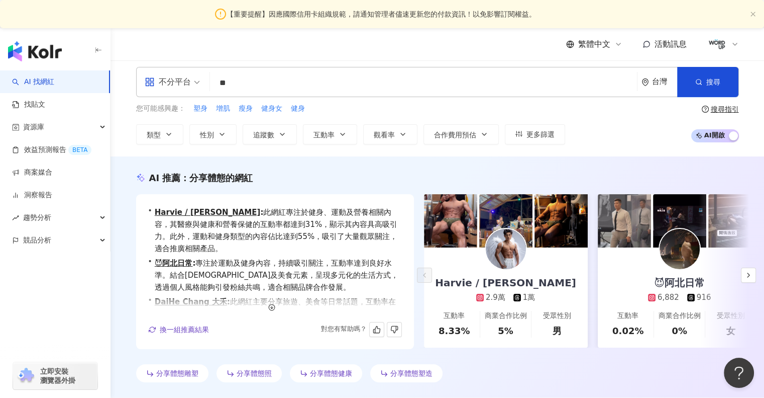
scroll to position [0, 0]
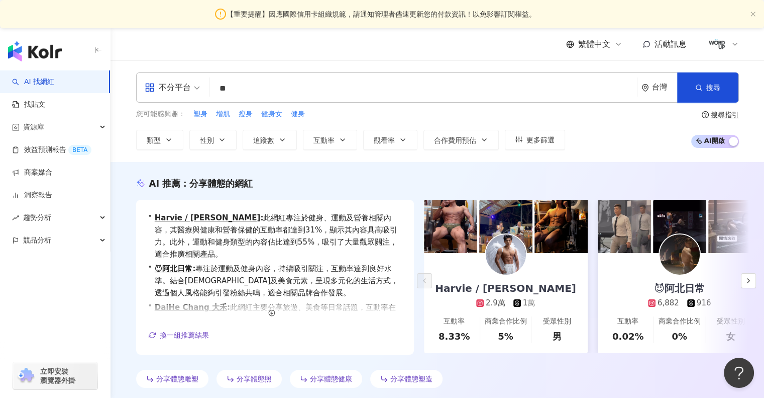
click at [307, 86] on input "**" at bounding box center [423, 88] width 419 height 19
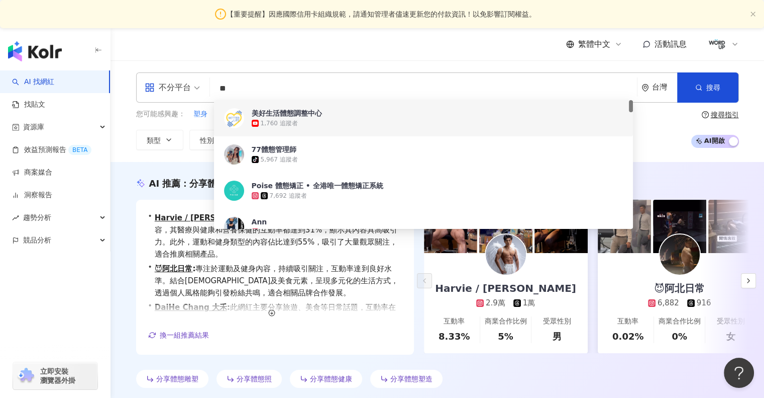
click at [310, 89] on input "**" at bounding box center [423, 88] width 419 height 19
drag, startPoint x: 310, startPoint y: 89, endPoint x: 312, endPoint y: 82, distance: 7.8
click at [310, 87] on input "**" at bounding box center [423, 88] width 419 height 19
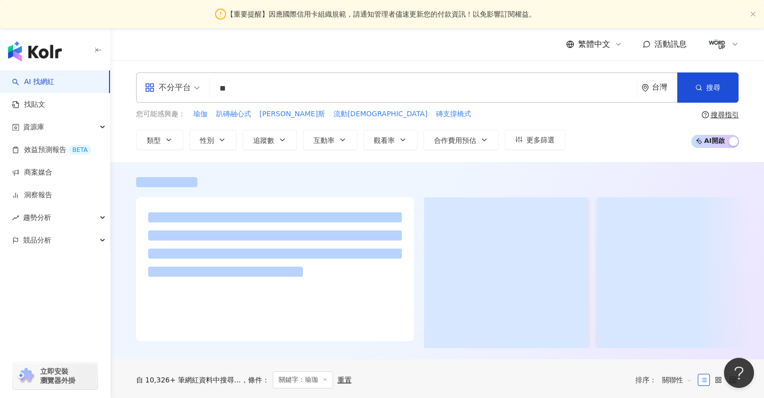
click at [126, 195] on div at bounding box center [437, 262] width 643 height 171
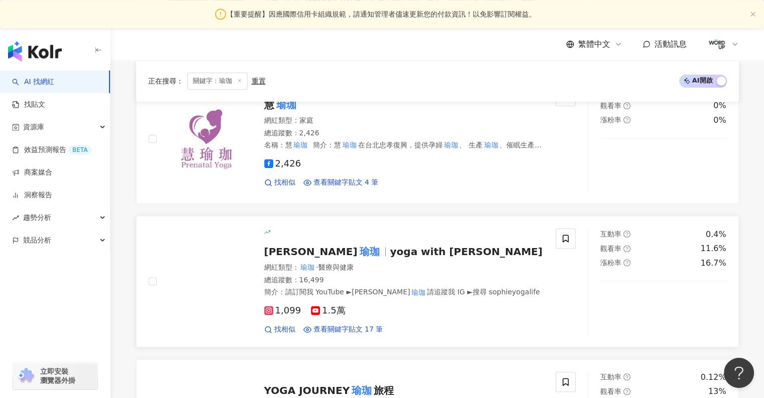
scroll to position [708, 0]
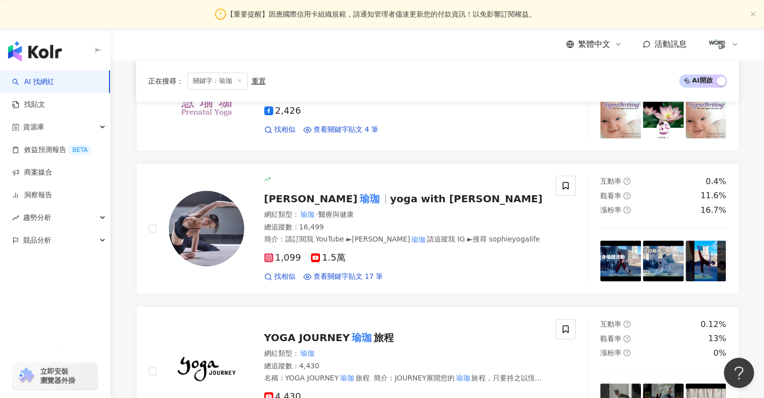
drag, startPoint x: 312, startPoint y: 201, endPoint x: 133, endPoint y: 263, distance: 189.5
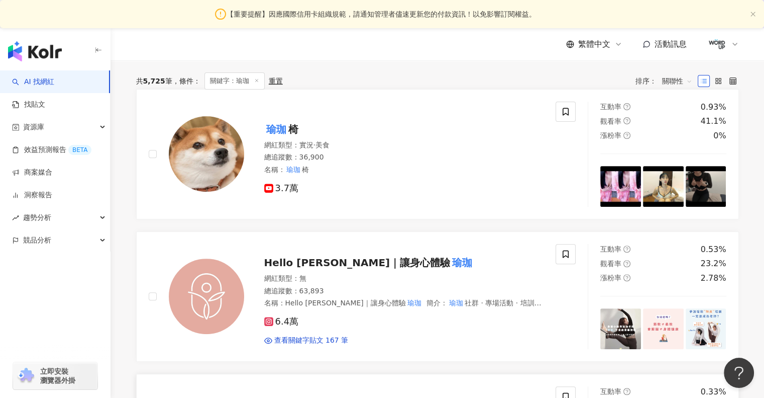
scroll to position [0, 0]
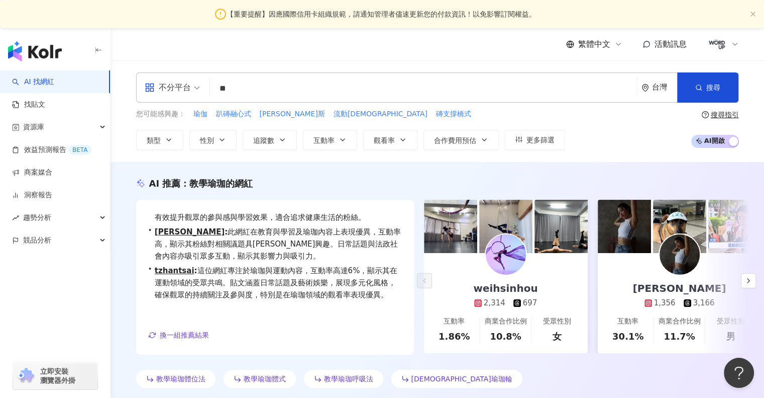
click at [302, 78] on div "不分平台 ** 台灣 搜尋 customizedTag loading 網紅類型 運動 / 瑜珈 搜尋名稱、敘述、貼文含有關鍵字 “ 瑜珈 ” 的網紅" at bounding box center [437, 87] width 603 height 30
click at [308, 87] on input "**" at bounding box center [423, 88] width 419 height 19
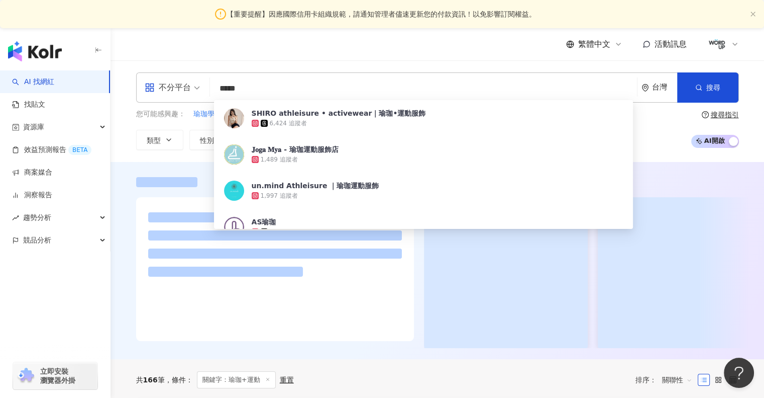
type input "*****"
click at [124, 188] on div at bounding box center [437, 262] width 643 height 171
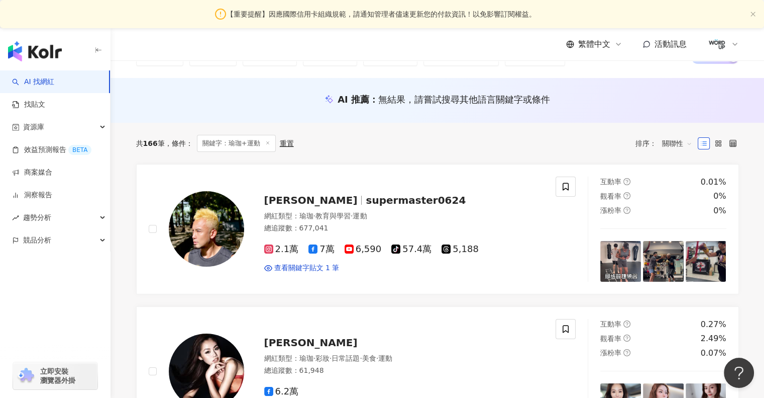
scroll to position [101, 0]
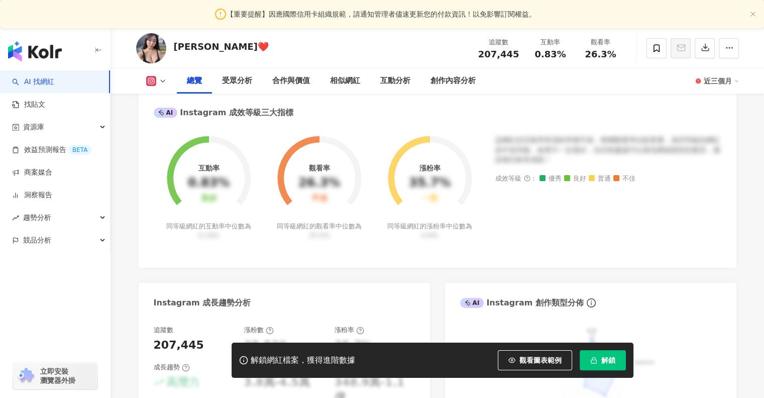
scroll to position [319, 0]
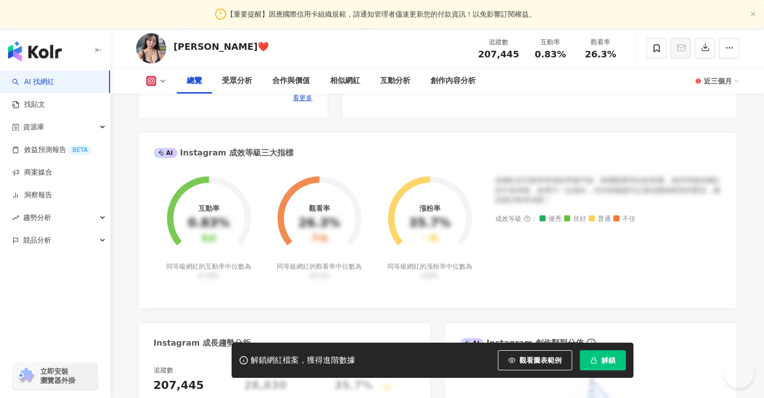
click at [199, 35] on div "[URL][DOMAIN_NAME]" at bounding box center [200, 30] width 73 height 9
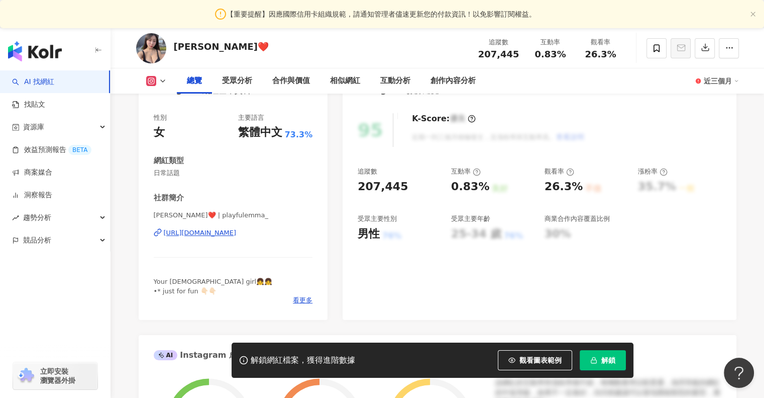
scroll to position [112, 0]
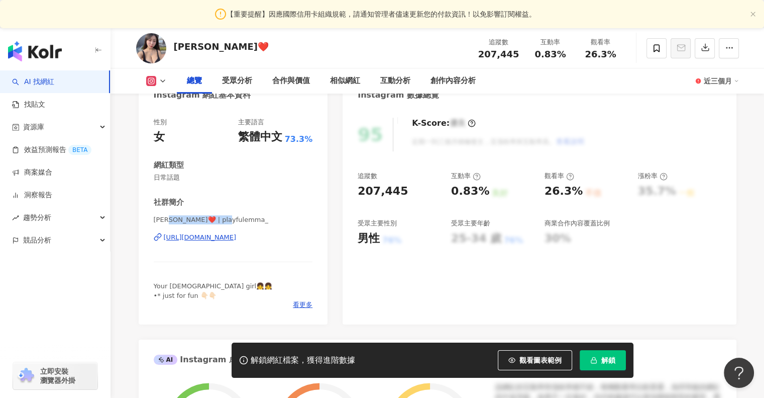
drag, startPoint x: 243, startPoint y: 219, endPoint x: 164, endPoint y: 218, distance: 78.9
click at [164, 218] on span "[PERSON_NAME]❤️ | playfulemma_" at bounding box center [233, 219] width 159 height 9
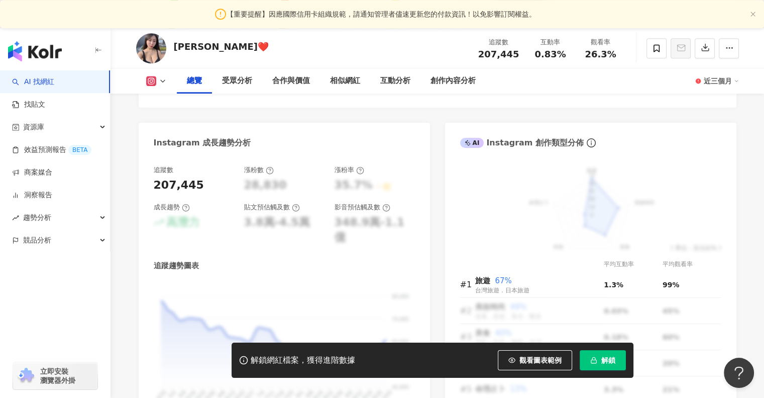
scroll to position [504, 0]
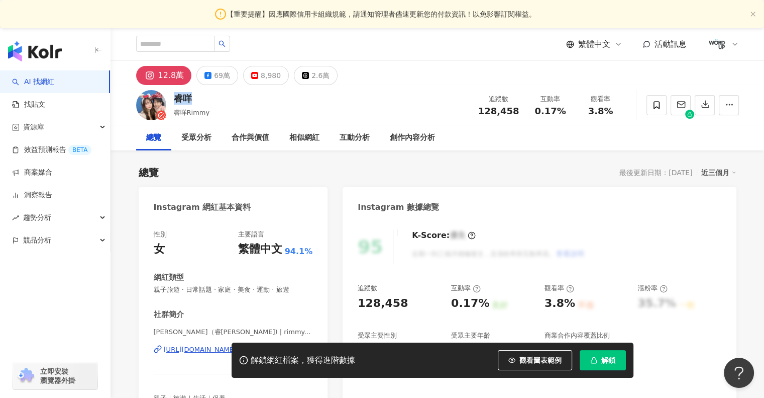
drag, startPoint x: 195, startPoint y: 95, endPoint x: 175, endPoint y: 95, distance: 19.6
click at [175, 95] on div "睿咩" at bounding box center [192, 98] width 36 height 13
copy div "睿咩"
click at [230, 103] on div "睿咩 睿咩Rimmy 追蹤數 128,458 互動率 0.17% 觀看率 3.8%" at bounding box center [437, 105] width 643 height 40
drag, startPoint x: 198, startPoint y: 98, endPoint x: 173, endPoint y: 100, distance: 24.2
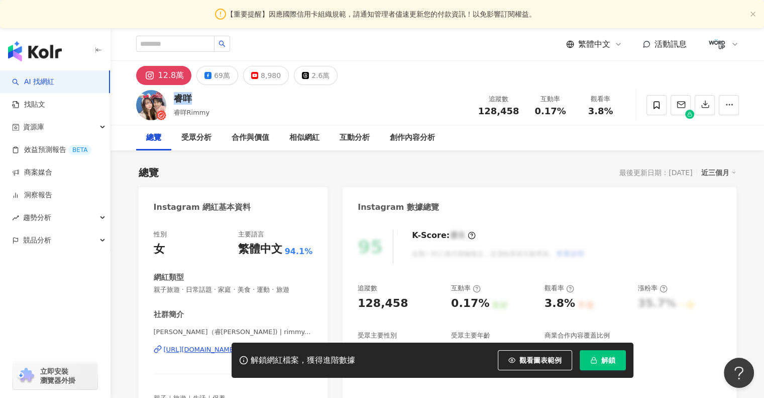
click at [174, 100] on div "睿咩" at bounding box center [192, 98] width 36 height 13
copy div "睿咩"
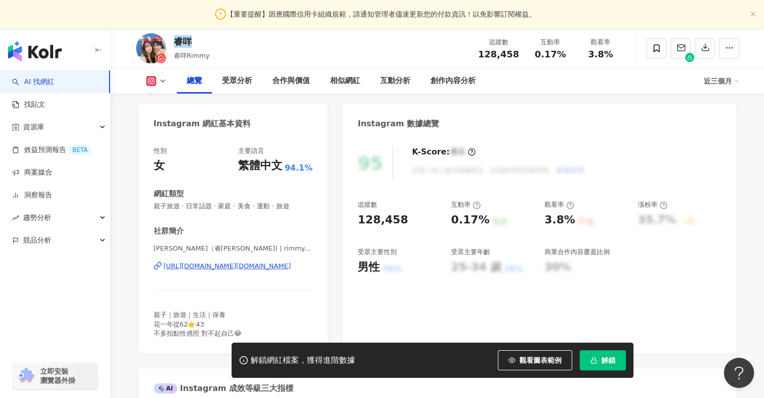
scroll to position [101, 0]
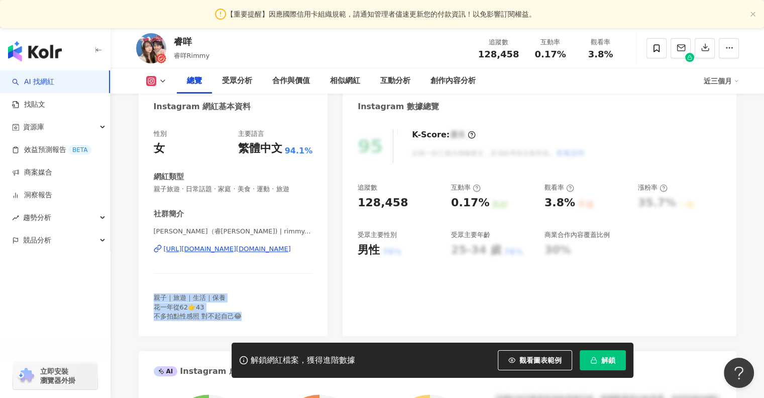
drag, startPoint x: 150, startPoint y: 298, endPoint x: 243, endPoint y: 318, distance: 95.1
click at [243, 318] on div "性別 女 主要語言 繁體中文 94.1% 網紅類型 親子旅遊 · 日常話題 · 家庭 · 美食 · 運動 · 旅遊 社群簡介 許睿瑜（睿咩Rimmy) | r…" at bounding box center [233, 227] width 189 height 217
copy span "親子｜旅遊｜生活｜保養 花一年從62👉43 不多拍點性感照 對不起自己😂"
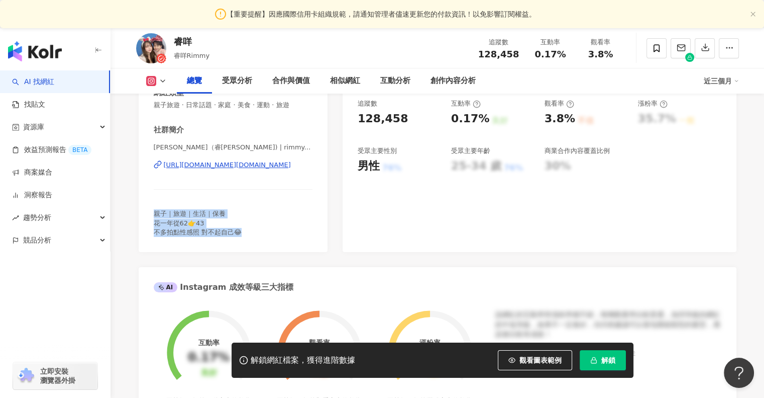
scroll to position [201, 0]
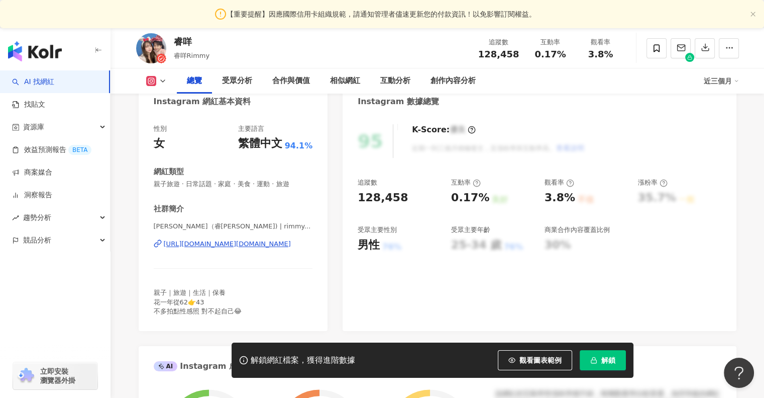
scroll to position [0, 0]
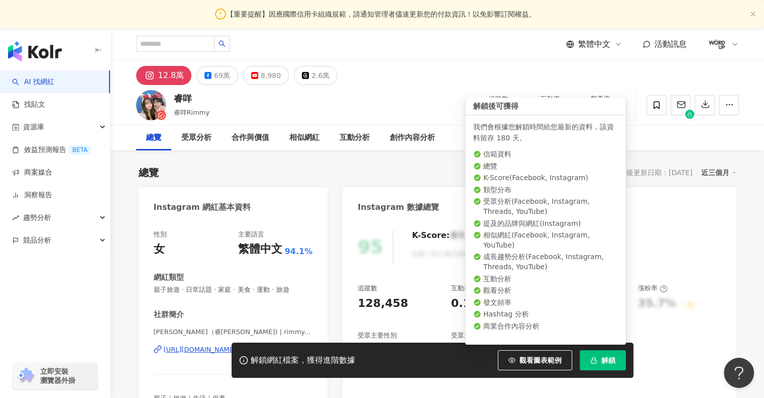
click at [587, 358] on button "解鎖" at bounding box center [603, 360] width 46 height 20
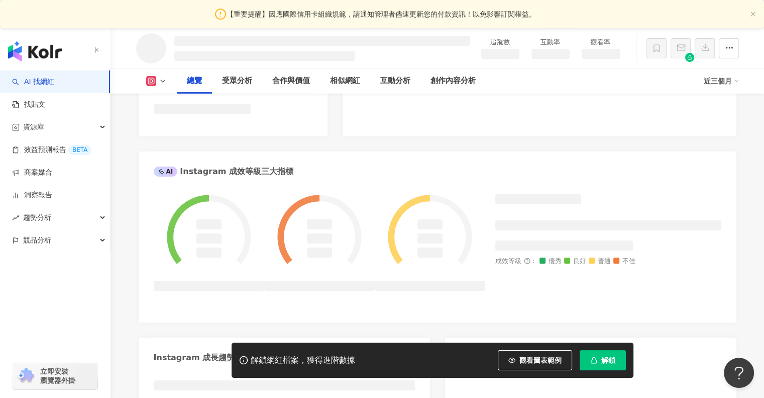
scroll to position [338, 0]
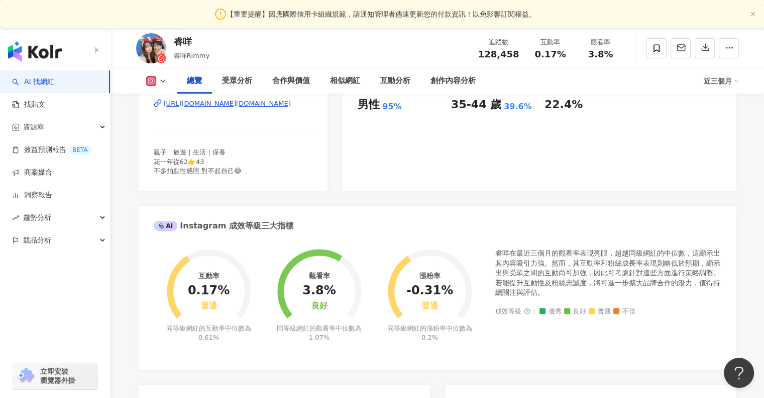
scroll to position [201, 0]
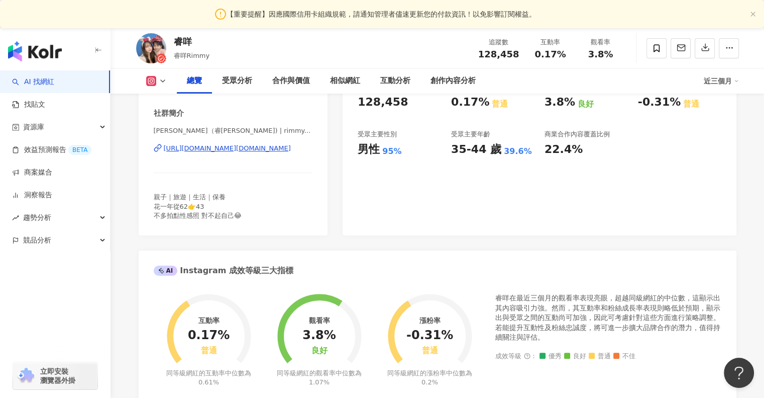
click at [174, 151] on div "https://www.instagram.com/rimmy.xu/" at bounding box center [227, 148] width 127 height 9
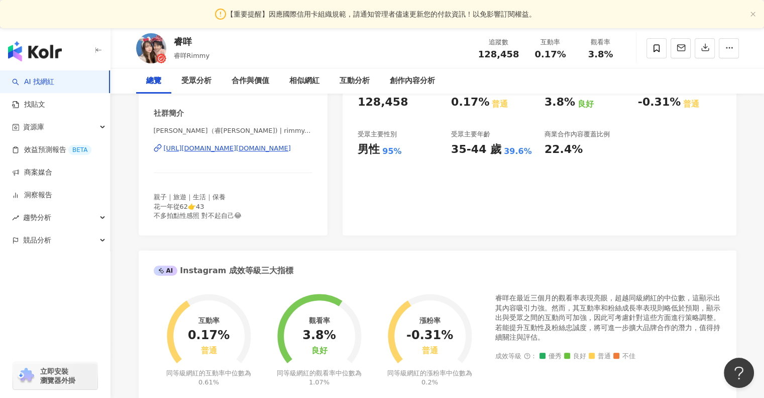
scroll to position [0, 0]
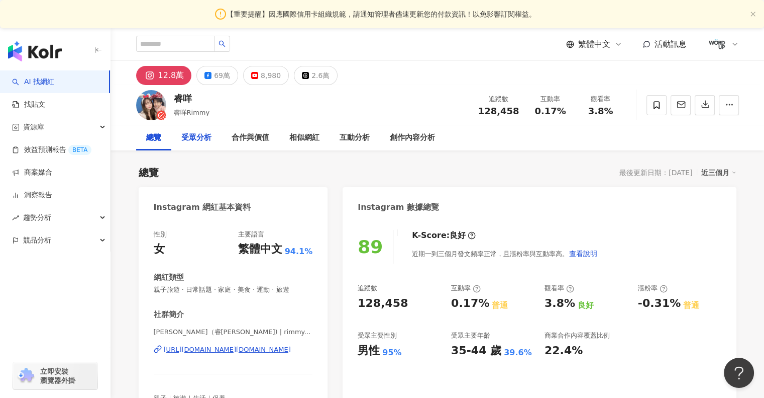
click at [196, 140] on div "受眾分析" at bounding box center [196, 138] width 30 height 12
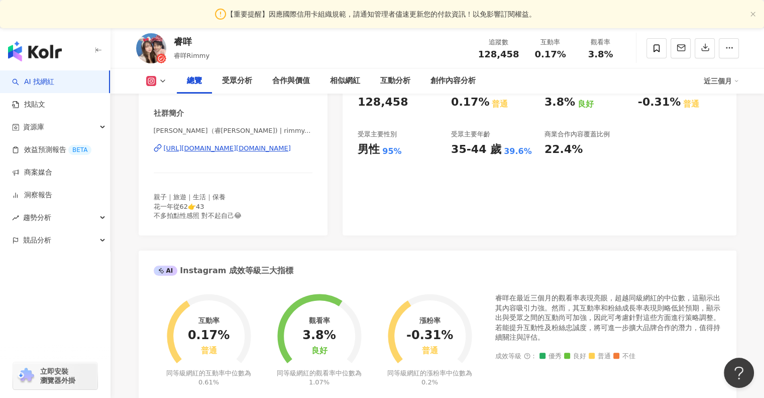
scroll to position [101, 0]
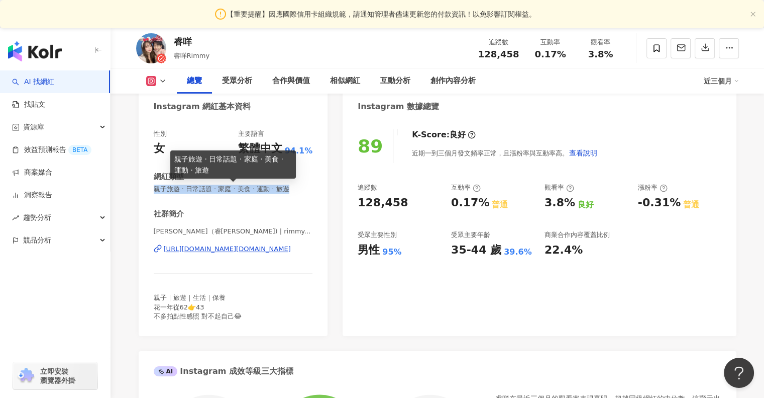
drag, startPoint x: 153, startPoint y: 189, endPoint x: 307, endPoint y: 191, distance: 153.8
click at [307, 191] on div "性別 女 主要語言 繁體中文 94.1% 網紅類型 親子旅遊 · 日常話題 · 家庭 · 美食 · 運動 · 旅遊 社群簡介 許睿瑜（睿咩Rimmy) | r…" at bounding box center [233, 227] width 189 height 217
copy span "親子旅遊 · 日常話題 · 家庭 · 美食 · 運動 · 旅遊"
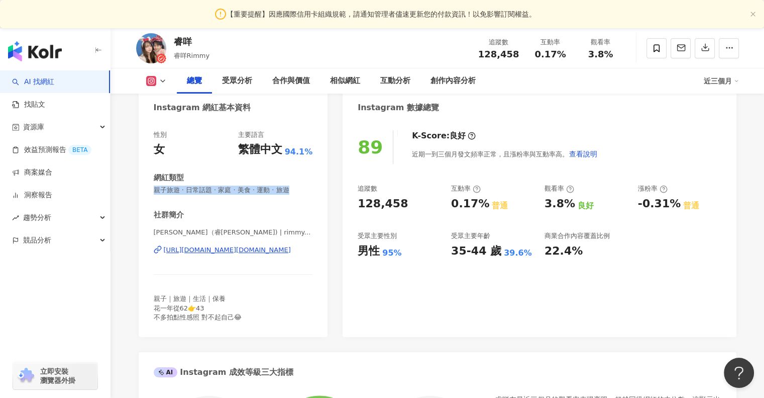
scroll to position [127, 0]
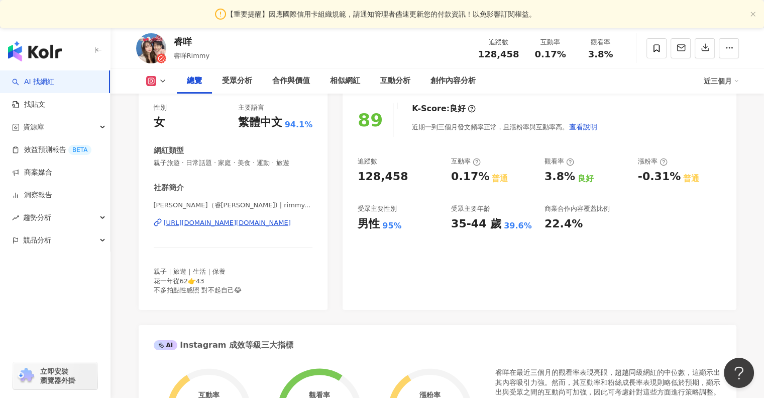
click at [466, 226] on div "35-44 歲" at bounding box center [476, 224] width 50 height 16
click at [356, 255] on div "89 K-Score : 良好 近期一到三個月發文頻率正常，且漲粉率與互動率高。 查看說明 追蹤數 128,458 互動率 0.17% 普通 觀看率 3.8%…" at bounding box center [540, 201] width 394 height 217
click at [233, 87] on div "受眾分析" at bounding box center [237, 80] width 50 height 25
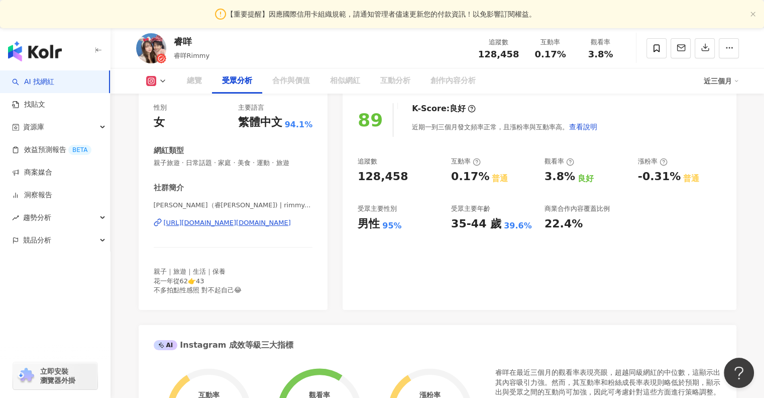
scroll to position [867, 0]
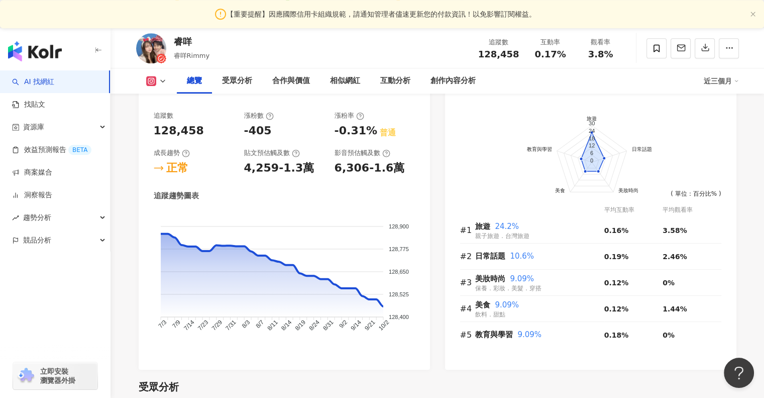
scroll to position [289, 0]
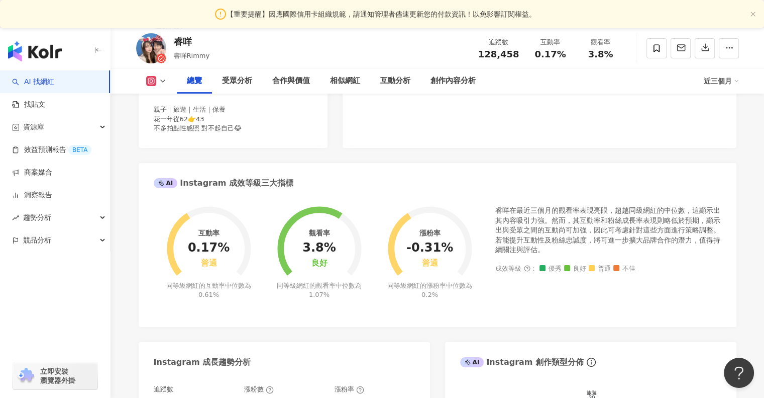
click at [406, 109] on div "89 K-Score : 良好 近期一到三個月發文頻率正常，且漲粉率與互動率高。 查看說明 追蹤數 128,458 互動率 0.17% 普通 觀看率 3.8%…" at bounding box center [540, 39] width 394 height 217
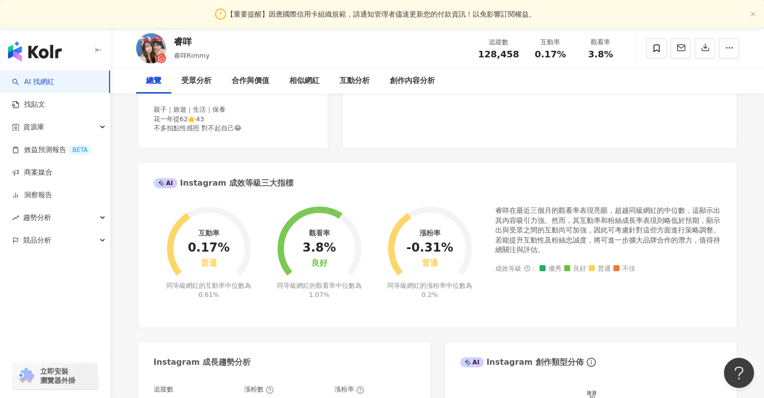
scroll to position [0, 0]
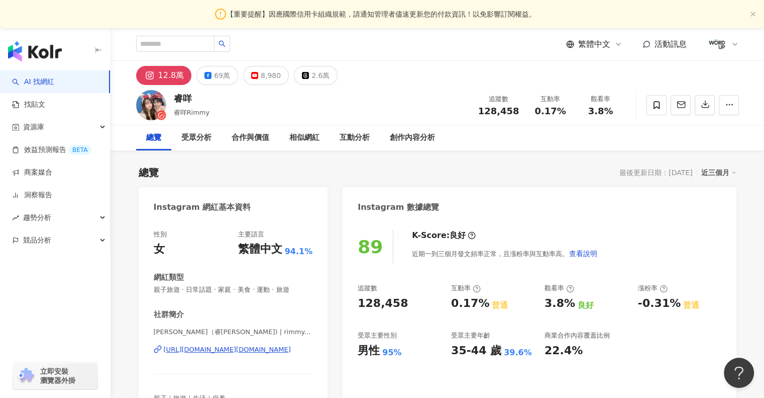
click at [391, 110] on div "睿咩 睿咩Rimmy 追蹤數 128,458 互動率 0.17% 觀看率 3.8%" at bounding box center [437, 105] width 643 height 40
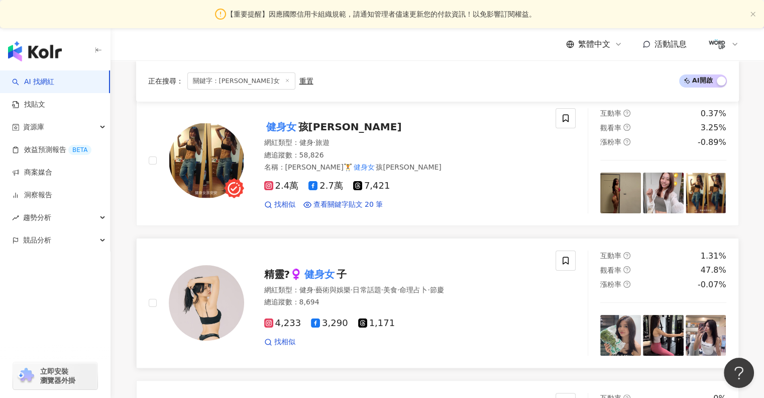
scroll to position [263, 0]
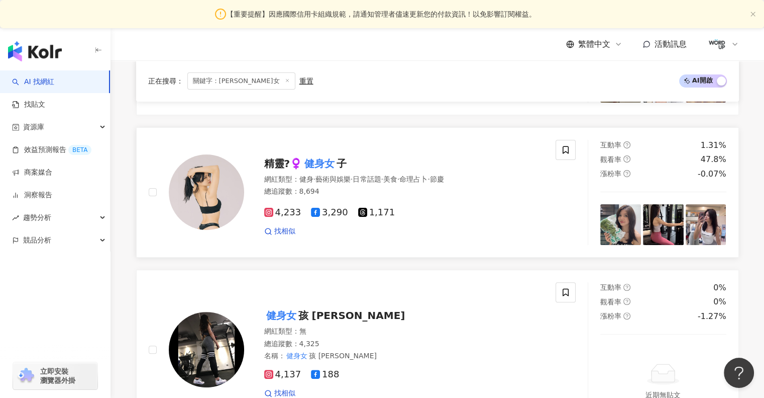
click at [343, 178] on span "藝術與娛樂" at bounding box center [333, 179] width 35 height 8
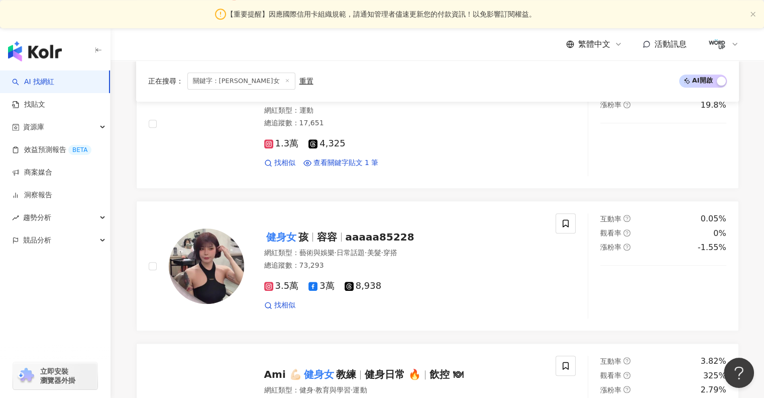
scroll to position [930, 0]
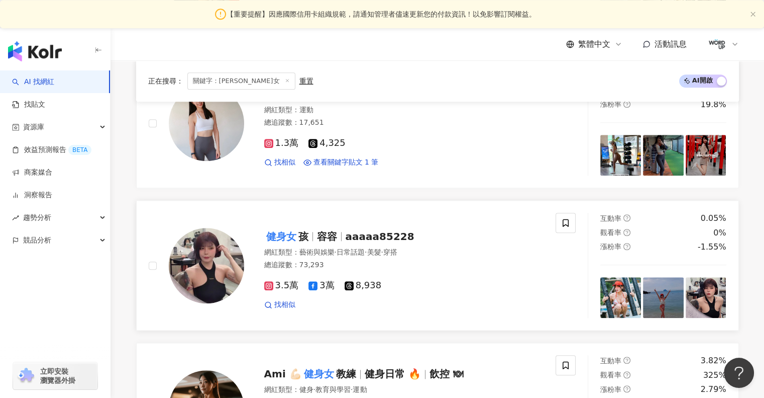
click at [294, 260] on div "總追蹤數 ： 73,293" at bounding box center [404, 265] width 280 height 10
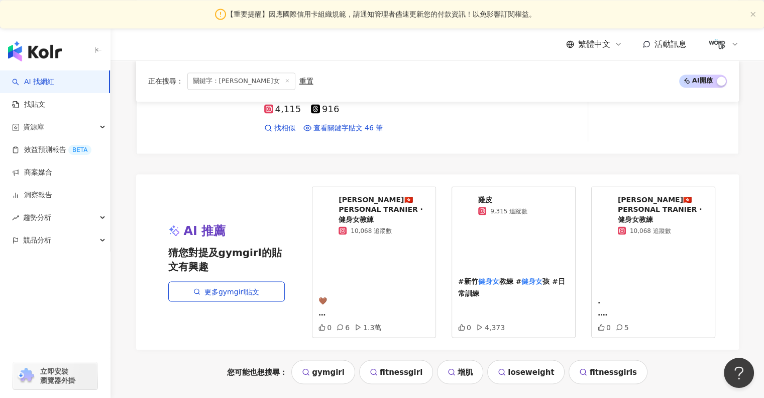
scroll to position [1818, 0]
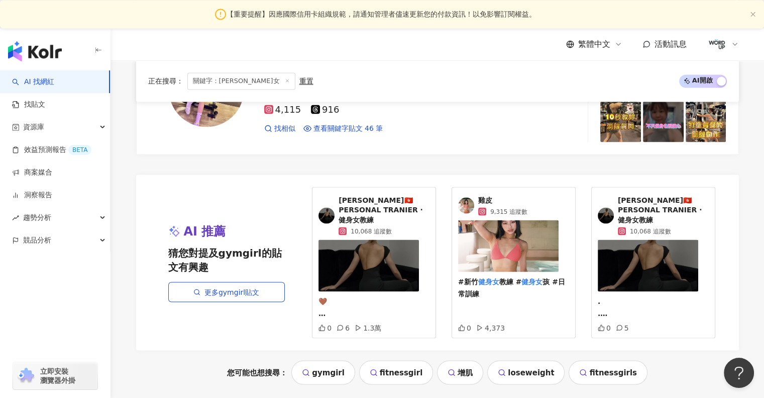
click at [502, 235] on img at bounding box center [508, 246] width 101 height 52
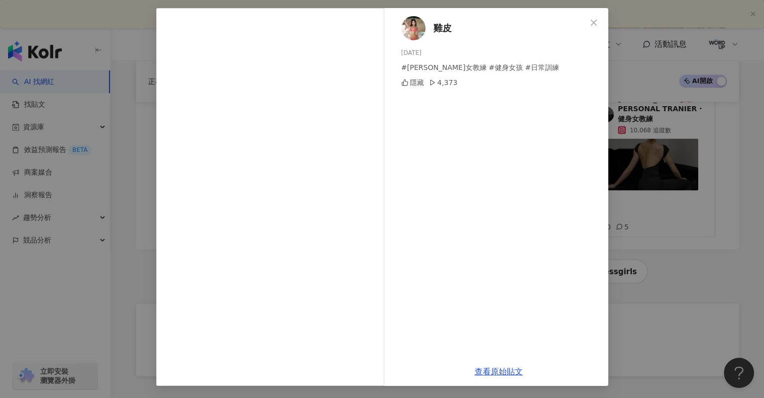
scroll to position [0, 0]
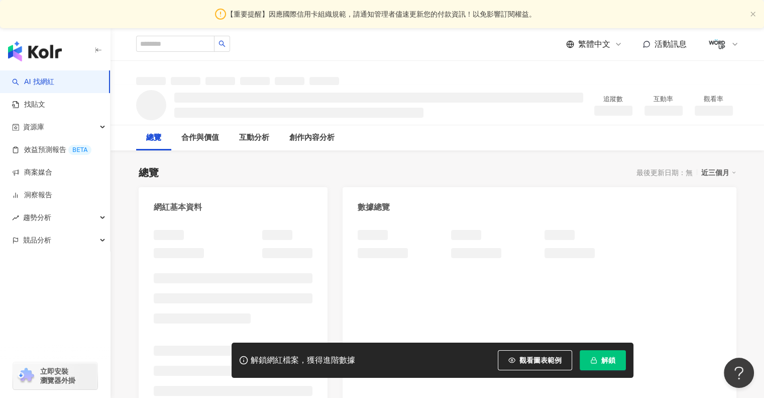
scroll to position [94, 0]
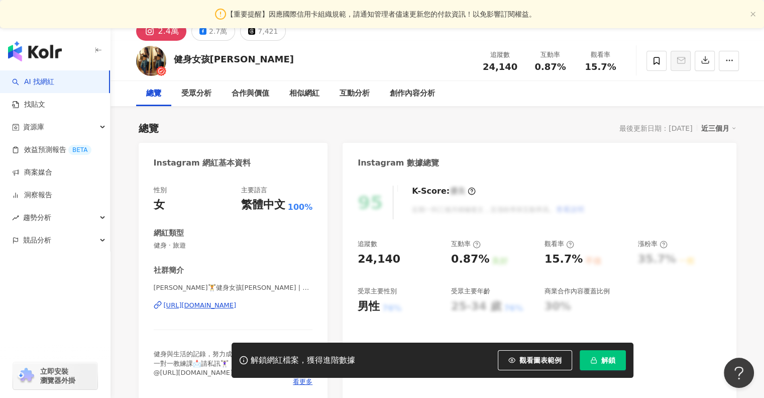
scroll to position [78, 0]
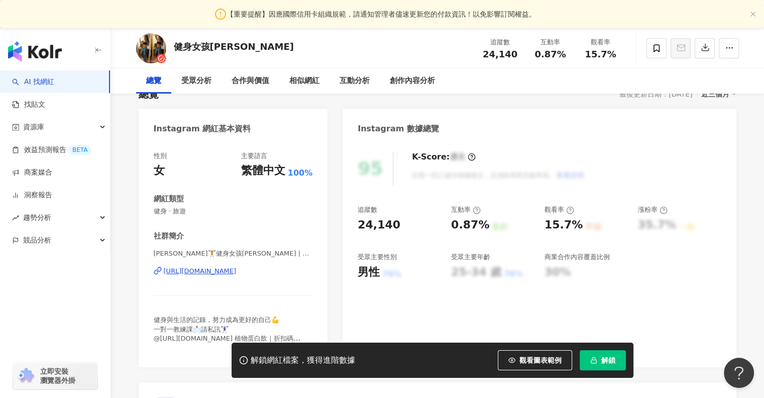
click at [202, 268] on div "[URL][DOMAIN_NAME]" at bounding box center [200, 270] width 73 height 9
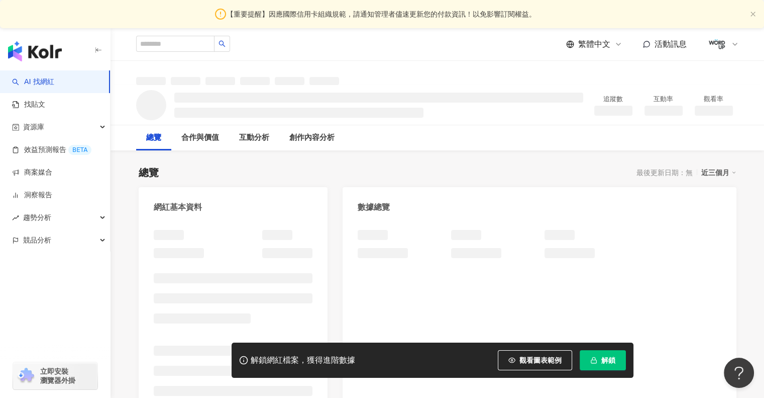
scroll to position [66, 0]
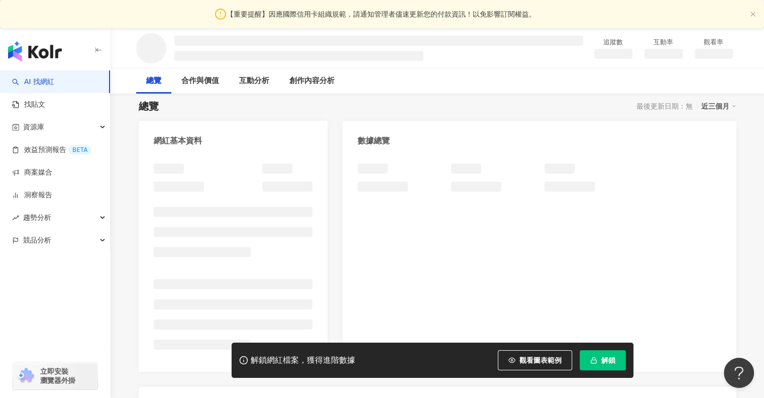
scroll to position [56, 0]
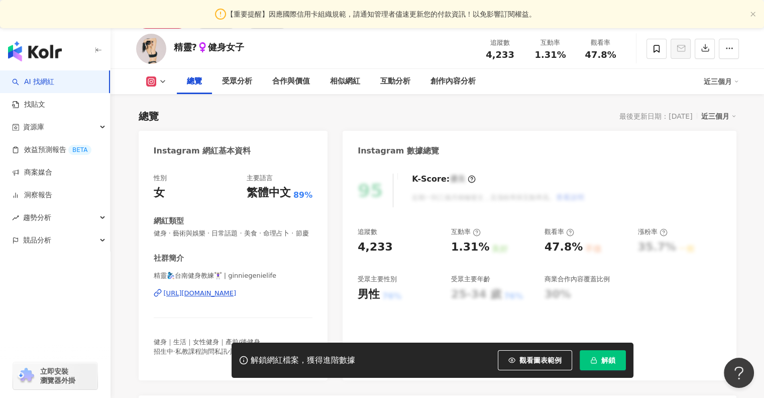
click at [198, 271] on div "精靈🧞‍♀️台南健身教練🏋🏻‍♀️ | ginniegenielife [URL][DOMAIN_NAME]" at bounding box center [233, 300] width 159 height 59
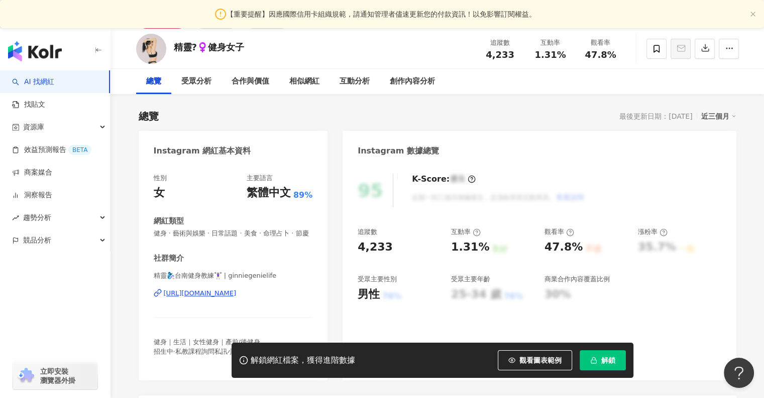
scroll to position [175, 0]
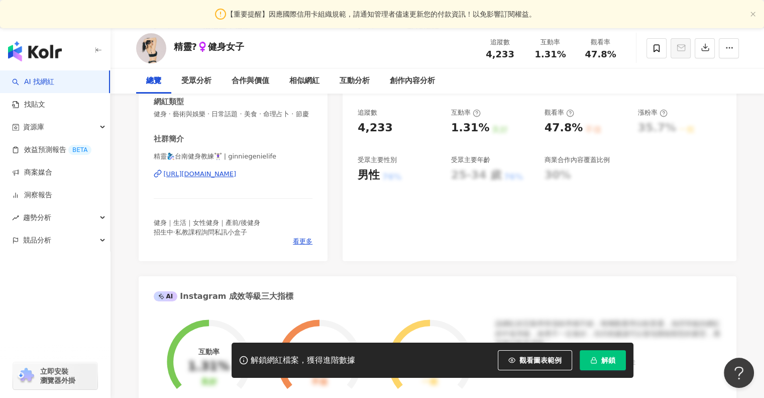
click at [198, 178] on div "https://www.instagram.com/ginniegenielife/" at bounding box center [200, 173] width 73 height 9
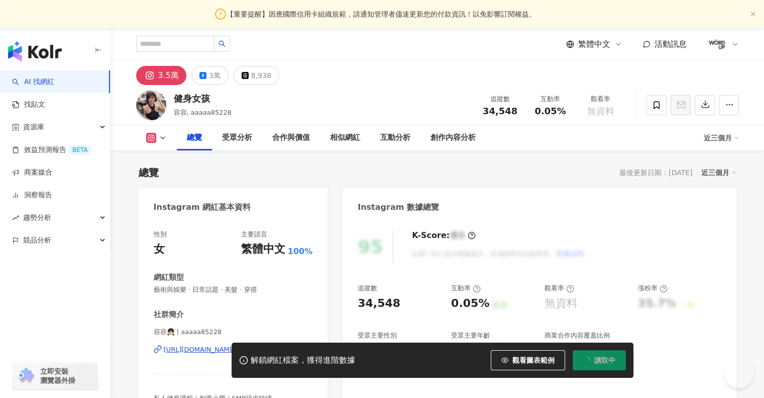
scroll to position [167, 0]
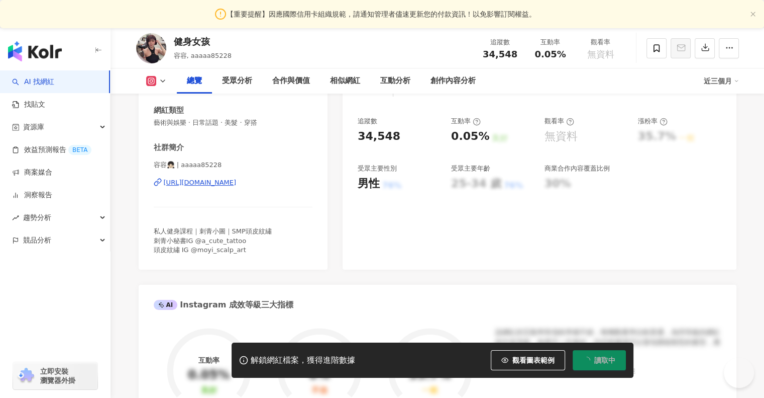
click at [188, 184] on div "[URL][DOMAIN_NAME]" at bounding box center [200, 182] width 73 height 9
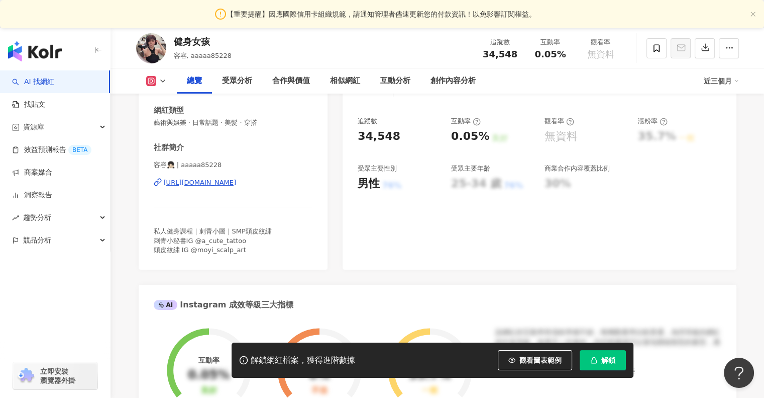
scroll to position [0, 0]
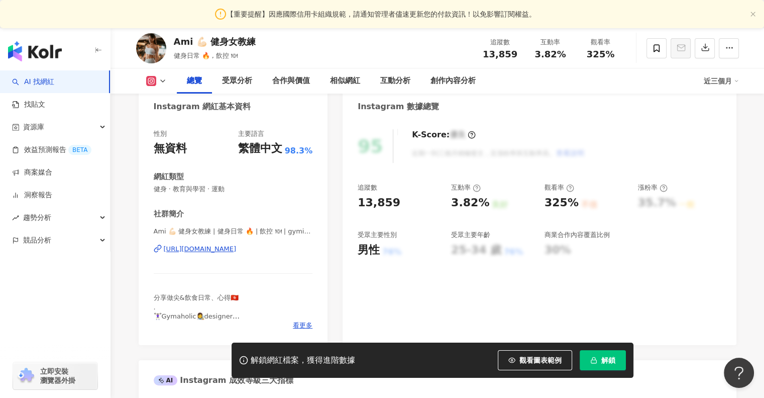
click at [232, 243] on div "Ami 💪🏻 健身女教練 | 健身日常 🔥 | 飲控 🍽 | gymimii [URL][DOMAIN_NAME]" at bounding box center [233, 256] width 159 height 59
click at [241, 254] on div "Ami 💪🏻 健身女教練 | 健身日常 🔥 | 飲控 🍽 | gymimii https://www.instagram.com/gymimii/" at bounding box center [233, 256] width 159 height 59
click at [237, 250] on div "https://www.instagram.com/gymimii/" at bounding box center [200, 248] width 73 height 9
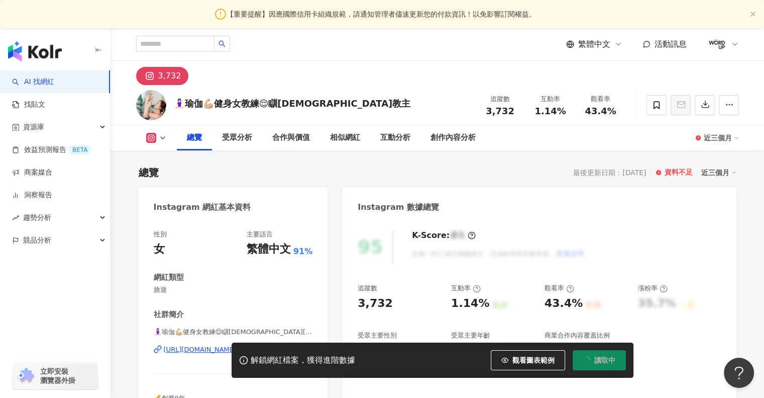
scroll to position [223, 0]
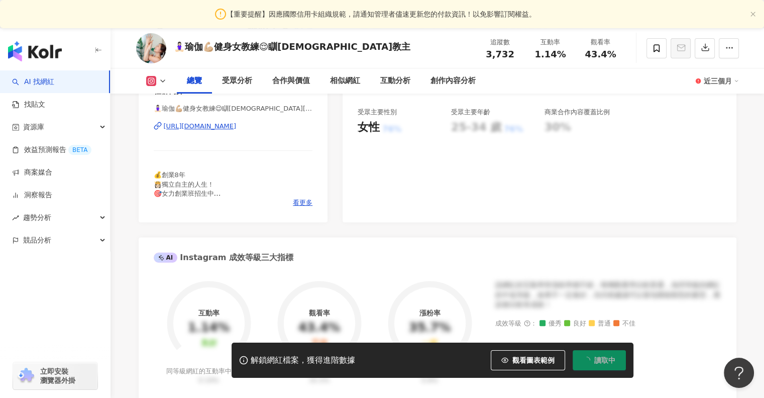
click at [195, 124] on div "[URL][DOMAIN_NAME]" at bounding box center [200, 126] width 73 height 9
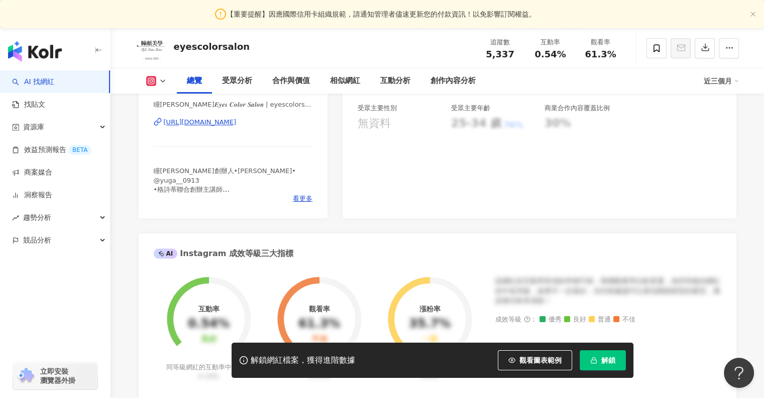
scroll to position [127, 0]
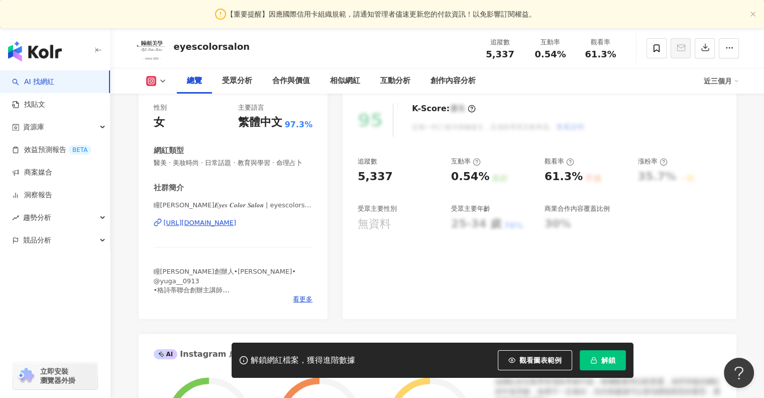
click at [229, 227] on div "https://www.instagram.com/eyescolorsalon/" at bounding box center [200, 222] width 73 height 9
click at [605, 359] on span "解鎖" at bounding box center [609, 360] width 14 height 8
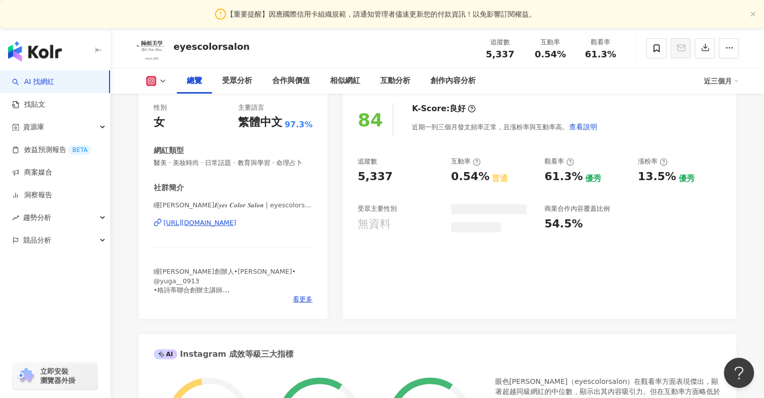
click at [277, 210] on span "瞳顏美學𝑬𝒚𝒆𝒔 𝑪𝒐𝒍𝒐𝒓 𝑺𝒂𝒍𝒐𝒏 | eyescolorsalon" at bounding box center [233, 205] width 159 height 9
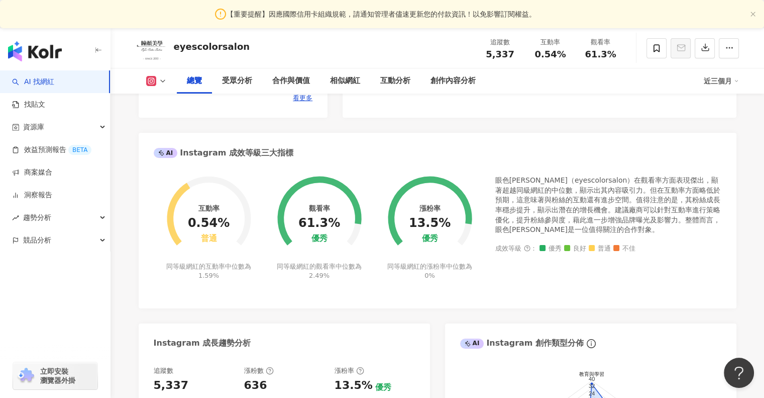
scroll to position [227, 0]
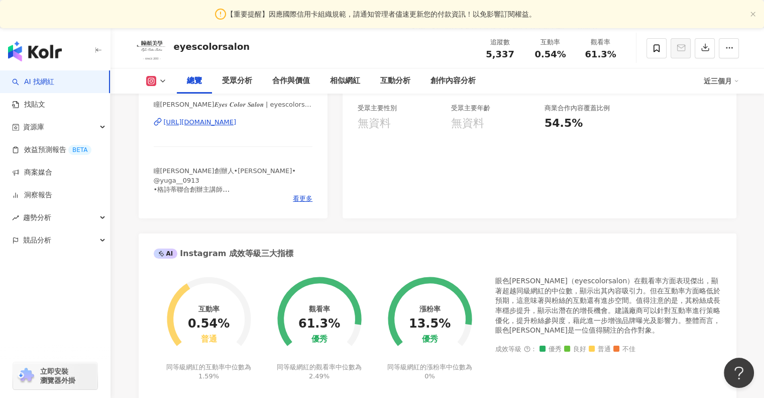
click at [305, 213] on div "性別 女 主要語言 繁體中文 97.3% 網紅類型 醫美 · 美妝時尚 · 日常話題 · 教育與學習 · 命理占卜 社群簡介 瞳顏美學𝑬𝒚𝒆𝒔 𝑪𝒐𝒍𝒐𝒓 𝑺…" at bounding box center [233, 105] width 189 height 226
click at [303, 203] on span "看更多" at bounding box center [303, 198] width 20 height 9
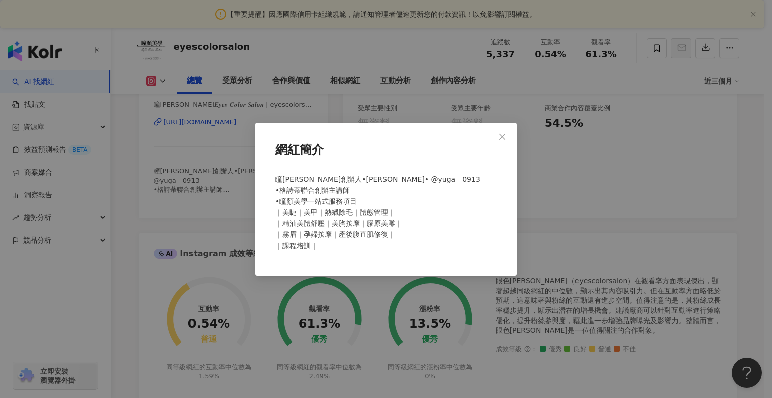
click at [147, 200] on div "網紅簡介 瞳顏美學創辦人•小蒨• @yuga__0913 •格詩蒂聯合創辦主講師 •瞳顏美學一站式服務項目 ｜美睫｜美甲｜熱蠟除毛｜體態管理｜ ｜精油美體舒壓…" at bounding box center [386, 199] width 772 height 398
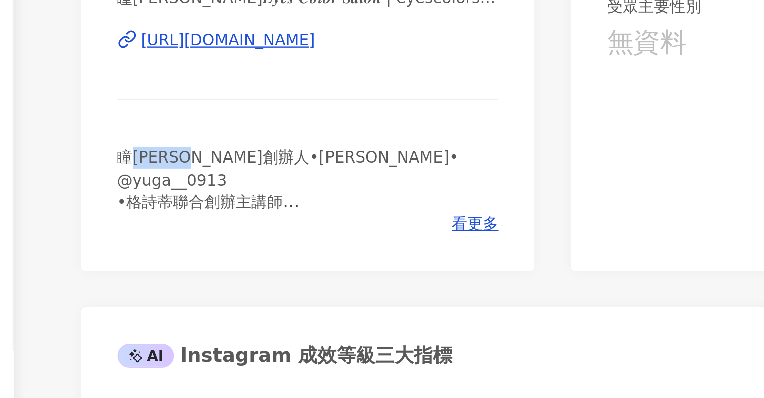
drag, startPoint x: 162, startPoint y: 180, endPoint x: 208, endPoint y: 180, distance: 45.7
click at [208, 180] on span "瞳顏美學創辦人•小蒨• @yuga__0913 •格詩蒂聯合創辦主講師 •瞳顏美學一站式服務項目 ｜美睫｜美甲｜熱蠟除毛｜體態管理｜ ｜精油美體舒壓｜美胸按摩…" at bounding box center [225, 202] width 142 height 71
drag, startPoint x: 208, startPoint y: 181, endPoint x: 233, endPoint y: 181, distance: 25.1
click at [209, 181] on span "瞳顏美學創辦人•小蒨• @yuga__0913 •格詩蒂聯合創辦主講師 •瞳顏美學一站式服務項目 ｜美睫｜美甲｜熱蠟除毛｜體態管理｜ ｜精油美體舒壓｜美胸按摩…" at bounding box center [225, 202] width 142 height 71
click at [242, 181] on span "瞳顏美學創辦人•小蒨• @yuga__0913 •格詩蒂聯合創辦主講師 •瞳顏美學一站式服務項目 ｜美睫｜美甲｜熱蠟除毛｜體態管理｜ ｜精油美體舒壓｜美胸按摩…" at bounding box center [225, 202] width 142 height 71
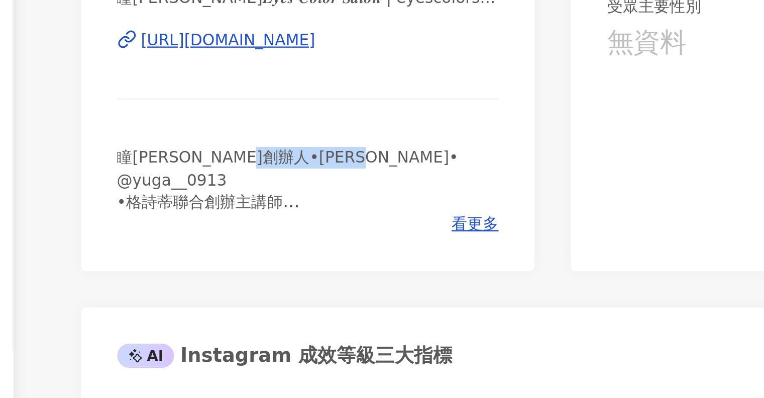
click at [242, 181] on span "瞳顏美學創辦人•小蒨• @yuga__0913 •格詩蒂聯合創辦主講師 •瞳顏美學一站式服務項目 ｜美睫｜美甲｜熱蠟除毛｜體態管理｜ ｜精油美體舒壓｜美胸按摩…" at bounding box center [225, 202] width 142 height 71
click at [219, 186] on span "瞳顏美學創辦人•小蒨• @yuga__0913 •格詩蒂聯合創辦主講師 •瞳顏美學一站式服務項目 ｜美睫｜美甲｜熱蠟除毛｜體態管理｜ ｜精油美體舒壓｜美胸按摩…" at bounding box center [225, 202] width 142 height 71
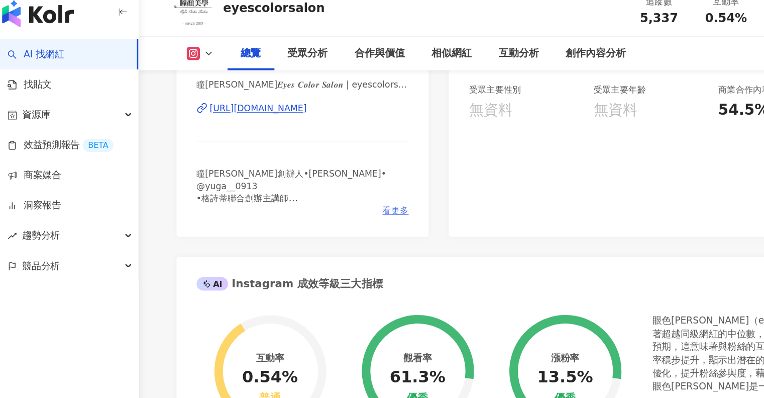
click at [307, 203] on span "看更多" at bounding box center [303, 198] width 20 height 9
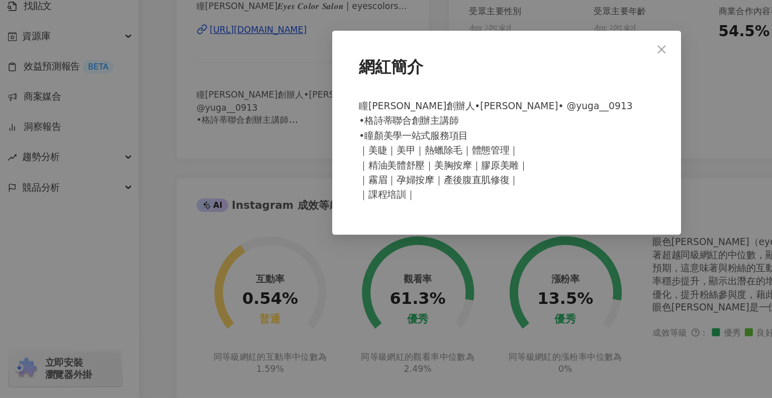
click at [229, 238] on div "網紅簡介 瞳顏美學創辦人•小蒨• @yuga__0913 •格詩蒂聯合創辦主講師 •瞳顏美學一站式服務項目 ｜美睫｜美甲｜熱蠟除毛｜體態管理｜ ｜精油美體舒壓…" at bounding box center [386, 199] width 772 height 398
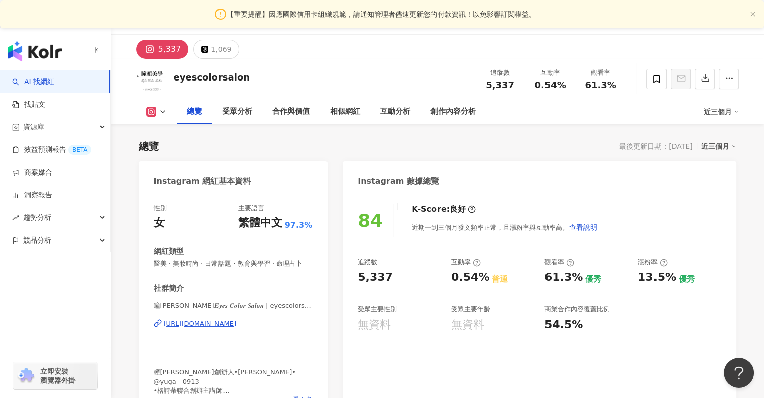
scroll to position [129, 0]
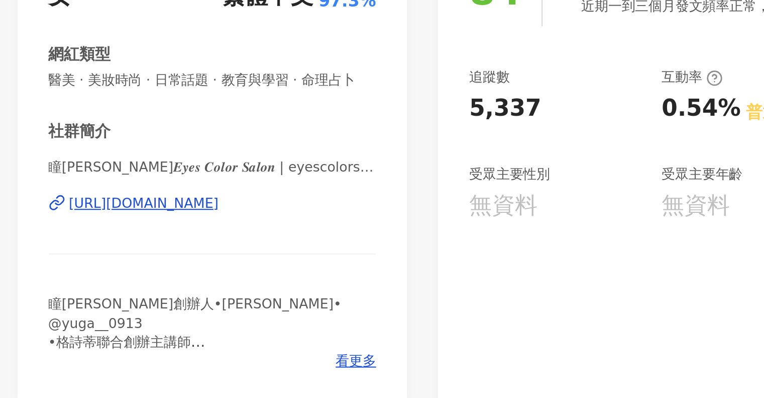
click at [260, 208] on span "瞳顏美學𝑬𝒚𝒆𝒔 𝑪𝒐𝒍𝒐𝒓 𝑺𝒂𝒍𝒐𝒏 | eyescolorsalon" at bounding box center [233, 203] width 159 height 9
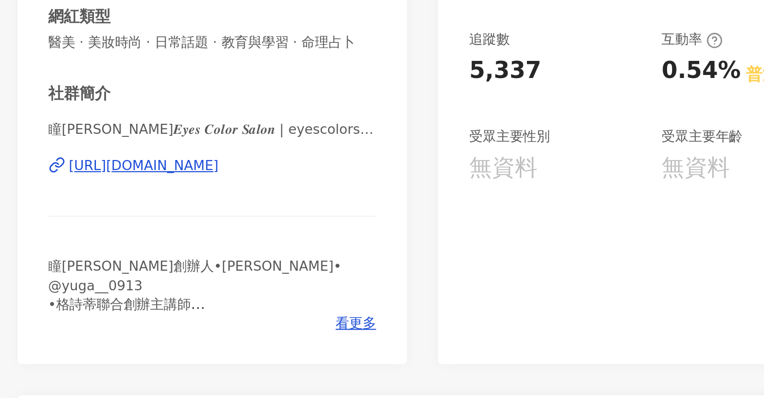
click at [251, 271] on div "社群簡介 瞳顏美學𝑬𝒚𝒆𝒔 𝑪𝒐𝒍𝒐𝒓 𝑺𝒂𝒍𝒐𝒏 | eyescolorsalon https://www.instagram.com/eyescolors…" at bounding box center [233, 240] width 159 height 121
click at [253, 276] on span "瞳顏美學創辦人•小蒨• @yuga__0913 •格詩蒂聯合創辦主講師 •瞳顏美學一站式服務項目 ｜美睫｜美甲｜熱蠟除毛｜體態管理｜ ｜精油美體舒壓｜美胸按摩…" at bounding box center [225, 300] width 142 height 71
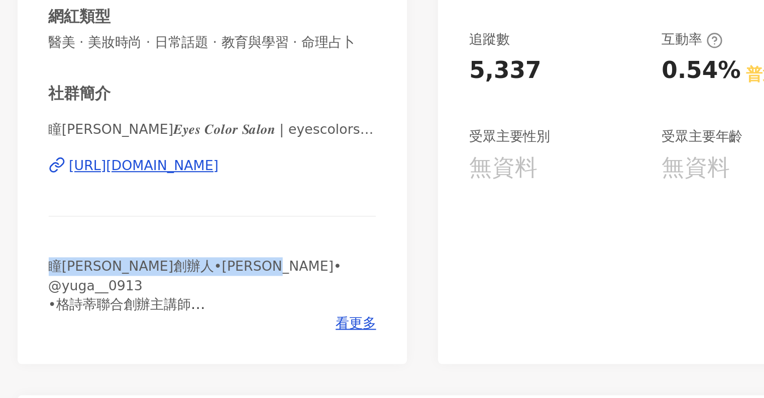
click at [253, 276] on span "瞳顏美學創辦人•小蒨• @yuga__0913 •格詩蒂聯合創辦主講師 •瞳顏美學一站式服務項目 ｜美睫｜美甲｜熱蠟除毛｜體態管理｜ ｜精油美體舒壓｜美胸按摩…" at bounding box center [225, 300] width 142 height 71
click at [258, 279] on span "瞳顏美學創辦人•小蒨• @yuga__0913 •格詩蒂聯合創辦主講師 •瞳顏美學一站式服務項目 ｜美睫｜美甲｜熱蠟除毛｜體態管理｜ ｜精油美體舒壓｜美胸按摩…" at bounding box center [225, 300] width 142 height 71
drag, startPoint x: 270, startPoint y: 278, endPoint x: 233, endPoint y: 276, distance: 36.8
click at [233, 276] on div "瞳顏美學創辦人•小蒨• @yuga__0913 •格詩蒂聯合創辦主講師 •瞳顏美學一站式服務項目 ｜美睫｜美甲｜熱蠟除毛｜體態管理｜ ｜精油美體舒壓｜美胸按摩…" at bounding box center [233, 279] width 159 height 28
copy span "yuga__0913"
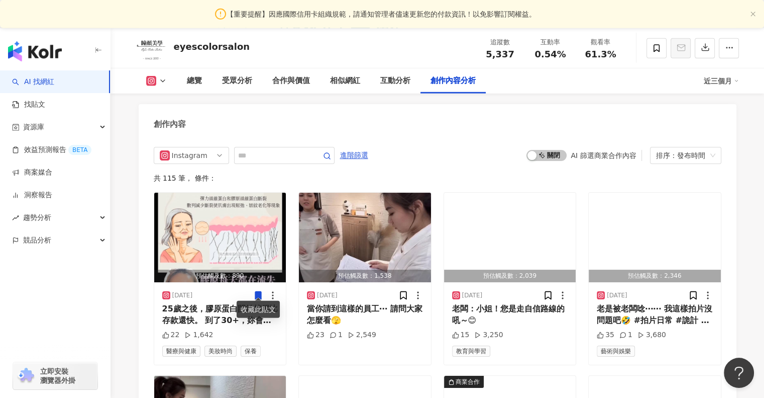
scroll to position [2945, 0]
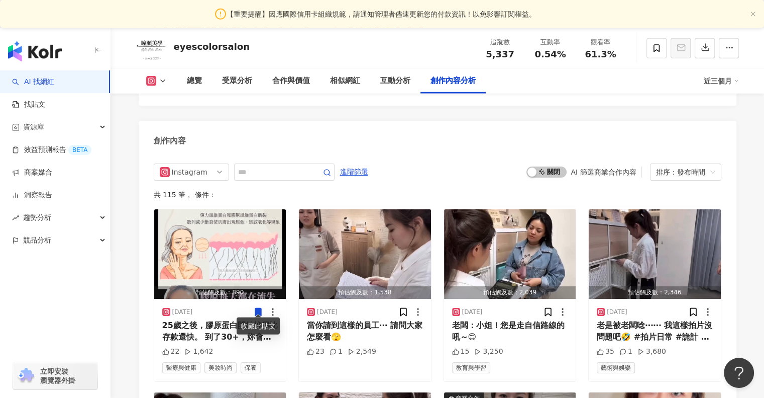
click at [362, 131] on div "創作內容" at bounding box center [438, 137] width 598 height 33
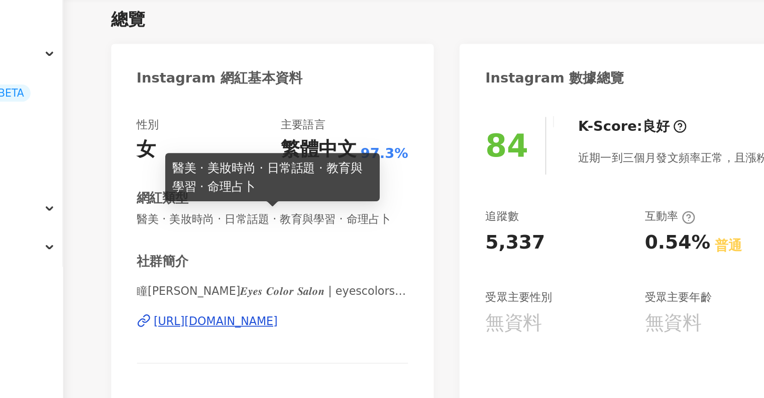
scroll to position [66, 0]
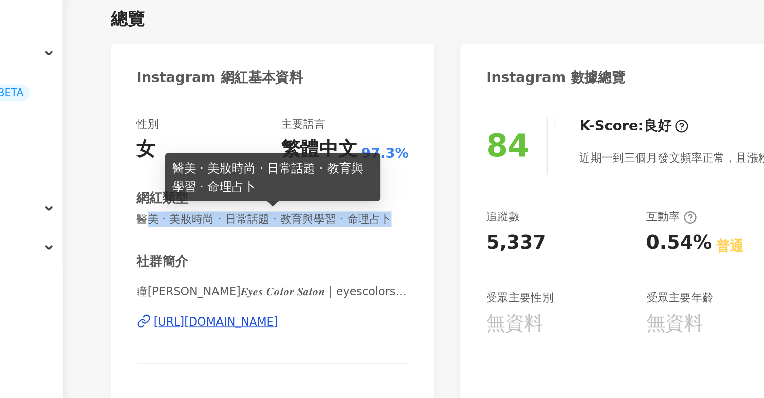
drag, startPoint x: 161, startPoint y: 225, endPoint x: 222, endPoint y: 234, distance: 61.6
click at [222, 228] on span "醫美 · 美妝時尚 · 日常話題 · 教育與學習 · 命理占卜" at bounding box center [233, 223] width 159 height 9
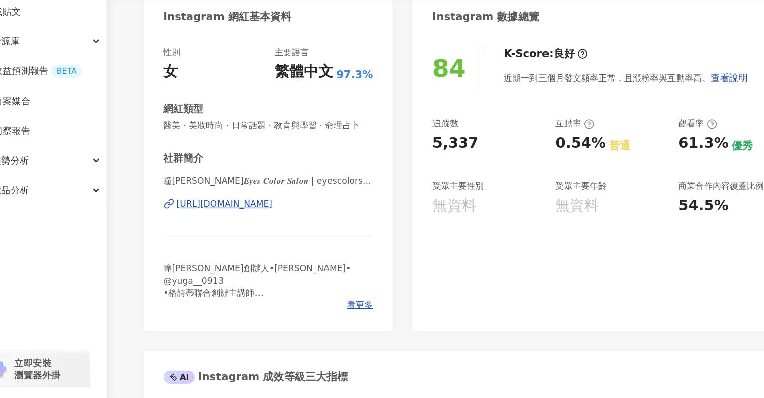
scroll to position [99, 0]
drag, startPoint x: 183, startPoint y: 243, endPoint x: 256, endPoint y: 247, distance: 73.5
click at [253, 238] on span "瞳顏美學𝑬𝒚𝒆𝒔 𝑪𝒐𝒍𝒐𝒓 𝑺𝒂𝒍𝒐𝒏 | eyescolorsalon" at bounding box center [233, 233] width 159 height 10
click at [256, 247] on div "瞳顏美學𝑬𝒚𝒆𝒔 𝑪𝒐𝒍𝒐𝒓 𝑺𝒂𝒍𝒐𝒏 | eyescolorsalon https://www.instagram.com/eyescolorsalon/" at bounding box center [233, 257] width 159 height 59
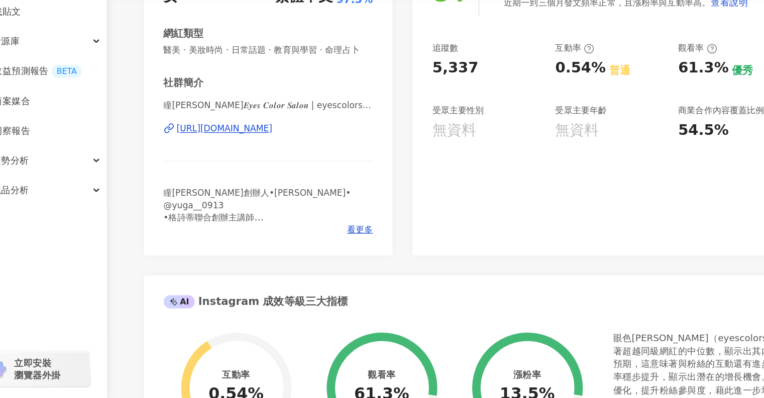
scroll to position [175, 0]
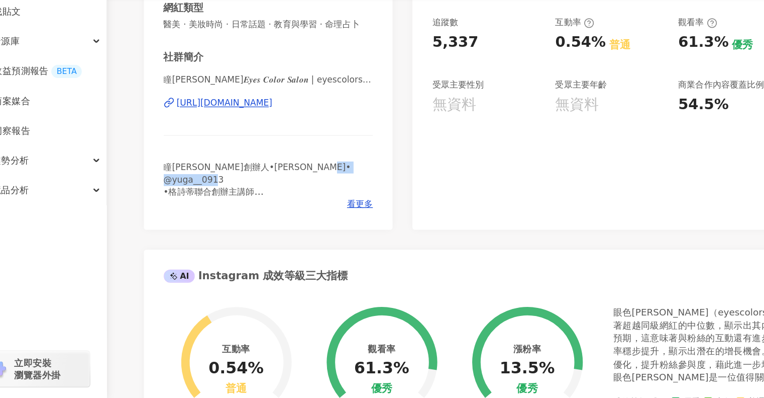
drag, startPoint x: 182, startPoint y: 238, endPoint x: 217, endPoint y: 252, distance: 37.9
click at [206, 249] on span "瞳顏美學創辦人•小蒨• @yuga__0913 •格詩蒂聯合創辦主講師 •瞳顏美學一站式服務項目 ｜美睫｜美甲｜熱蠟除毛｜體態管理｜ ｜精油美體舒壓｜美胸按摩…" at bounding box center [225, 254] width 142 height 71
click at [217, 252] on span "瞳顏美學創辦人•小蒨• @yuga__0913 •格詩蒂聯合創辦主講師 •瞳顏美學一站式服務項目 ｜美睫｜美甲｜熱蠟除毛｜體態管理｜ ｜精油美體舒壓｜美胸按摩…" at bounding box center [225, 254] width 142 height 71
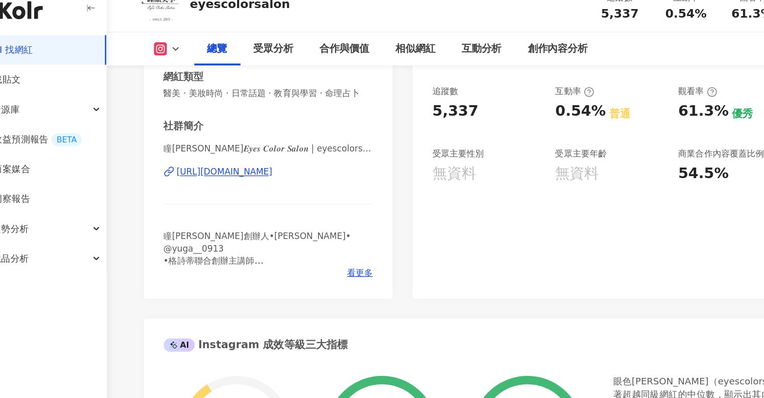
scroll to position [175, 0]
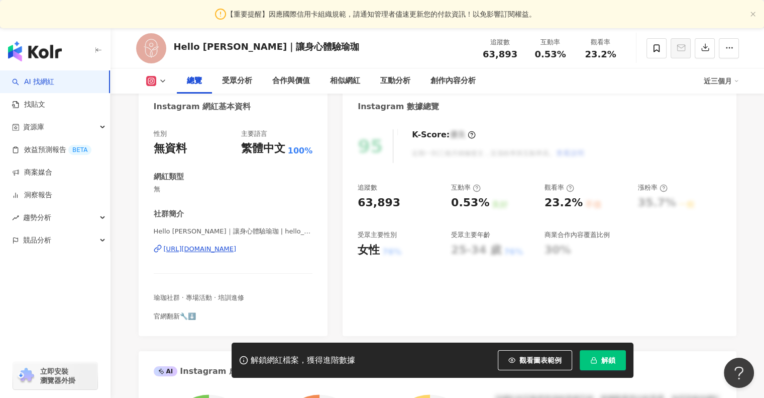
click at [198, 253] on div "https://www.instagram.com/hello_yogis/" at bounding box center [200, 248] width 73 height 9
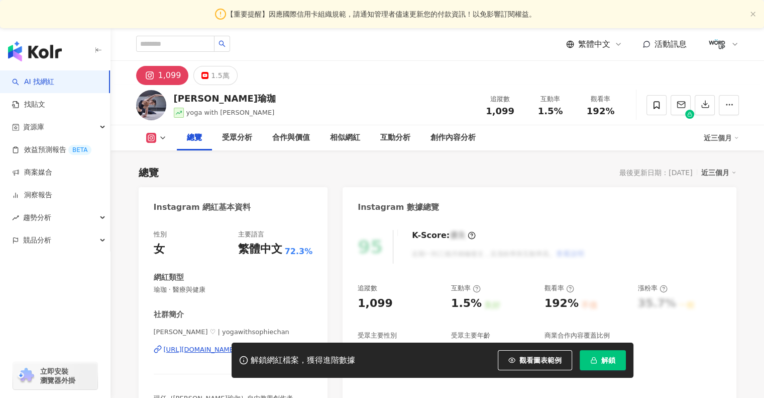
scroll to position [201, 0]
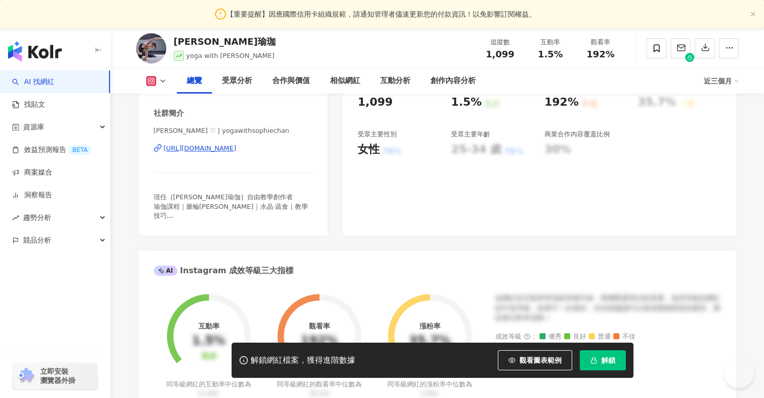
click at [221, 149] on div "[URL][DOMAIN_NAME]" at bounding box center [200, 148] width 73 height 9
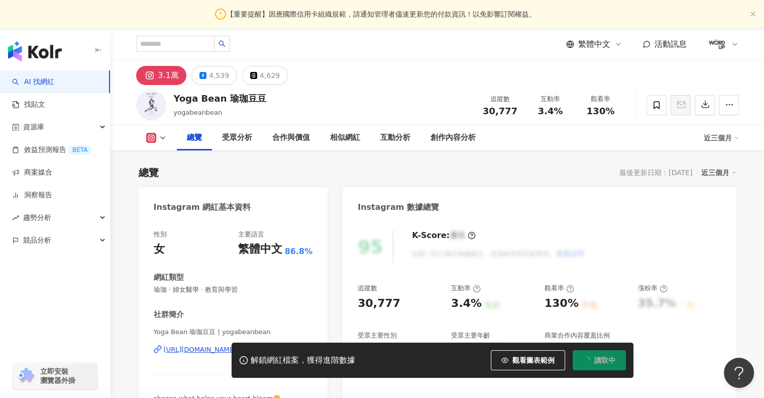
click at [214, 345] on div "[URL][DOMAIN_NAME]" at bounding box center [200, 349] width 73 height 9
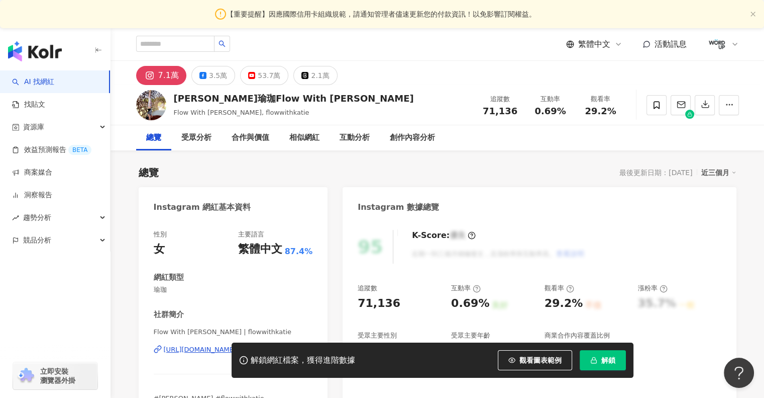
click at [209, 78] on div "3.5萬" at bounding box center [218, 75] width 18 height 14
click at [209, 76] on div "3.5萬" at bounding box center [218, 75] width 18 height 14
click at [207, 76] on div "3.5萬" at bounding box center [217, 75] width 21 height 14
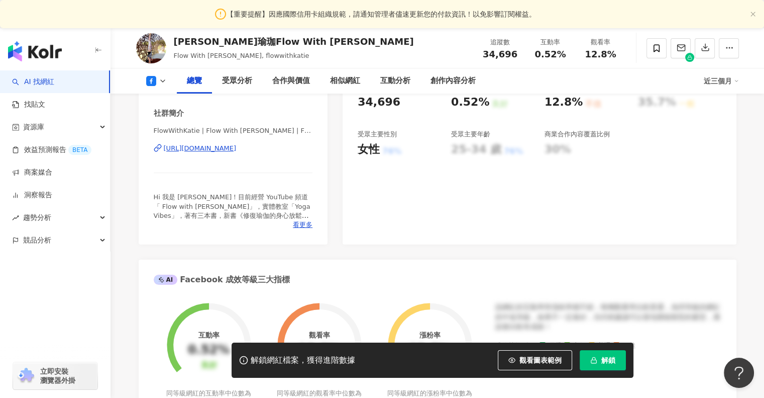
click at [215, 148] on div "https://www.facebook.com/1410464369064136" at bounding box center [200, 148] width 73 height 9
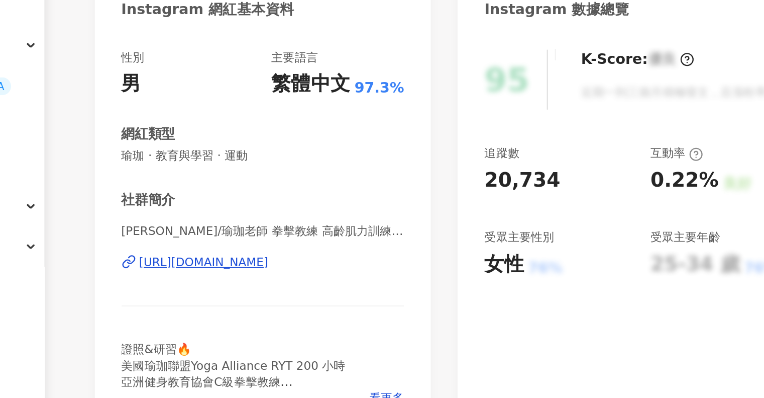
scroll to position [101, 0]
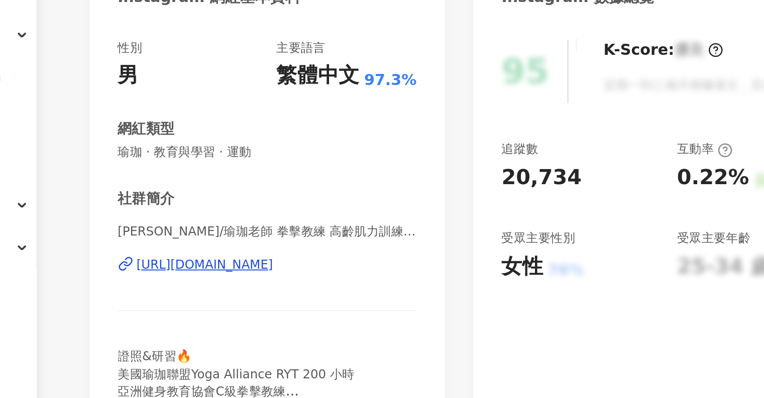
drag, startPoint x: 187, startPoint y: 231, endPoint x: 257, endPoint y: 235, distance: 70.0
click at [256, 235] on span "[PERSON_NAME]/瑜珈老師 拳擊教練 高齡肌力訓練 短視頻創作者 哲學家 主持人 | masterhands" at bounding box center [233, 231] width 159 height 9
click at [259, 235] on span "[PERSON_NAME]/瑜珈老師 拳擊教練 高齡肌力訓練 短視頻創作者 哲學家 主持人 | masterhands" at bounding box center [233, 231] width 159 height 9
click at [201, 231] on span "[PERSON_NAME]/瑜珈老師 拳擊教練 高齡肌力訓練 短視頻創作者 哲學家 主持人 | masterhands" at bounding box center [233, 231] width 159 height 9
click at [199, 231] on span "黃星瀚 /瑜珈老師 拳擊教練 高齡肌力訓練 短視頻創作者 哲學家 主持人 | masterhands" at bounding box center [233, 231] width 159 height 9
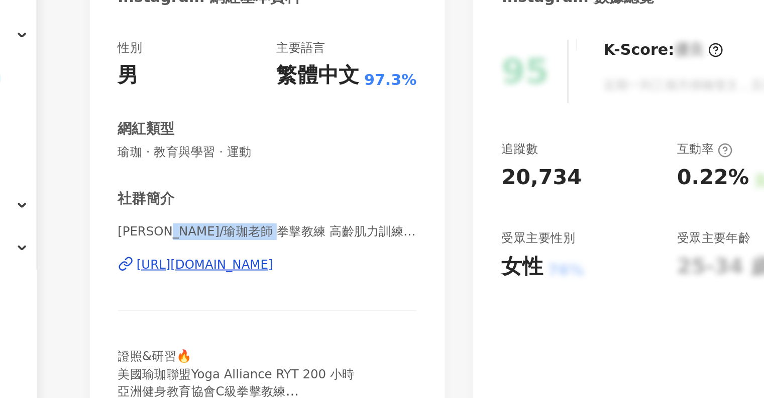
drag, startPoint x: 199, startPoint y: 231, endPoint x: 301, endPoint y: 234, distance: 101.6
click at [299, 234] on span "黃星瀚 /瑜珈老師 拳擊教練 高齡肌力訓練 短視頻創作者 哲學家 主持人 | masterhands" at bounding box center [233, 231] width 159 height 9
click at [301, 234] on span "黃星瀚 /瑜珈老師 拳擊教練 高齡肌力訓練 短視頻創作者 哲學家 主持人 | masterhands" at bounding box center [233, 231] width 159 height 9
drag, startPoint x: 301, startPoint y: 234, endPoint x: 218, endPoint y: 229, distance: 83.1
click at [218, 229] on span "黃星瀚 /瑜珈老師 拳擊教練 高齡肌力訓練 短視頻創作者 哲學家 主持人 | masterhands" at bounding box center [233, 231] width 159 height 9
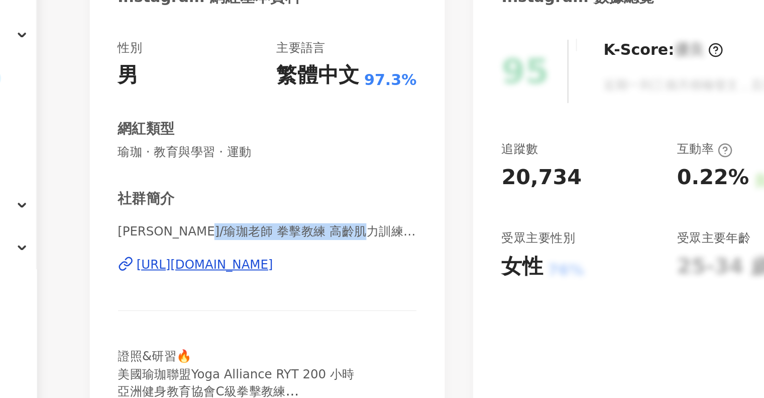
click at [217, 229] on span "黃星瀚 /瑜珈老師 拳擊教練 高齡肌力訓練 短視頻創作者 哲學家 主持人 | masterhands" at bounding box center [233, 231] width 159 height 9
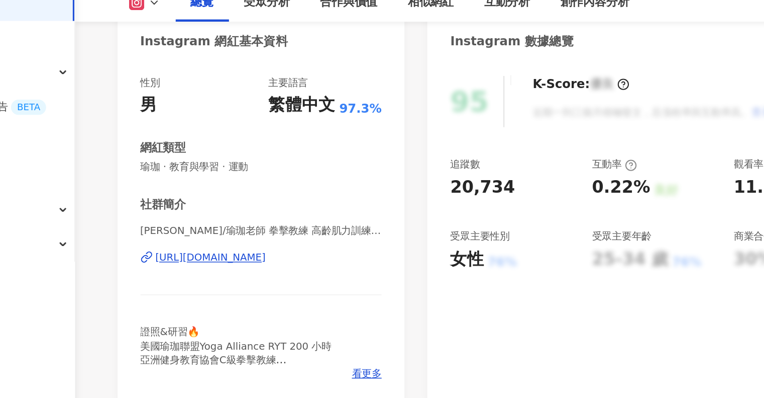
click at [212, 251] on div "https://www.instagram.com/masterhands/" at bounding box center [200, 248] width 73 height 9
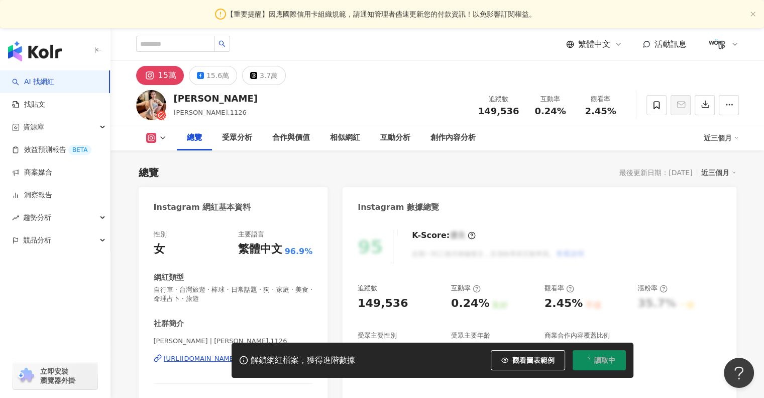
scroll to position [201, 0]
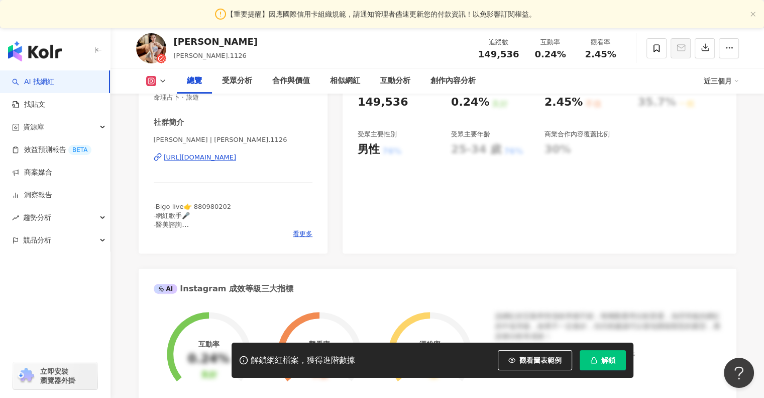
click at [208, 161] on div "[URL][DOMAIN_NAME]" at bounding box center [200, 157] width 73 height 9
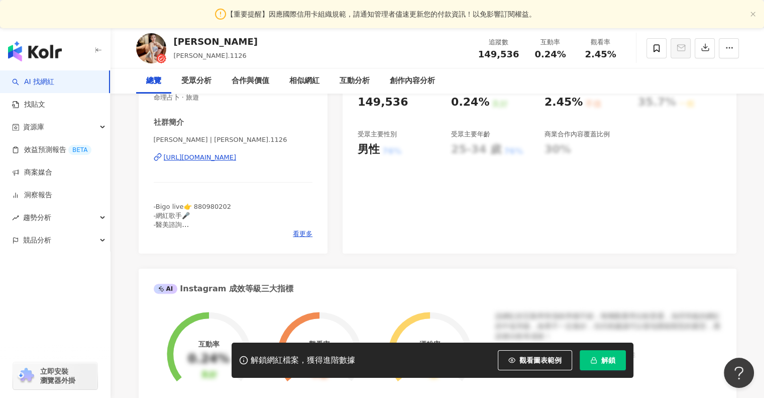
scroll to position [0, 0]
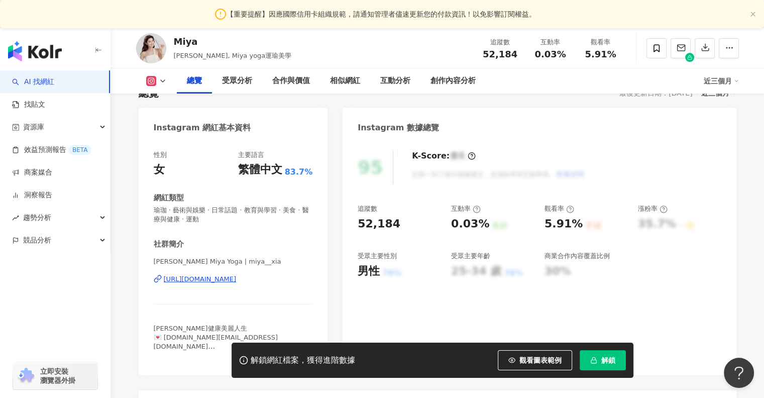
scroll to position [101, 0]
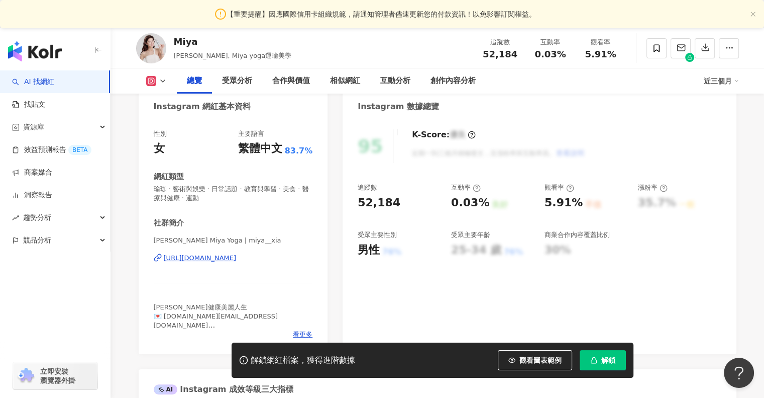
click at [211, 255] on div "[URL][DOMAIN_NAME]" at bounding box center [200, 257] width 73 height 9
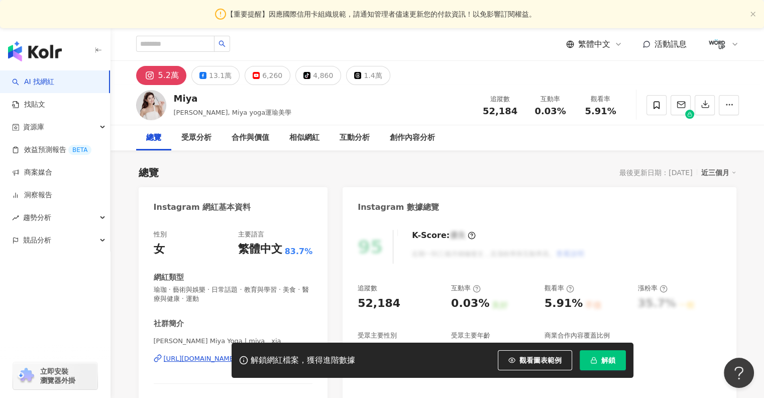
click at [185, 98] on div "Miya" at bounding box center [233, 98] width 118 height 13
copy div "Miya"
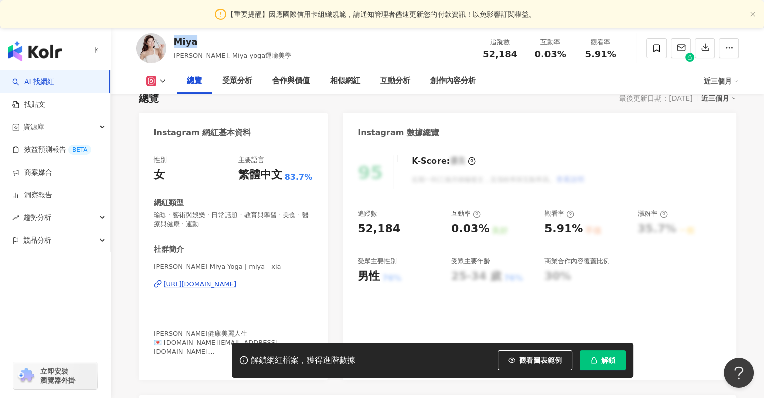
scroll to position [101, 0]
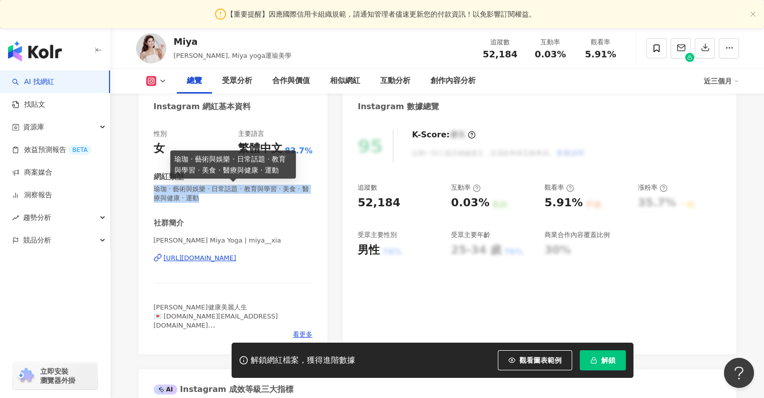
drag, startPoint x: 224, startPoint y: 200, endPoint x: 153, endPoint y: 184, distance: 72.7
click at [154, 184] on span "瑜珈 · 藝術與娛樂 · 日常話題 · 教育與學習 · 美食 · 醫療與健康 · 運動" at bounding box center [233, 193] width 159 height 18
copy span "瑜珈 · 藝術與娛樂 · 日常話題 · 教育與學習 · 美食 · 醫療與健康 · 運動"
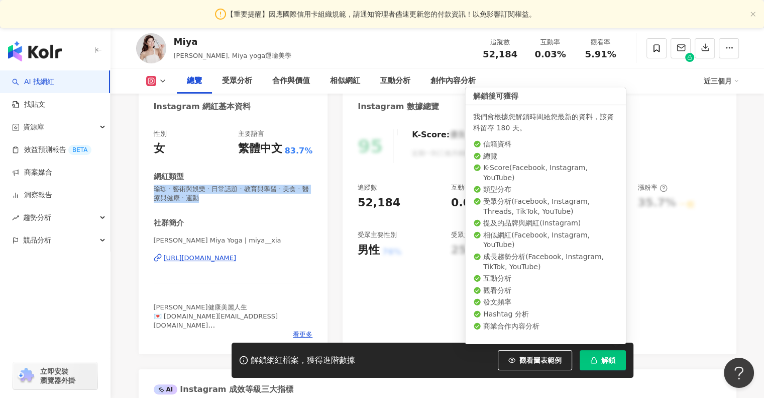
click at [613, 364] on span "解鎖" at bounding box center [609, 360] width 14 height 8
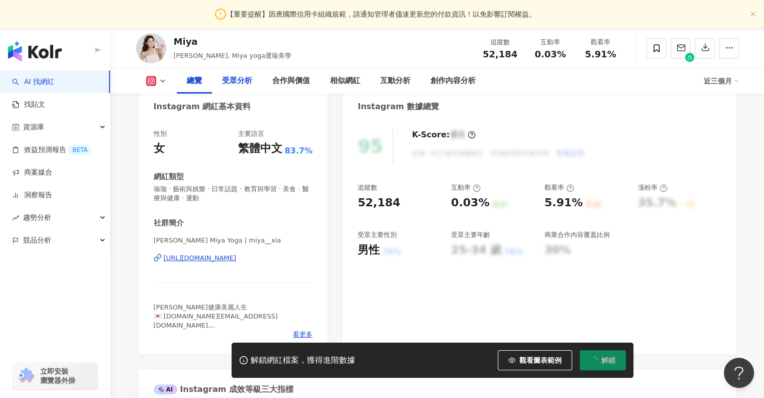
click at [234, 73] on div "受眾分析" at bounding box center [237, 80] width 50 height 25
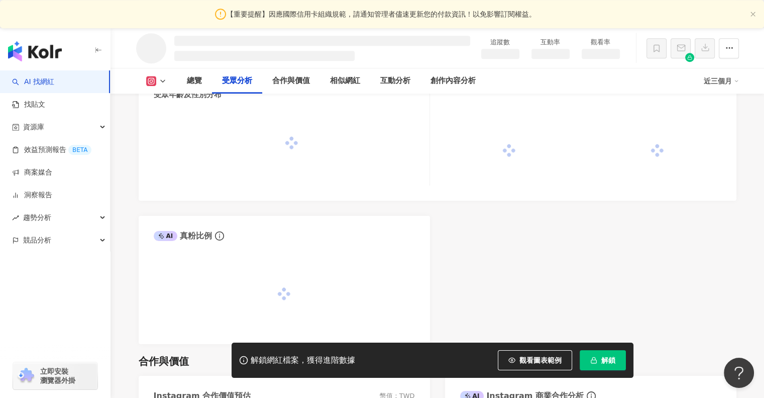
scroll to position [856, 0]
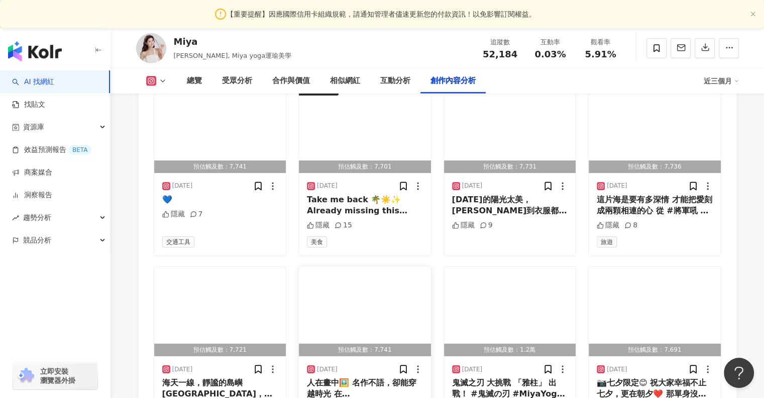
scroll to position [3227, 0]
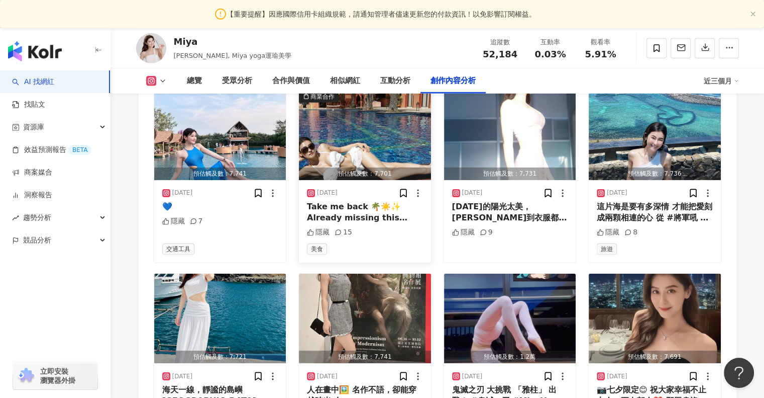
click at [354, 143] on img "button" at bounding box center [365, 134] width 132 height 89
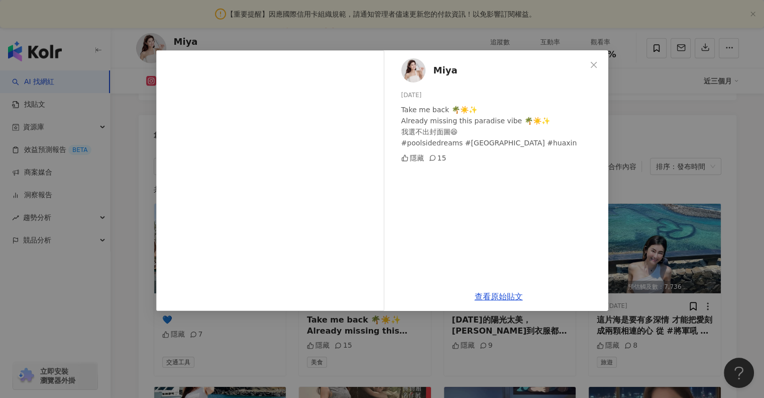
scroll to position [3127, 0]
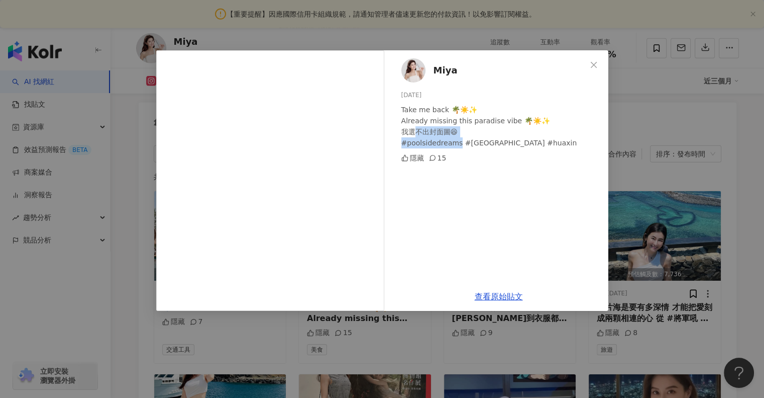
drag, startPoint x: 417, startPoint y: 130, endPoint x: 502, endPoint y: 140, distance: 86.0
click at [500, 139] on div "Take me back 🌴☀️✨ Already missing this paradise vibe 🌴☀️✨ 我選不出封面圖😆 #poolsidedre…" at bounding box center [501, 126] width 199 height 44
click at [502, 140] on div "Take me back 🌴☀️✨ Already missing this paradise vibe 🌴☀️✨ 我選不出封面圖😆 #poolsidedre…" at bounding box center [501, 126] width 199 height 44
drag, startPoint x: 502, startPoint y: 140, endPoint x: 447, endPoint y: 117, distance: 59.9
click at [468, 125] on div "Take me back 🌴☀️✨ Already missing this paradise vibe 🌴☀️✨ 我選不出封面圖😆 #poolsidedre…" at bounding box center [501, 126] width 199 height 44
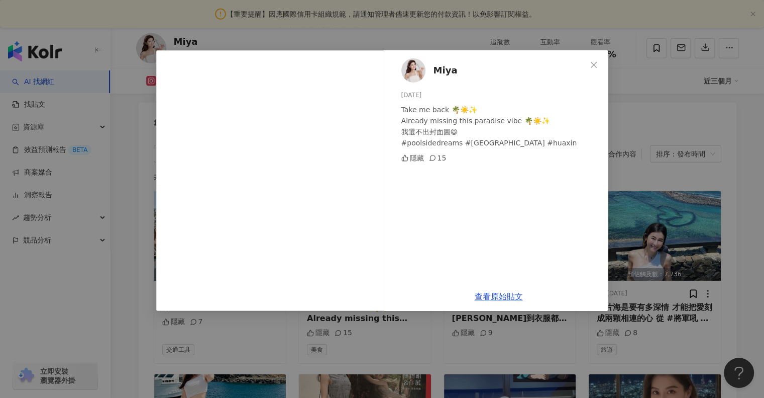
click at [437, 113] on div "Take me back 🌴☀️✨ Already missing this paradise vibe 🌴☀️✨ 我選不出封面圖😆 #poolsidedre…" at bounding box center [501, 126] width 199 height 44
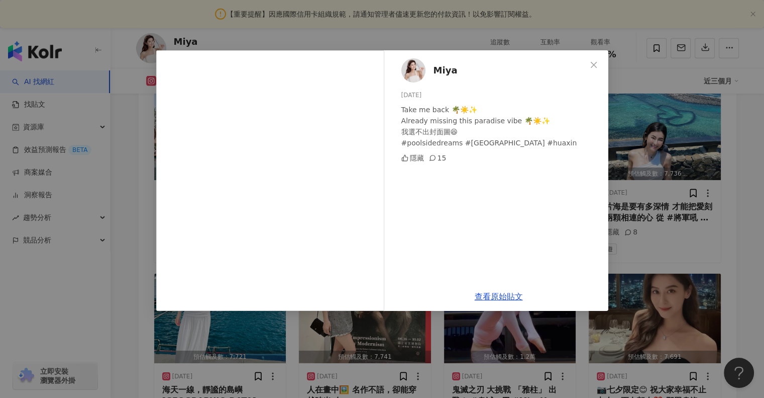
click at [119, 203] on div "Miya [DATE] Take me back 🌴☀️✨ Already missing this paradise vibe 🌴☀️✨ 我選不出封面圖😆 …" at bounding box center [382, 199] width 764 height 398
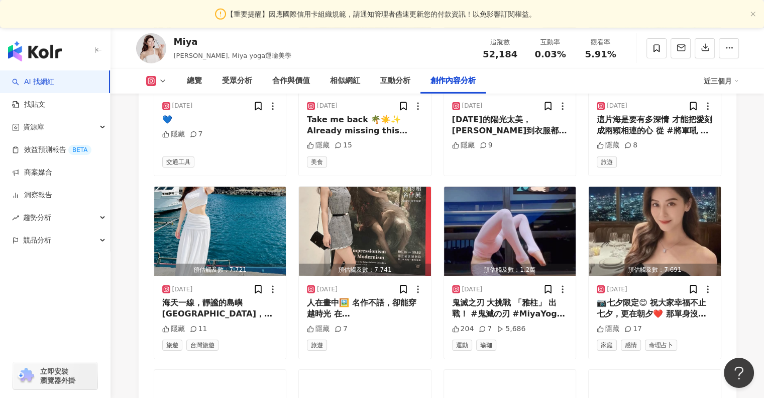
scroll to position [3328, 0]
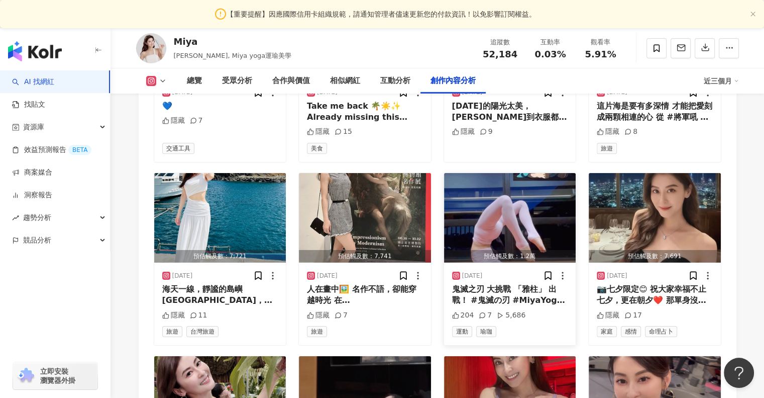
click at [501, 217] on img "button" at bounding box center [510, 217] width 132 height 89
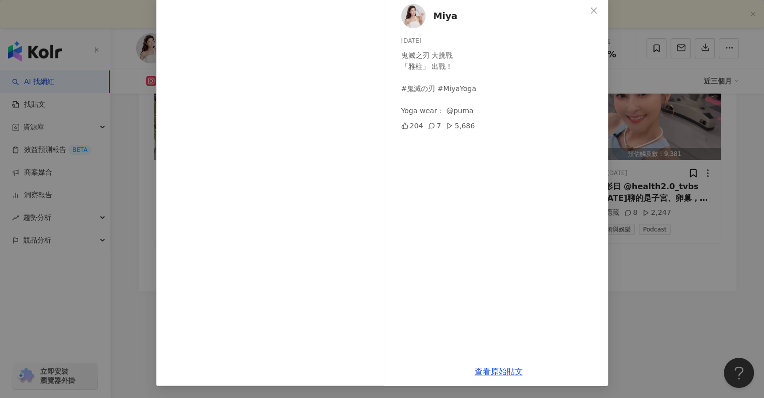
scroll to position [0, 0]
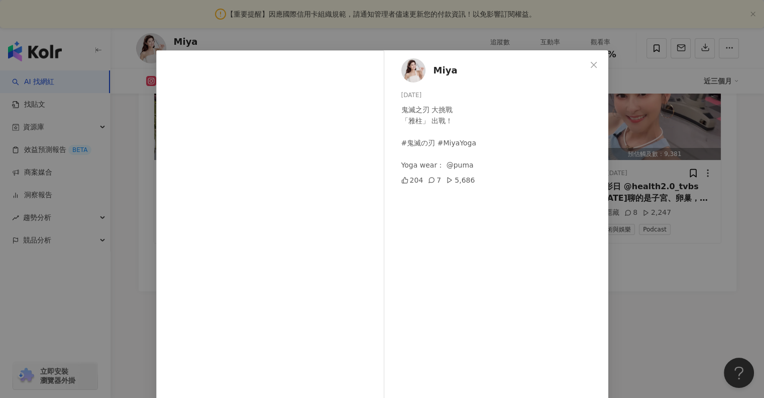
click at [128, 130] on div "Miya [DATE] 鬼滅之刃 大挑戰 「雅柱」 出戰！ #鬼滅の刃 #MiyaYoga Yoga wear： @puma 204 7 5,686 查看原始…" at bounding box center [382, 199] width 764 height 398
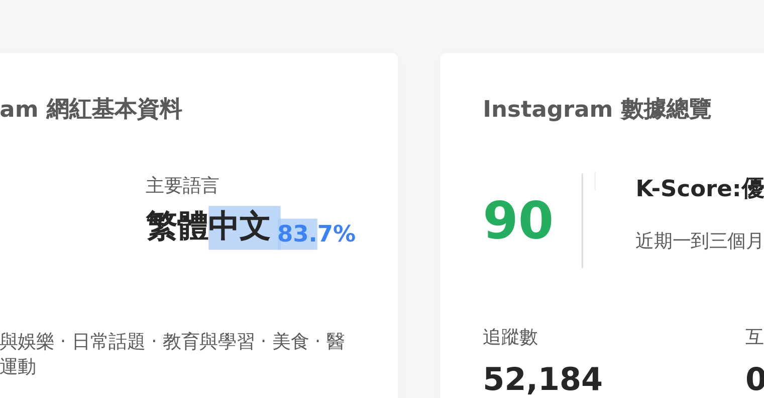
drag, startPoint x: 259, startPoint y: 253, endPoint x: 309, endPoint y: 255, distance: 50.3
click at [304, 255] on div "繁體中文 83.7%" at bounding box center [275, 249] width 75 height 16
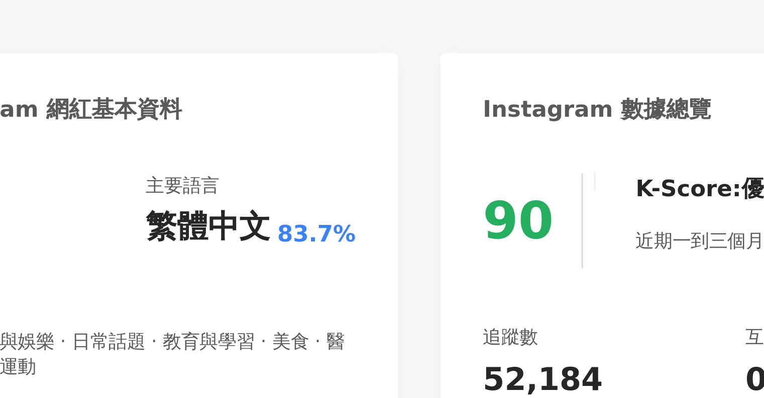
click at [310, 256] on span "83.7%" at bounding box center [299, 251] width 28 height 11
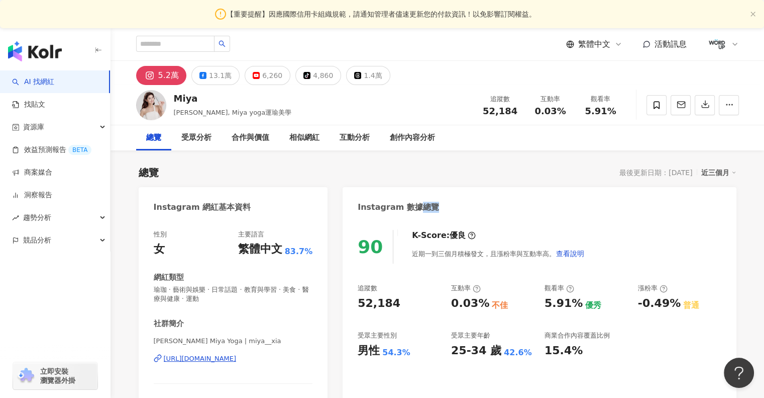
drag, startPoint x: 413, startPoint y: 205, endPoint x: 482, endPoint y: 207, distance: 69.4
click at [479, 207] on div "Instagram 數據總覽" at bounding box center [540, 203] width 394 height 33
click at [482, 207] on div "Instagram 數據總覽" at bounding box center [540, 203] width 394 height 33
click at [209, 72] on div "13.1萬" at bounding box center [220, 75] width 23 height 14
click at [211, 73] on div "13.1萬" at bounding box center [220, 75] width 23 height 14
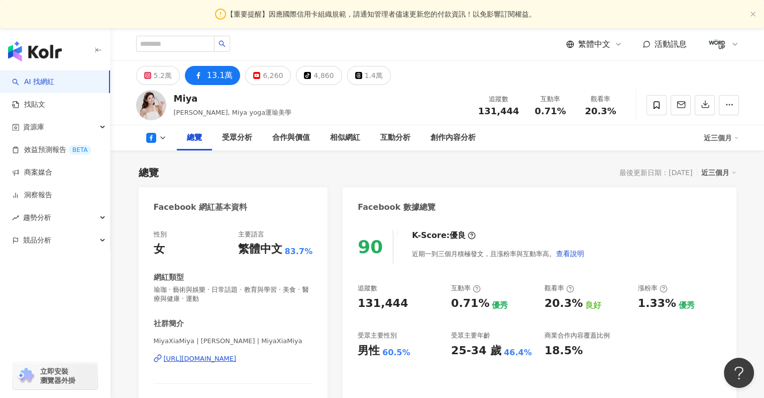
scroll to position [81, 0]
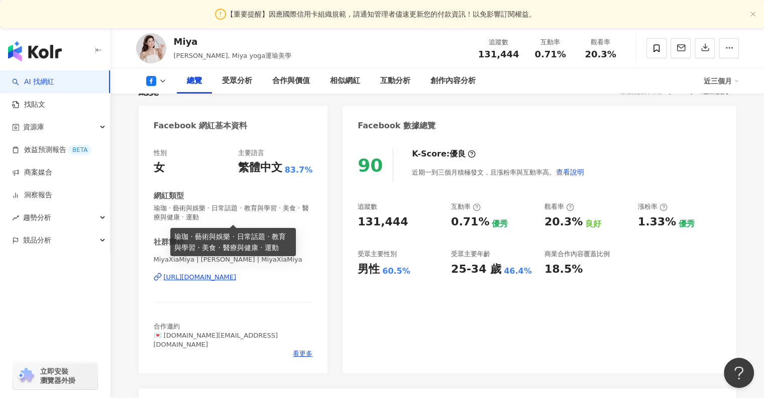
click at [237, 275] on div "https://www.facebook.com/1440099632890302" at bounding box center [200, 276] width 73 height 9
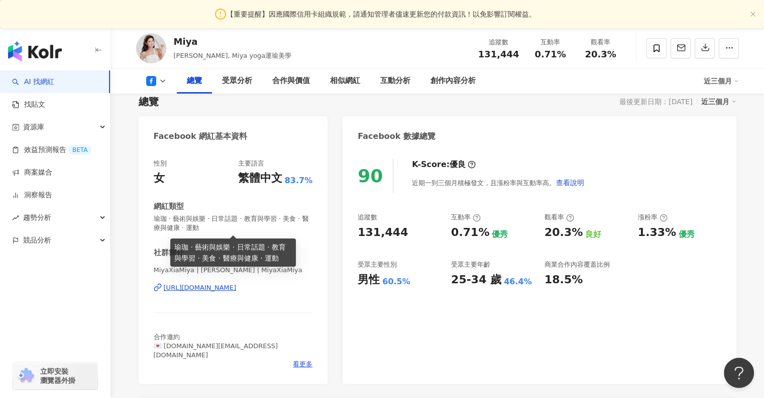
scroll to position [0, 0]
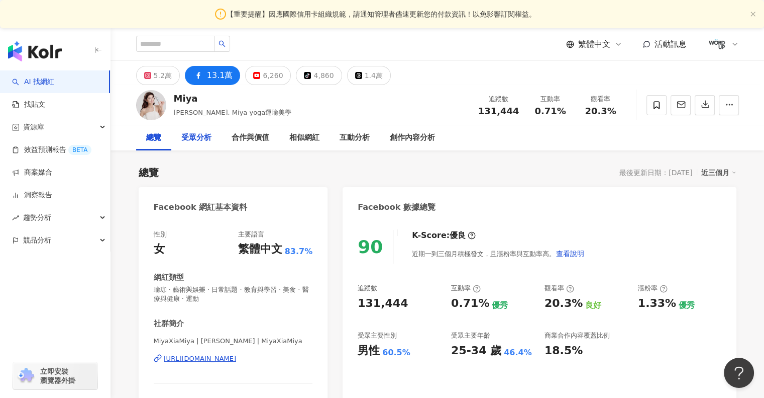
click at [205, 135] on div "受眾分析" at bounding box center [196, 138] width 30 height 12
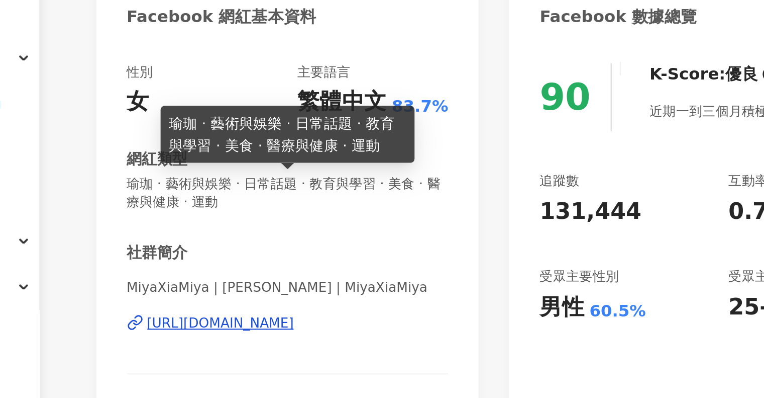
scroll to position [101, 0]
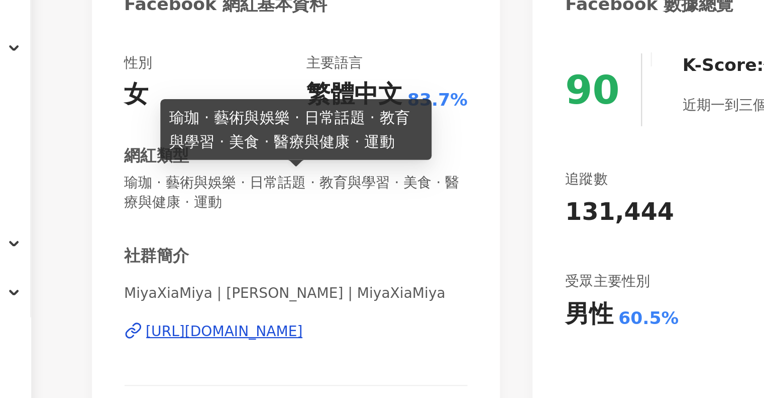
drag, startPoint x: 171, startPoint y: 195, endPoint x: 199, endPoint y: 200, distance: 28.6
click at [198, 200] on span "瑜珈 · 藝術與娛樂 · 日常話題 · 教育與學習 · 美食 · 醫療與健康 · 運動" at bounding box center [233, 193] width 159 height 18
click at [200, 200] on span "瑜珈 · 藝術與娛樂 · 日常話題 · 教育與學習 · 美食 · 醫療與健康 · 運動" at bounding box center [233, 193] width 159 height 18
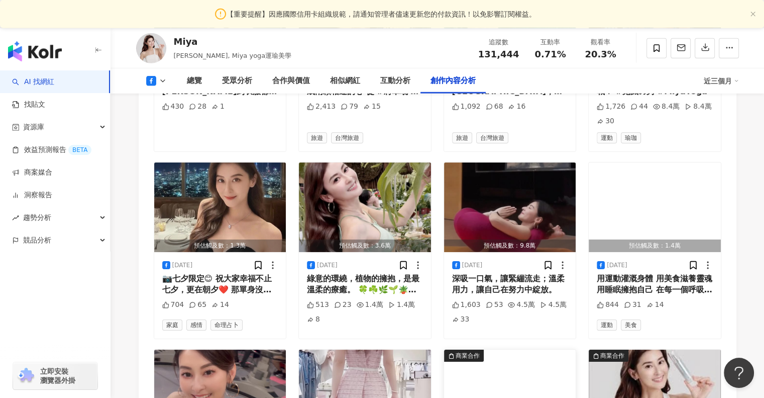
scroll to position [3154, 0]
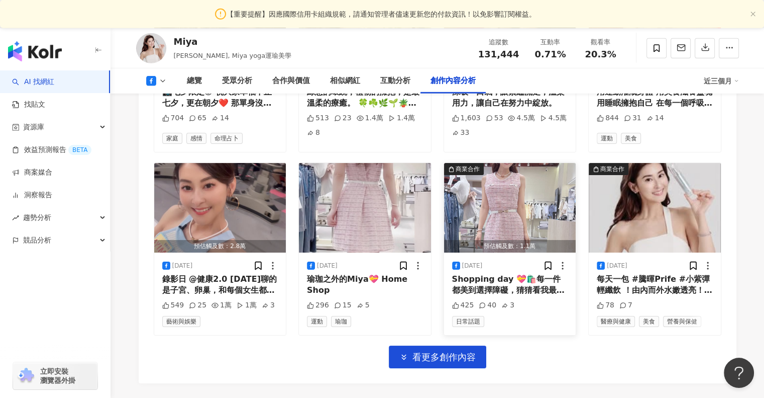
click at [505, 167] on img "button" at bounding box center [510, 207] width 132 height 89
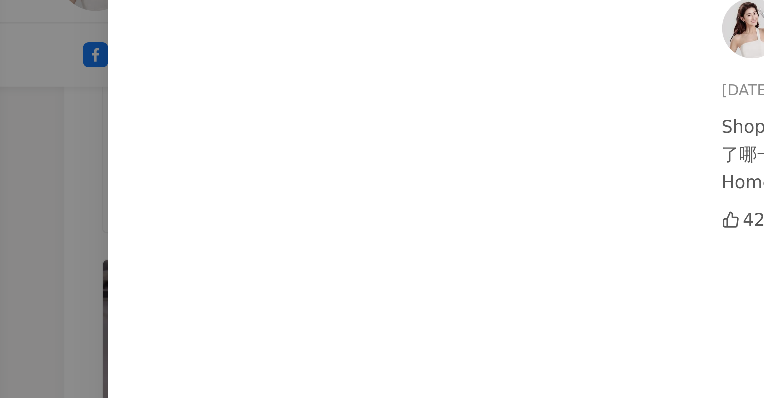
scroll to position [3133, 0]
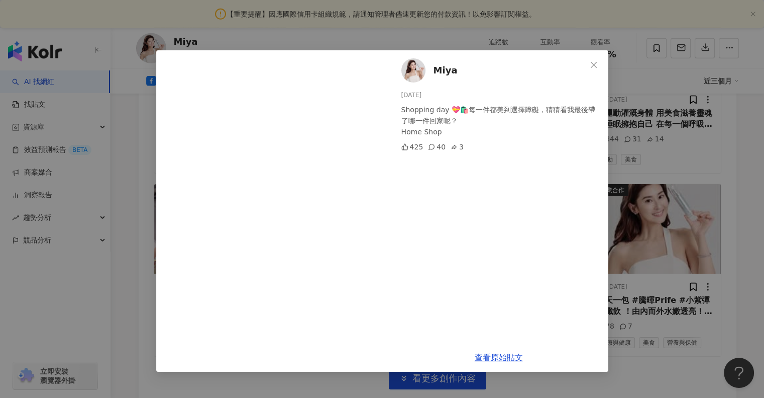
click at [113, 160] on div "Miya 2025/8/12 Shopping day 💝🛍️每一件都美到選擇障礙，猜猜看我最後帶了哪一件回家呢？ Home Shop 425 40 3 查看…" at bounding box center [382, 199] width 764 height 398
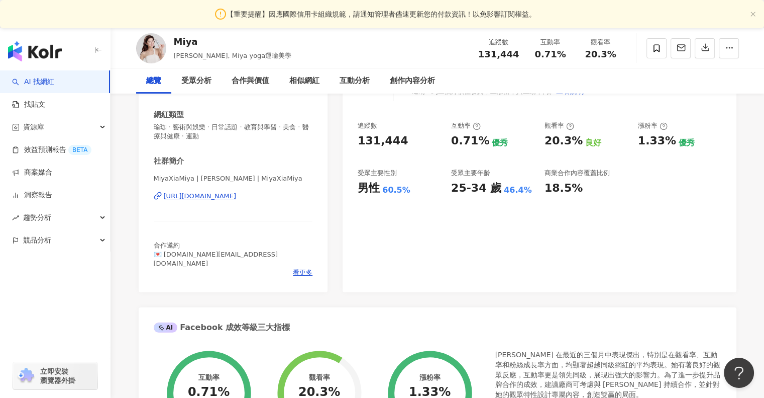
scroll to position [0, 0]
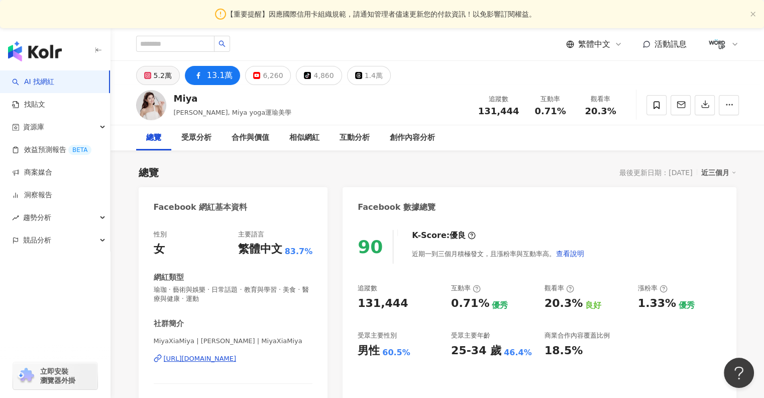
click at [161, 70] on div "5.2萬" at bounding box center [163, 75] width 18 height 14
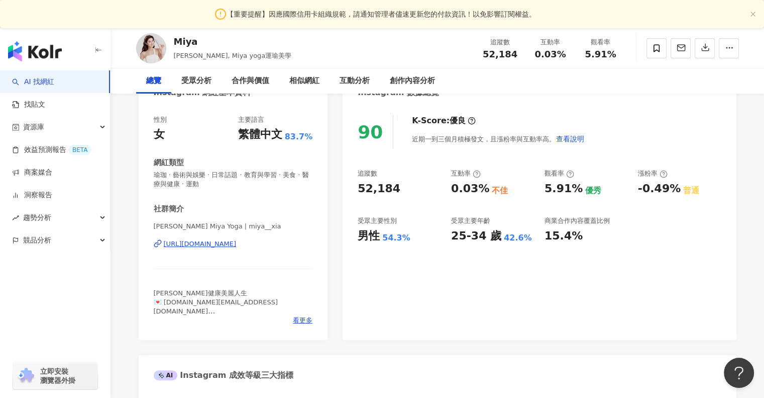
scroll to position [201, 0]
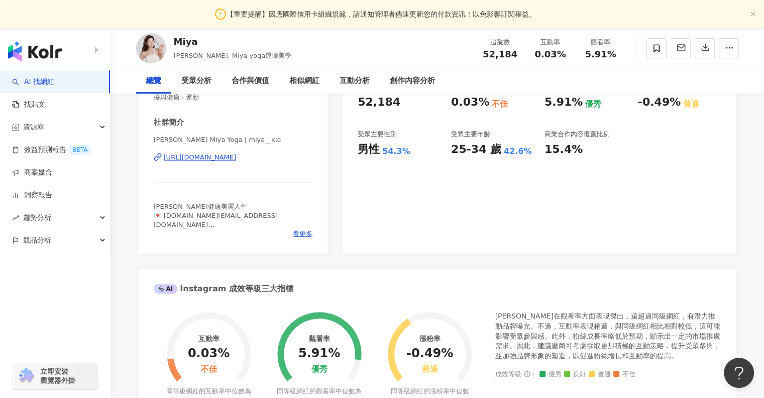
click at [234, 160] on div "[URL][DOMAIN_NAME]" at bounding box center [200, 157] width 73 height 9
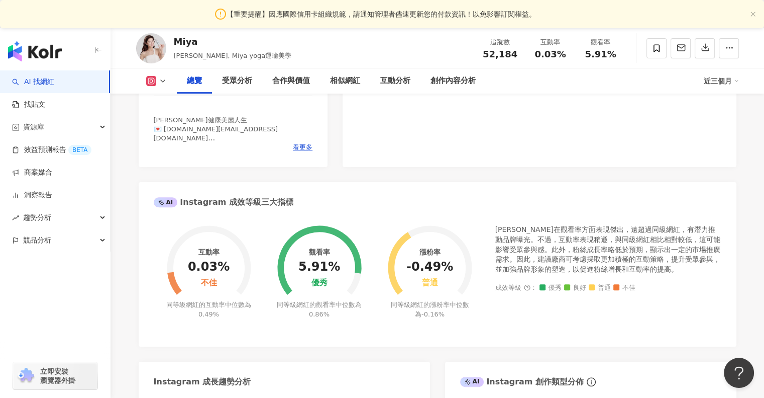
scroll to position [201, 0]
